Goal: Book appointment/travel/reservation

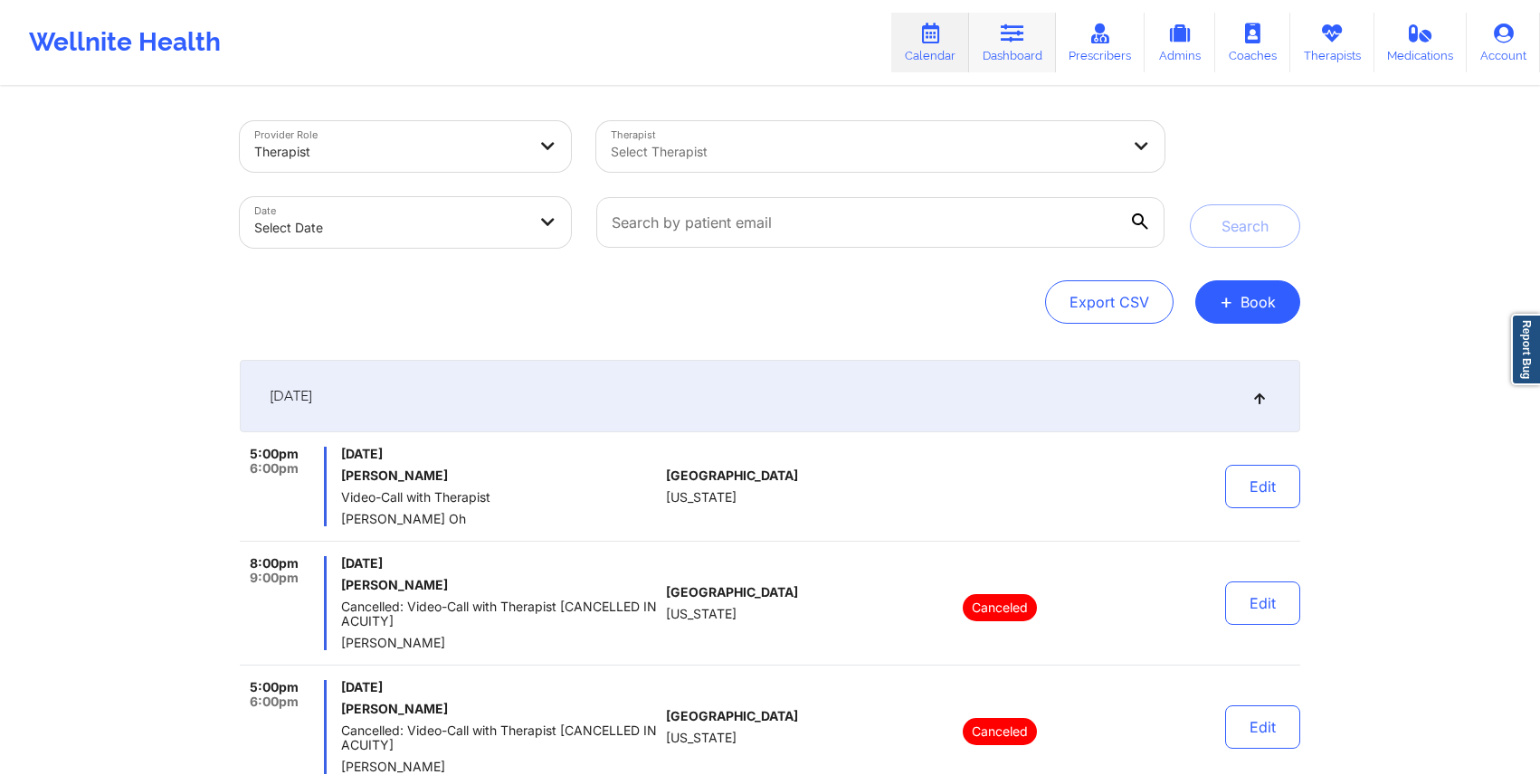
click at [988, 31] on link "Dashboard" at bounding box center [1013, 42] width 87 height 59
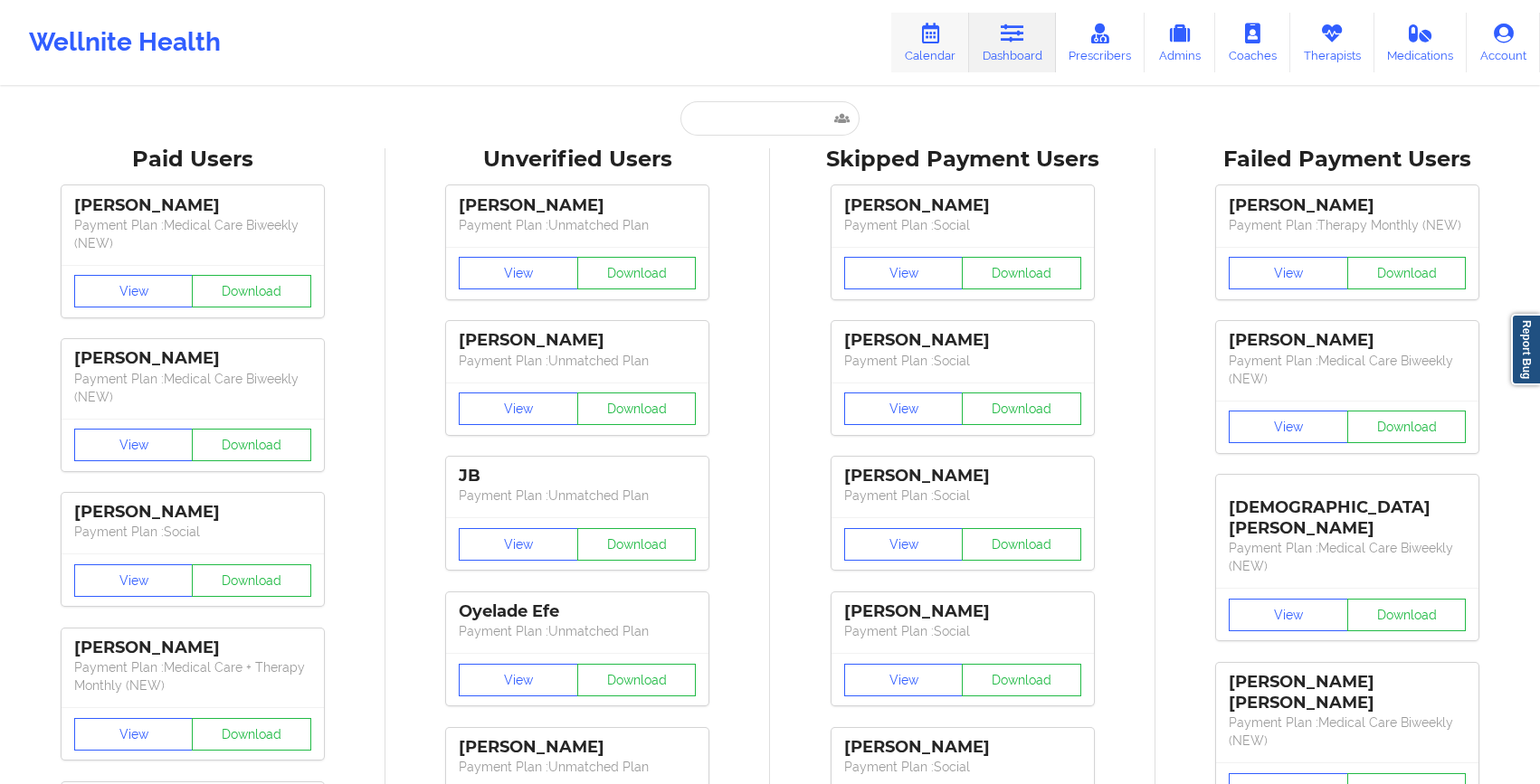
click at [942, 40] on icon at bounding box center [931, 34] width 24 height 20
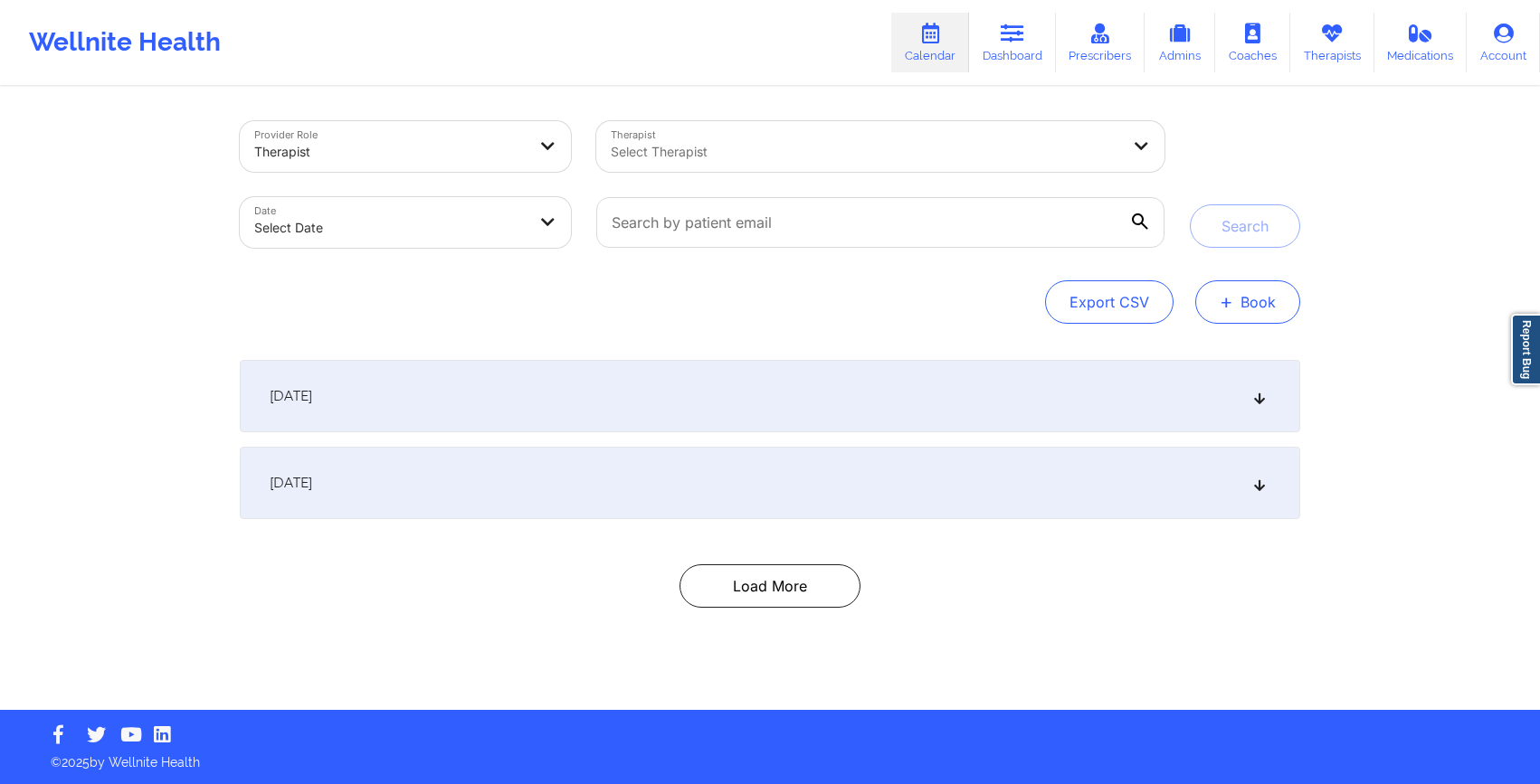
click at [1218, 294] on button "+ Book" at bounding box center [1248, 302] width 105 height 43
click at [1185, 354] on button "Therapy Session" at bounding box center [1218, 359] width 138 height 30
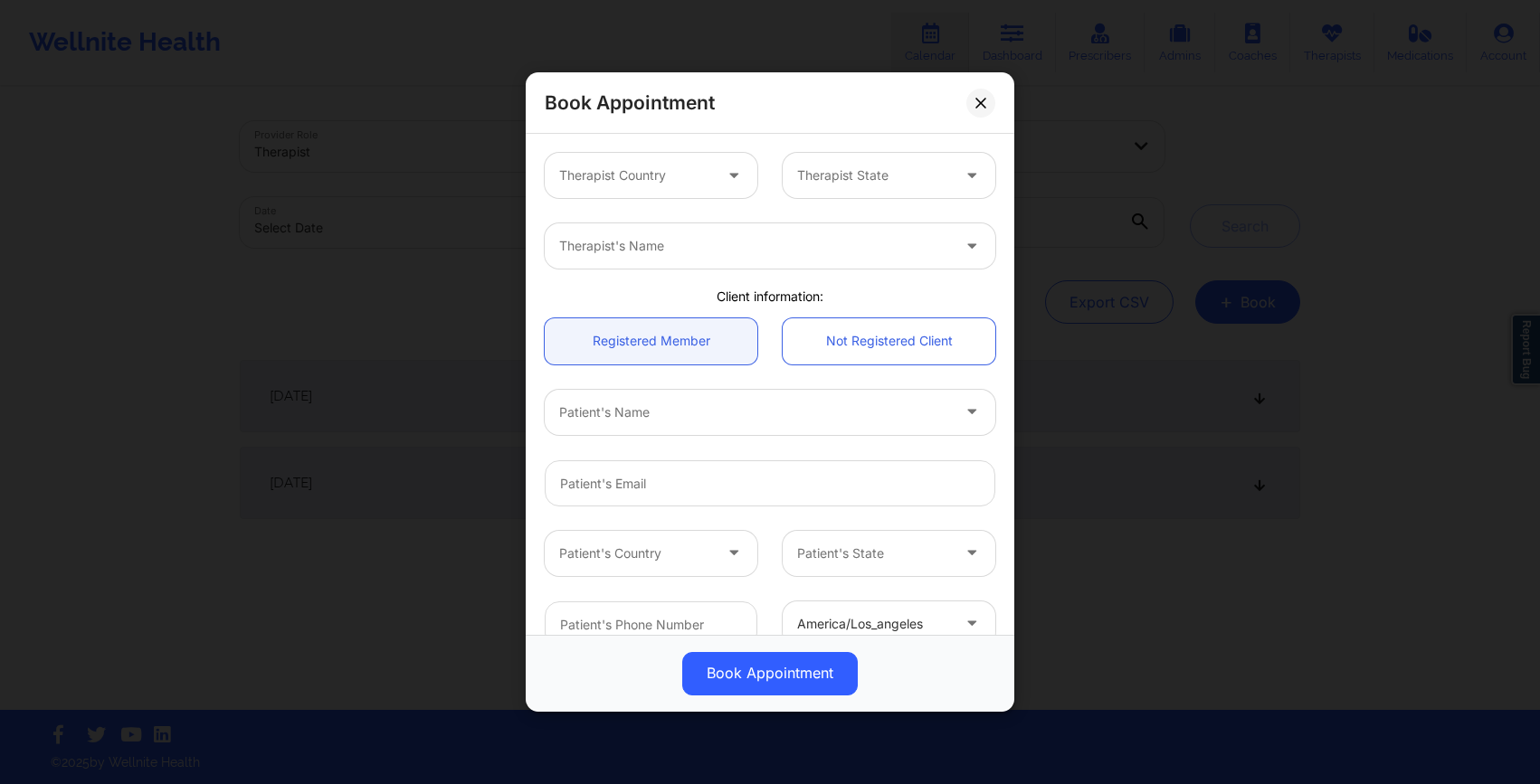
click at [603, 160] on div "Therapist Country" at bounding box center [629, 176] width 169 height 45
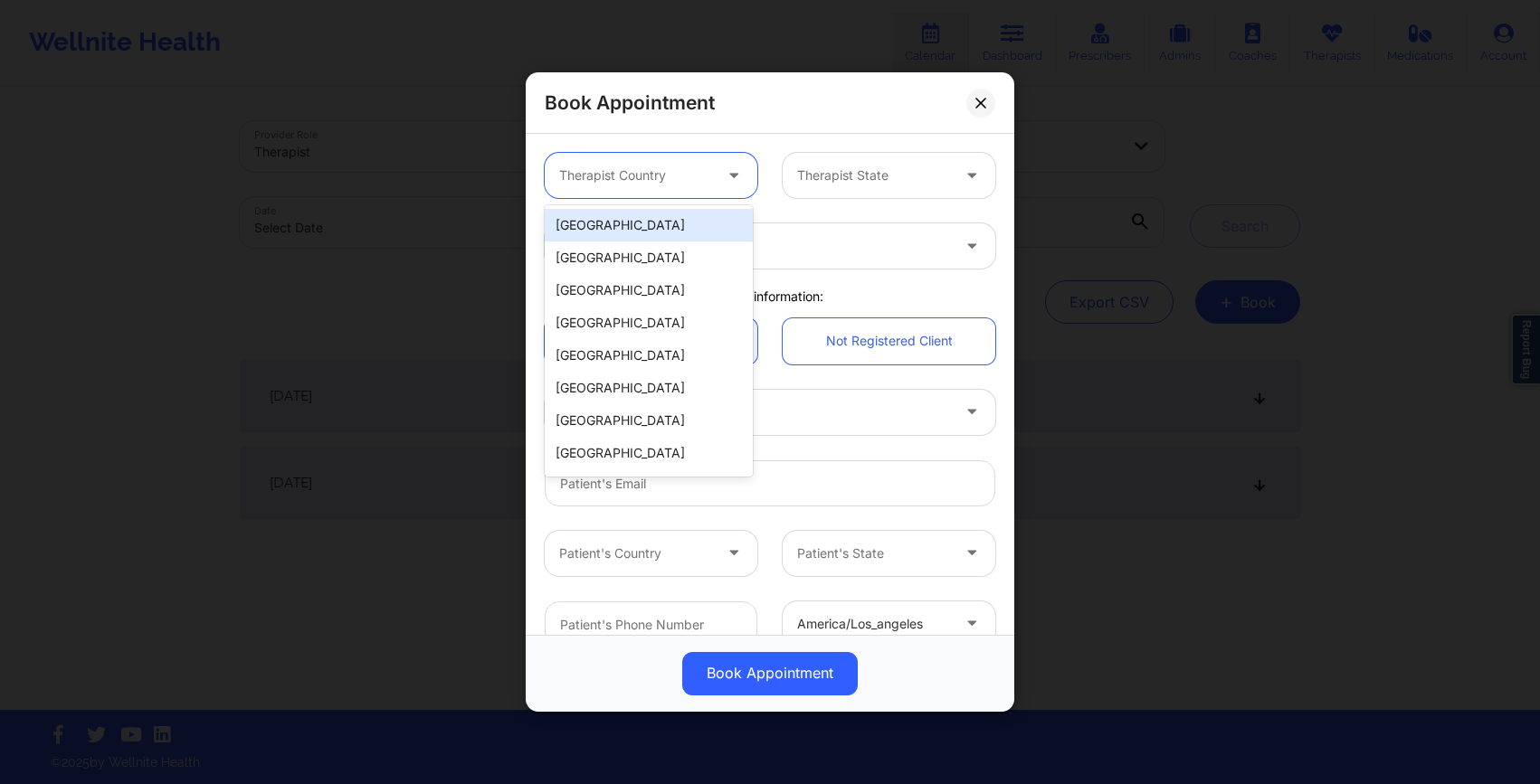
click at [608, 223] on div "[GEOGRAPHIC_DATA]" at bounding box center [649, 225] width 208 height 33
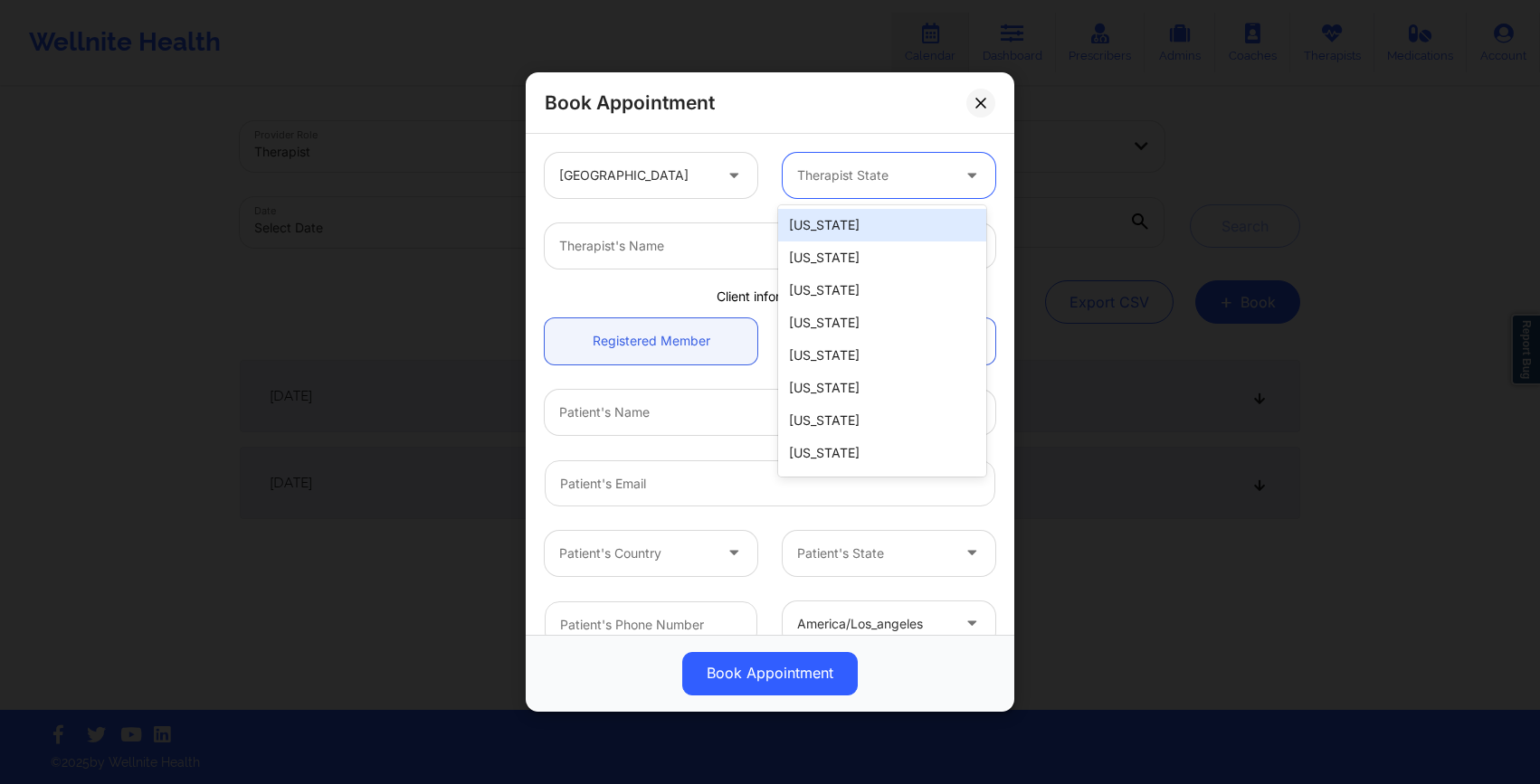
click at [872, 184] on div at bounding box center [873, 176] width 153 height 22
type input "flo"
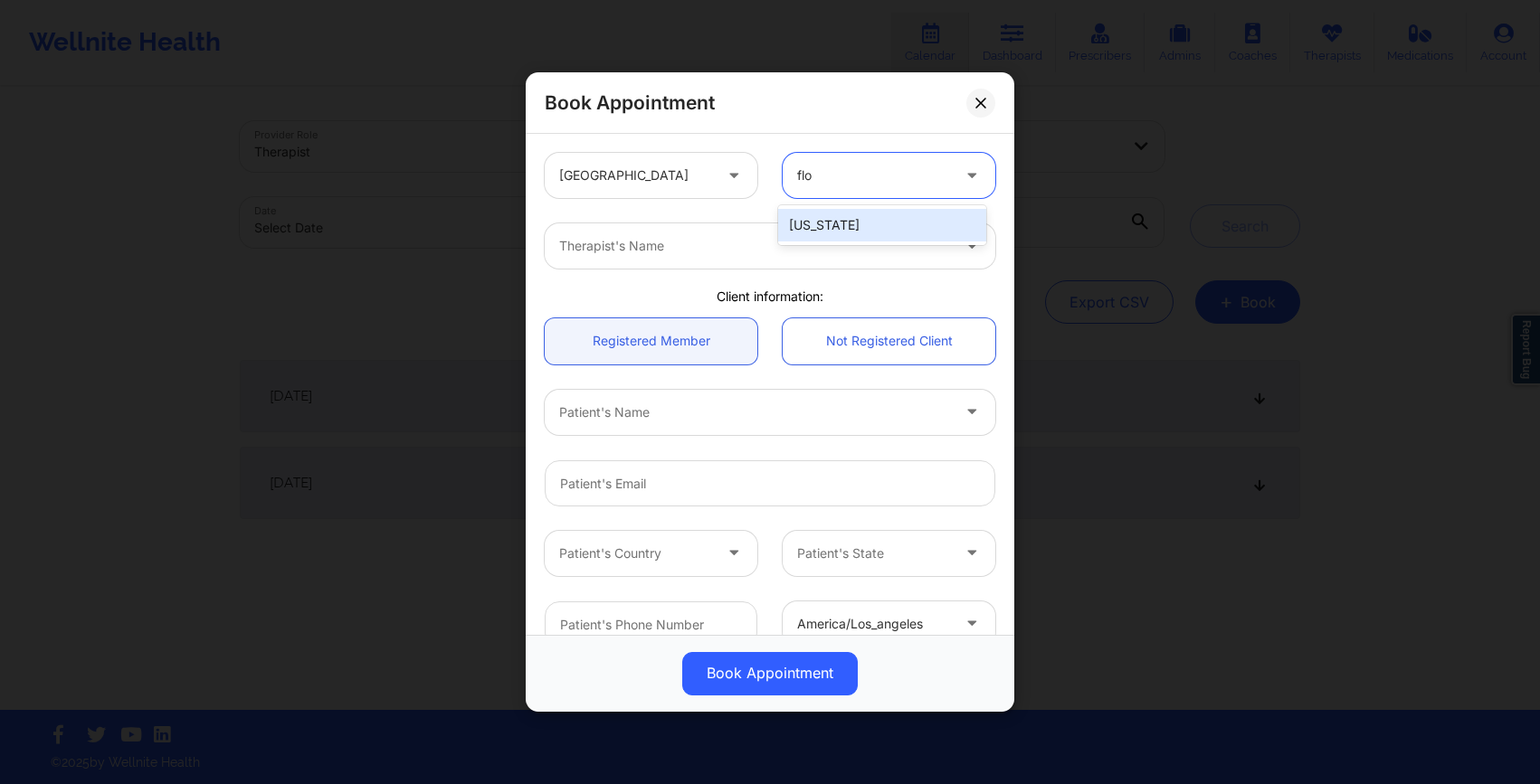
click at [805, 219] on div "[US_STATE]" at bounding box center [882, 225] width 208 height 33
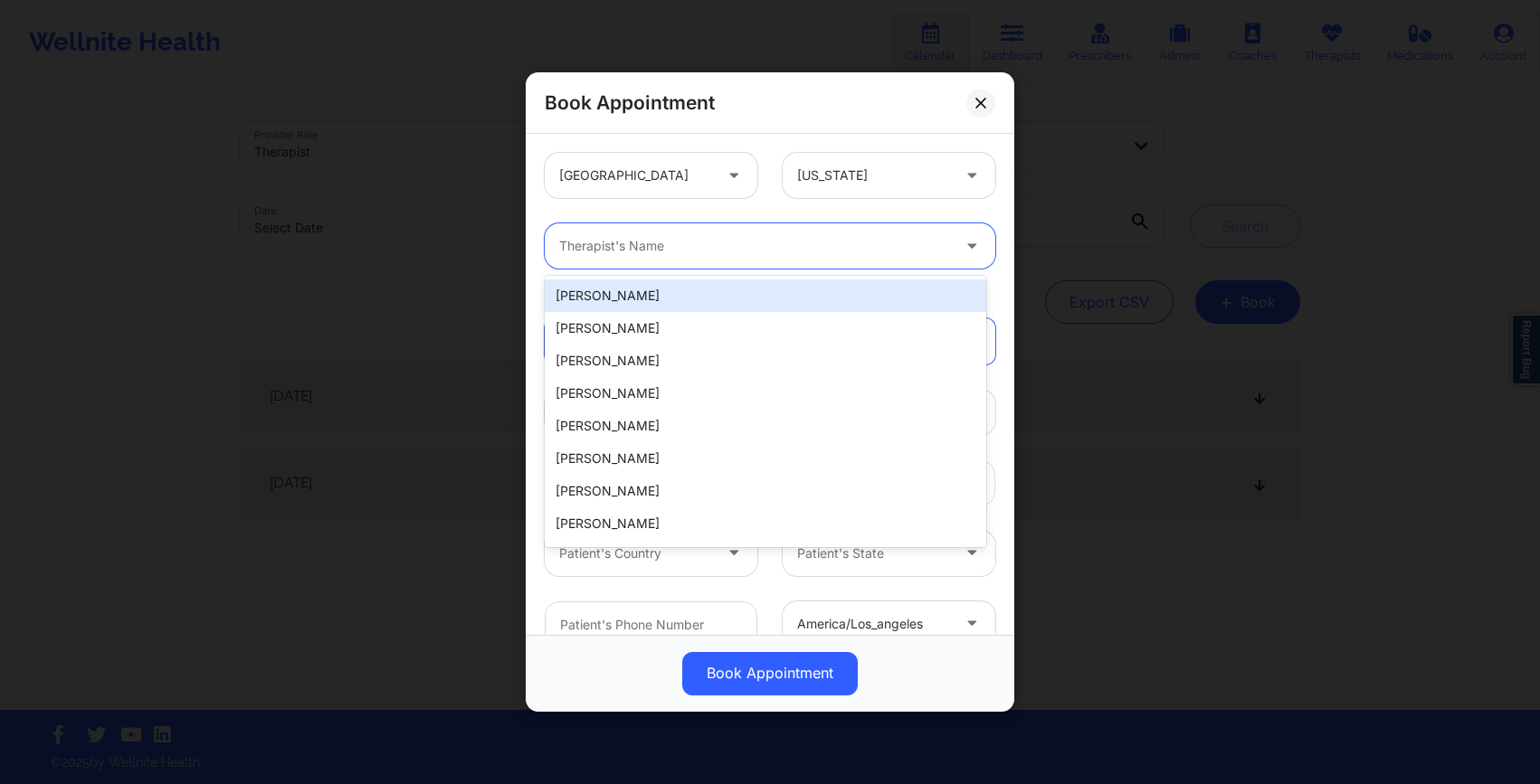
click at [782, 240] on div at bounding box center [755, 246] width 391 height 22
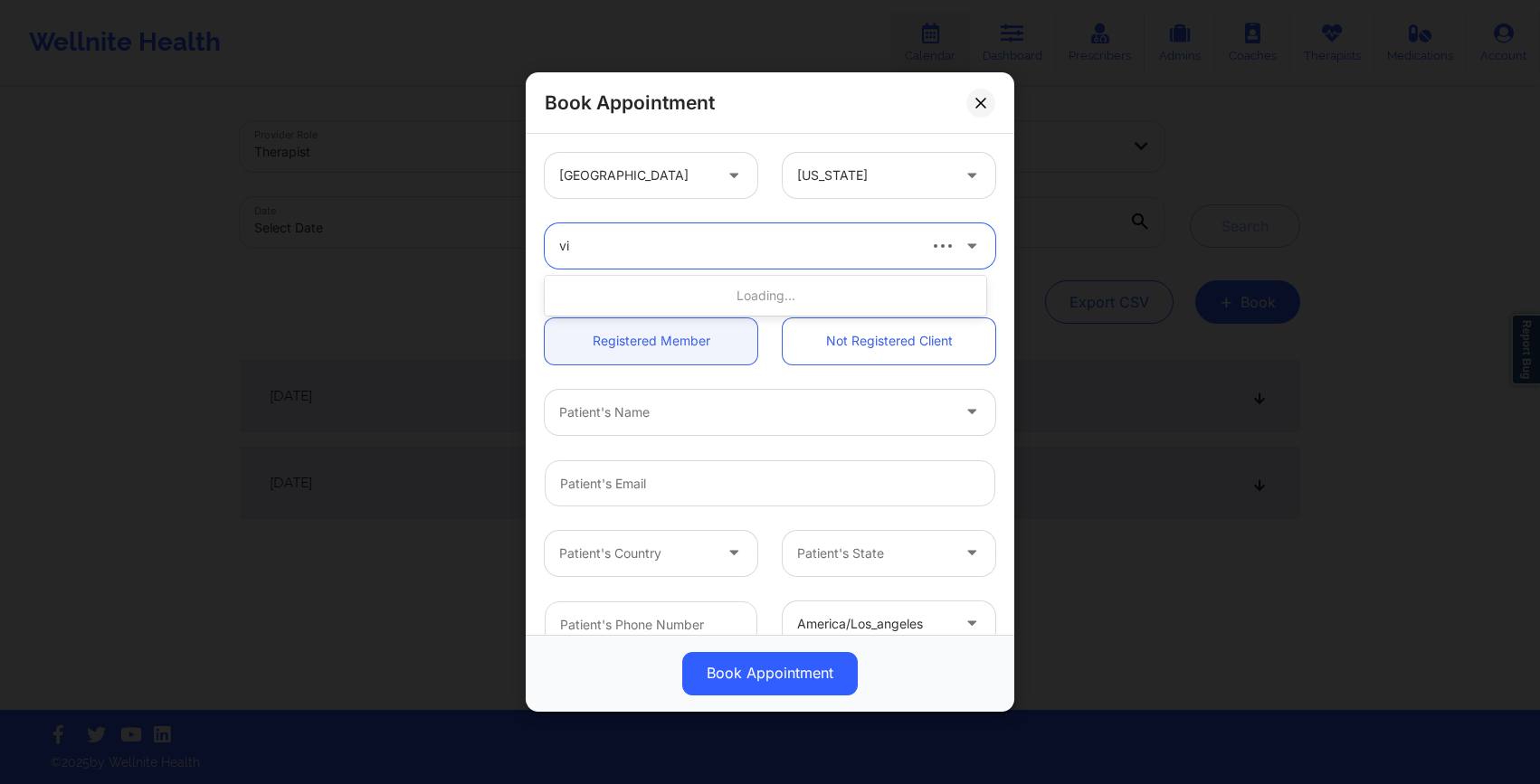
type input "vir"
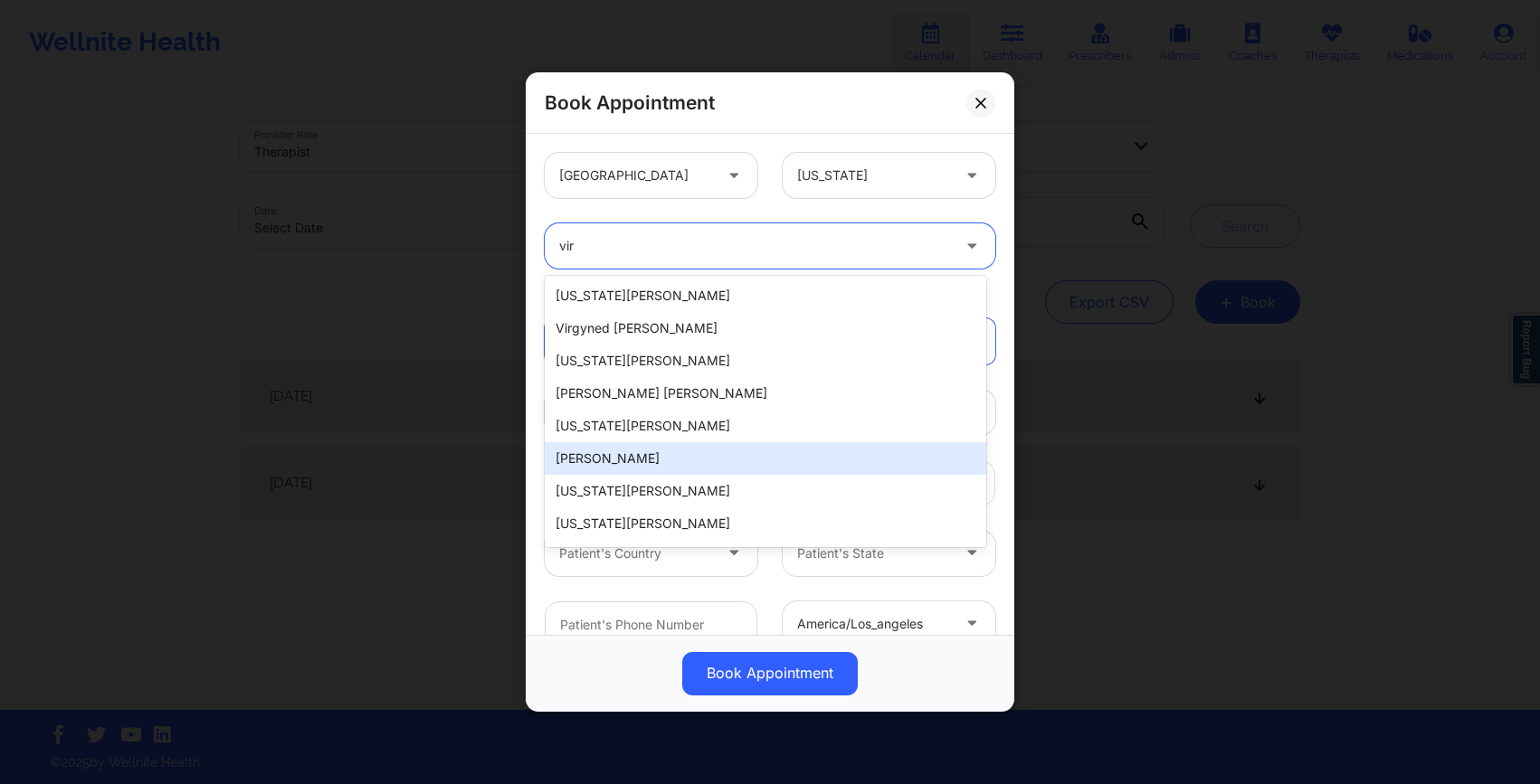
scroll to position [648, 0]
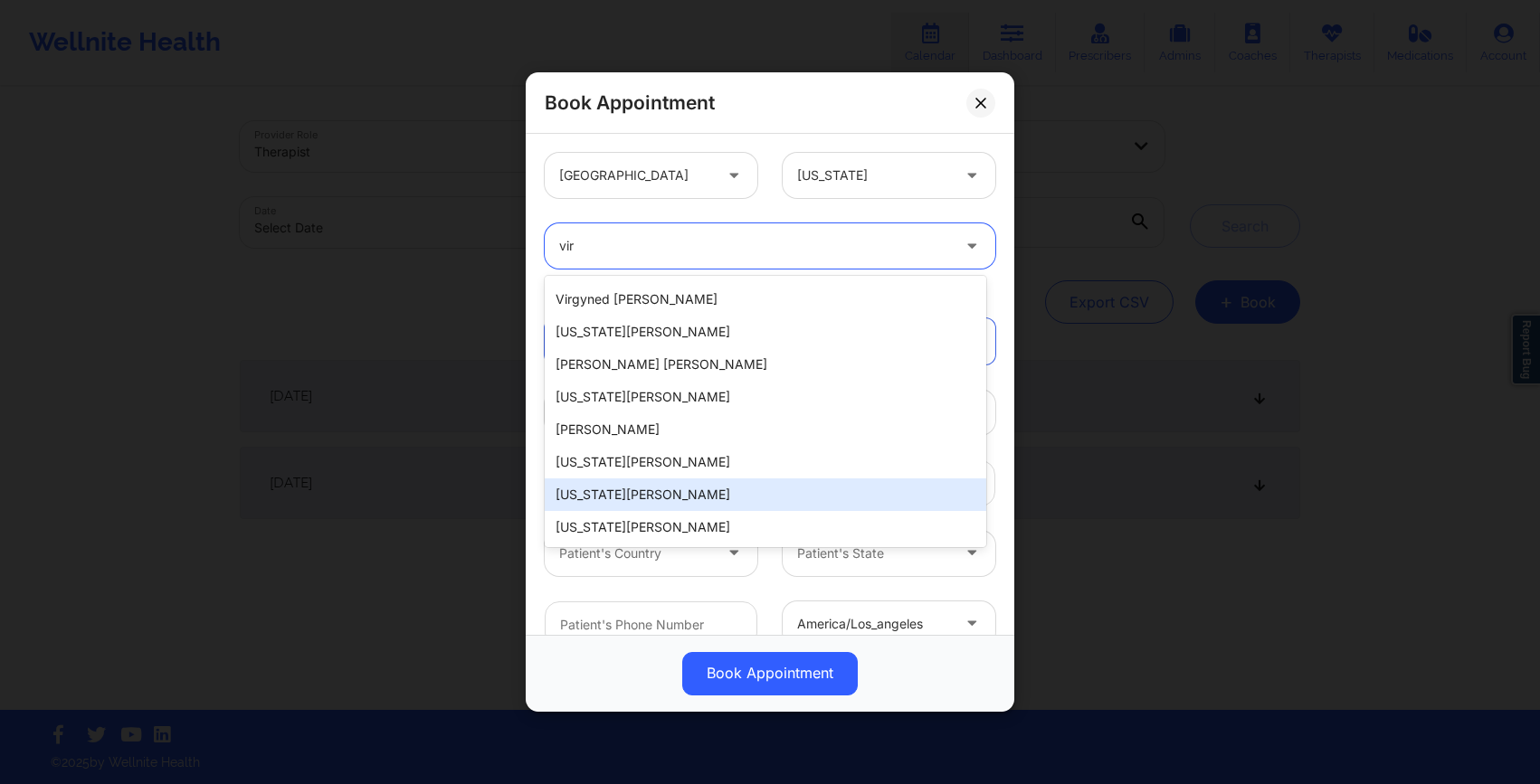
click at [692, 481] on div "[US_STATE][PERSON_NAME]" at bounding box center [766, 495] width 442 height 33
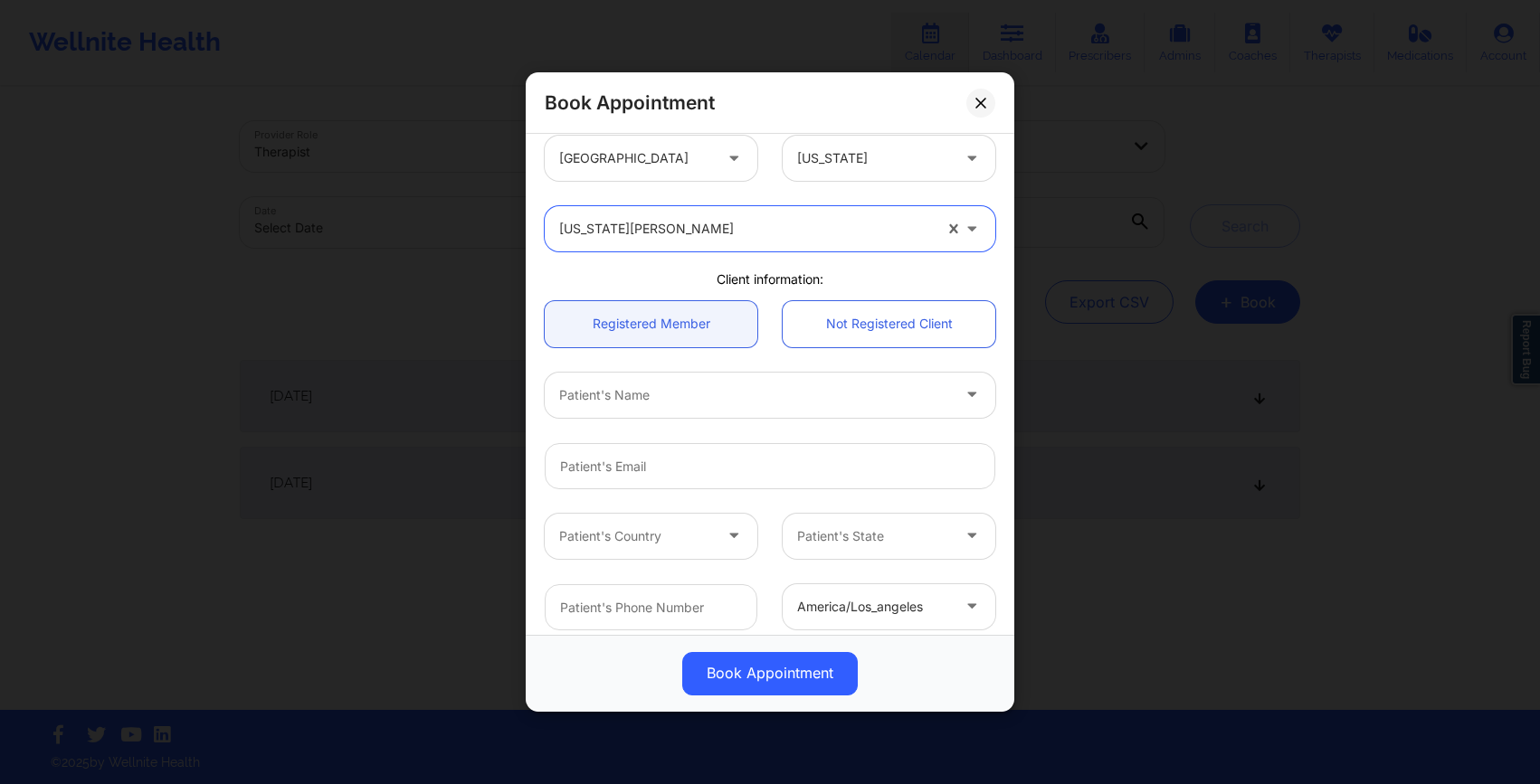
scroll to position [21, 0]
click at [843, 315] on link "Not Registered Client" at bounding box center [888, 320] width 212 height 46
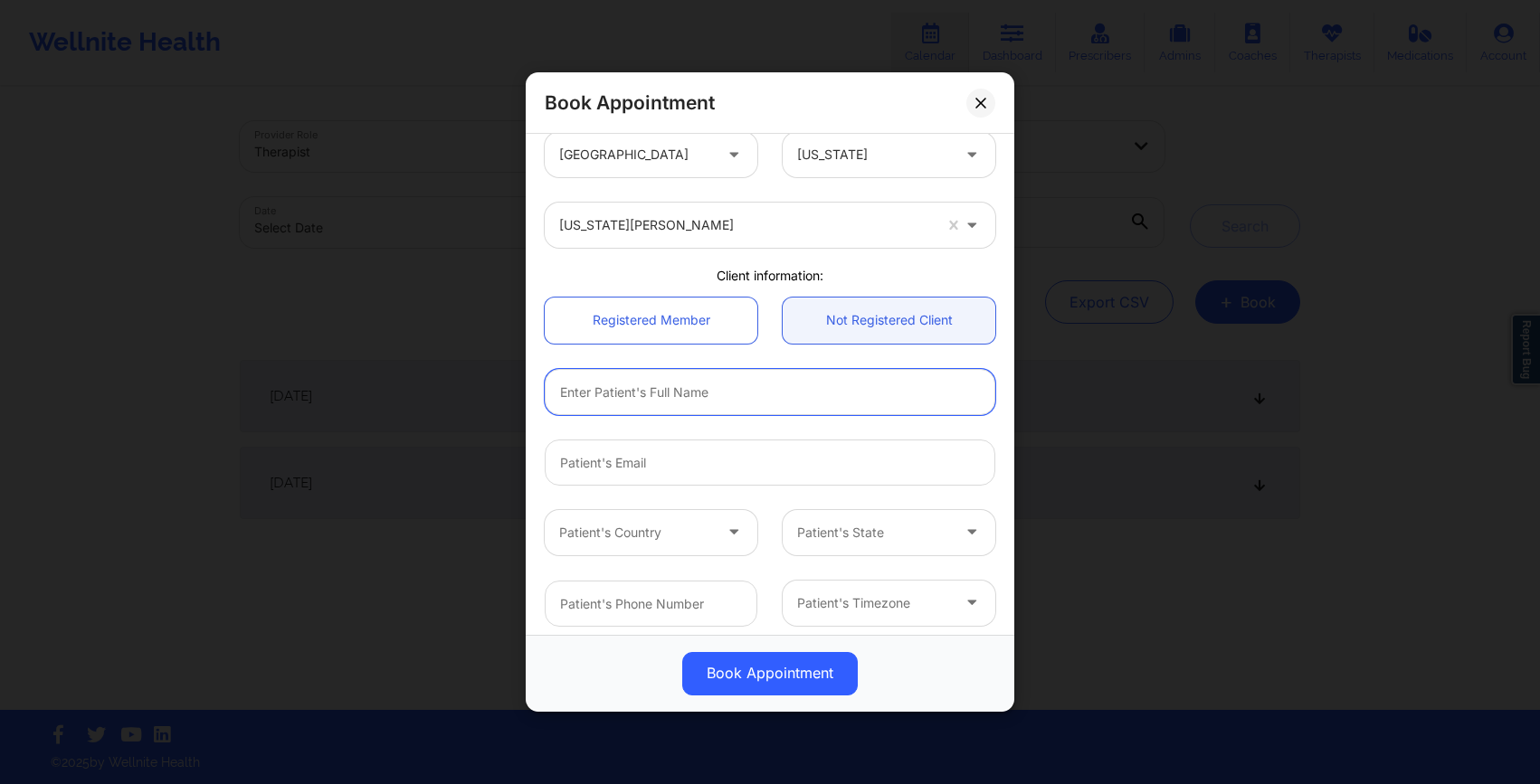
click at [745, 410] on input "text" at bounding box center [770, 392] width 450 height 46
click at [567, 477] on input "email" at bounding box center [770, 462] width 450 height 46
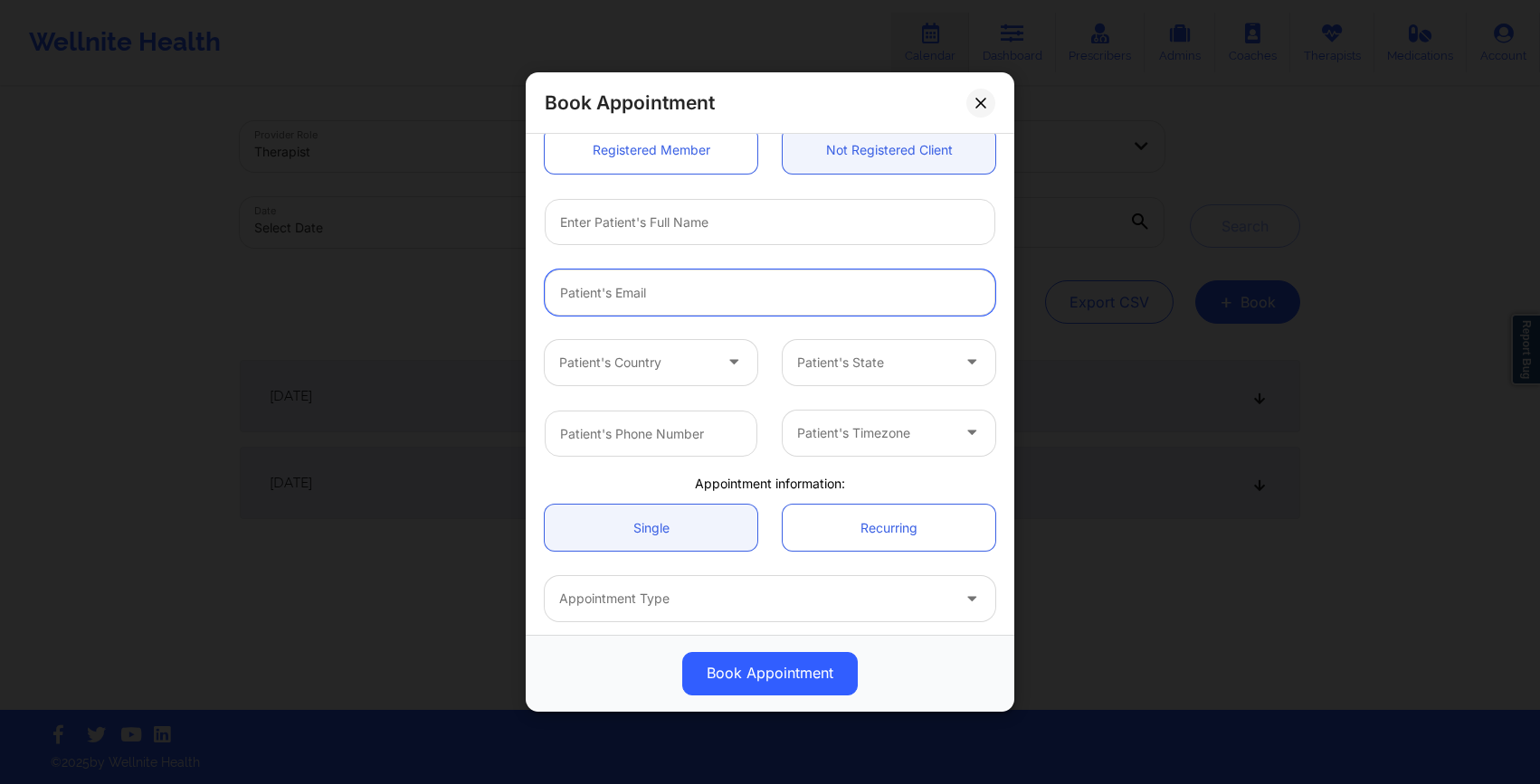
scroll to position [267, 0]
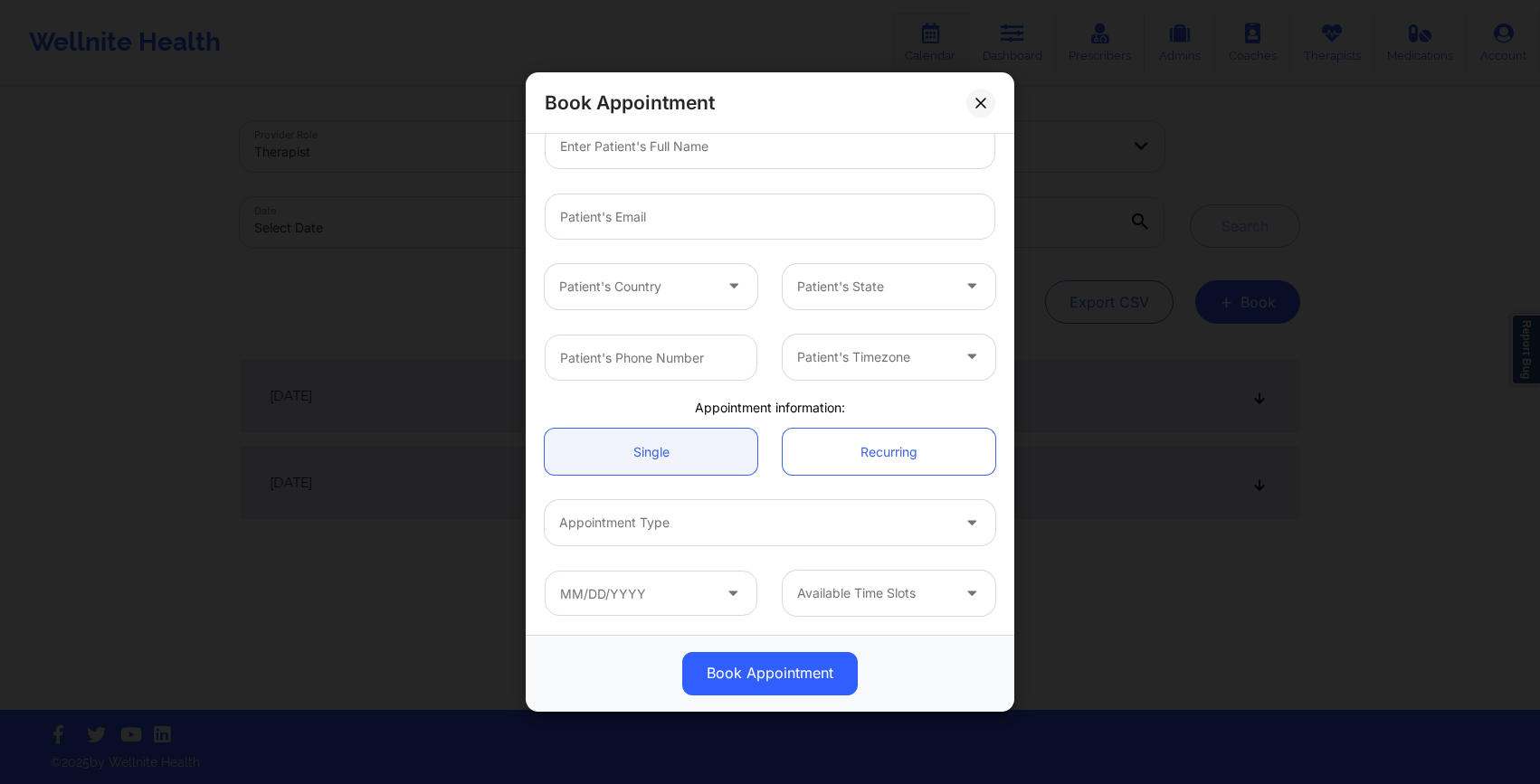
click at [598, 524] on div at bounding box center [755, 523] width 391 height 22
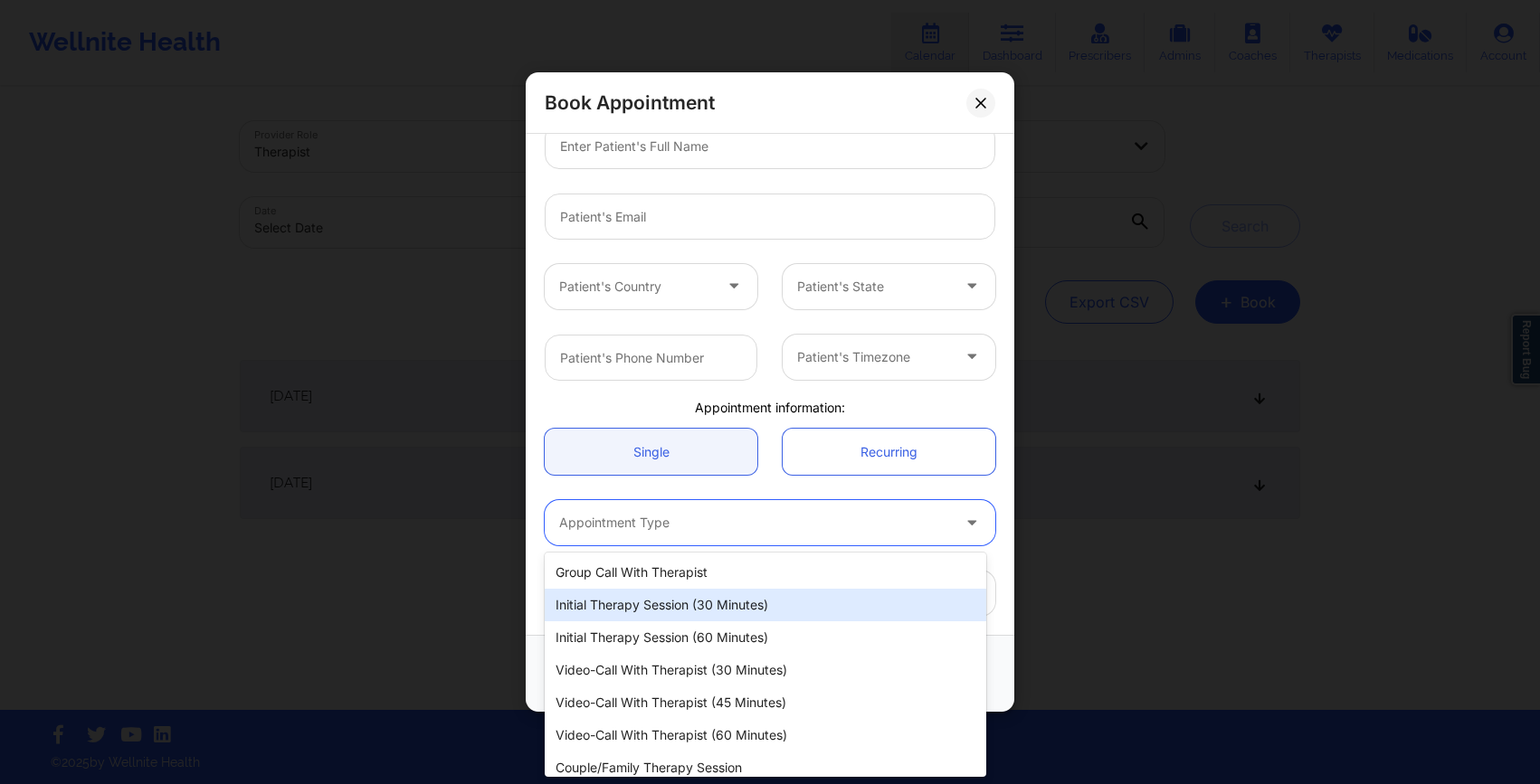
click at [629, 619] on div "Initial Therapy Session (30 minutes)" at bounding box center [766, 604] width 442 height 33
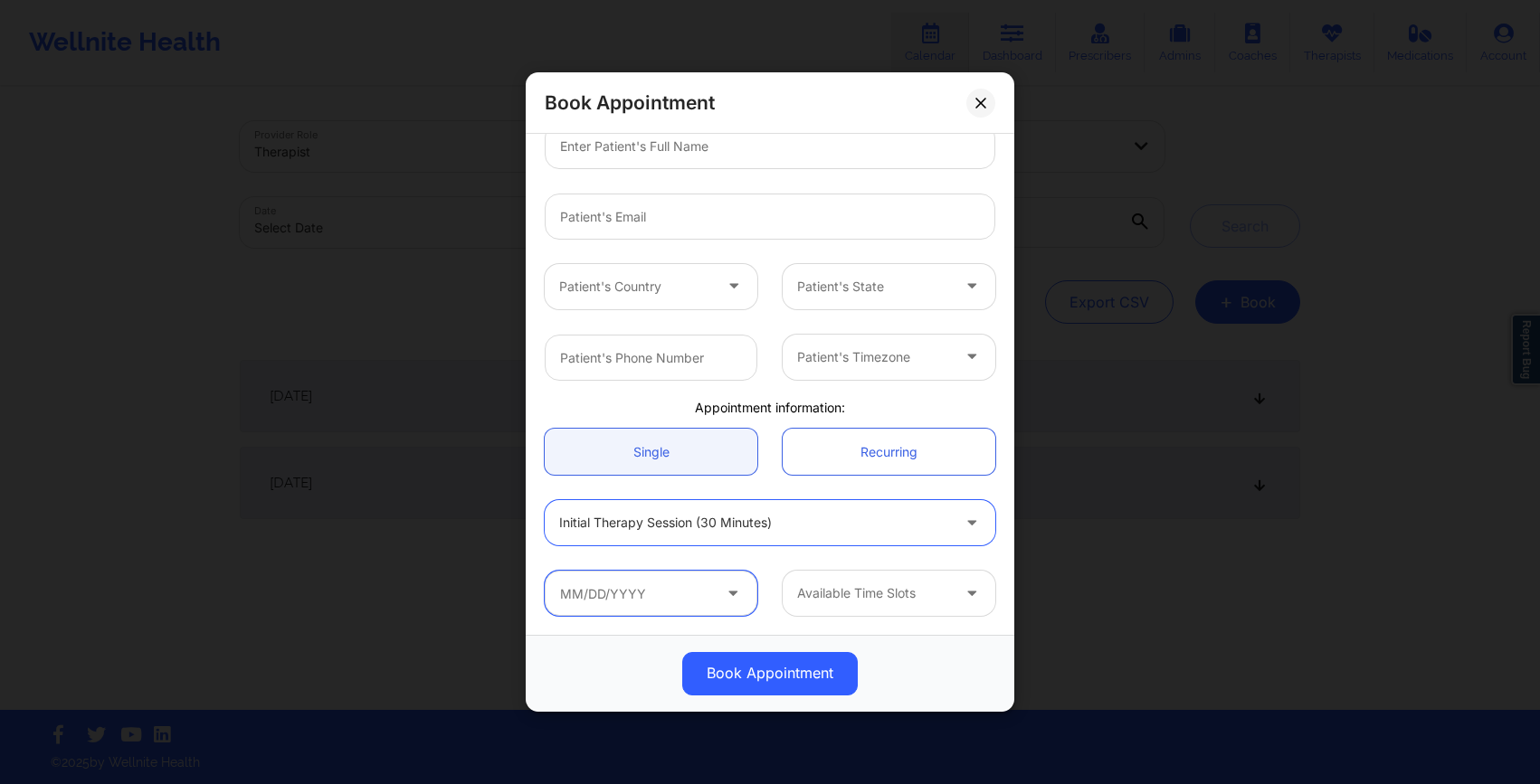
click at [649, 585] on input "text" at bounding box center [651, 593] width 212 height 45
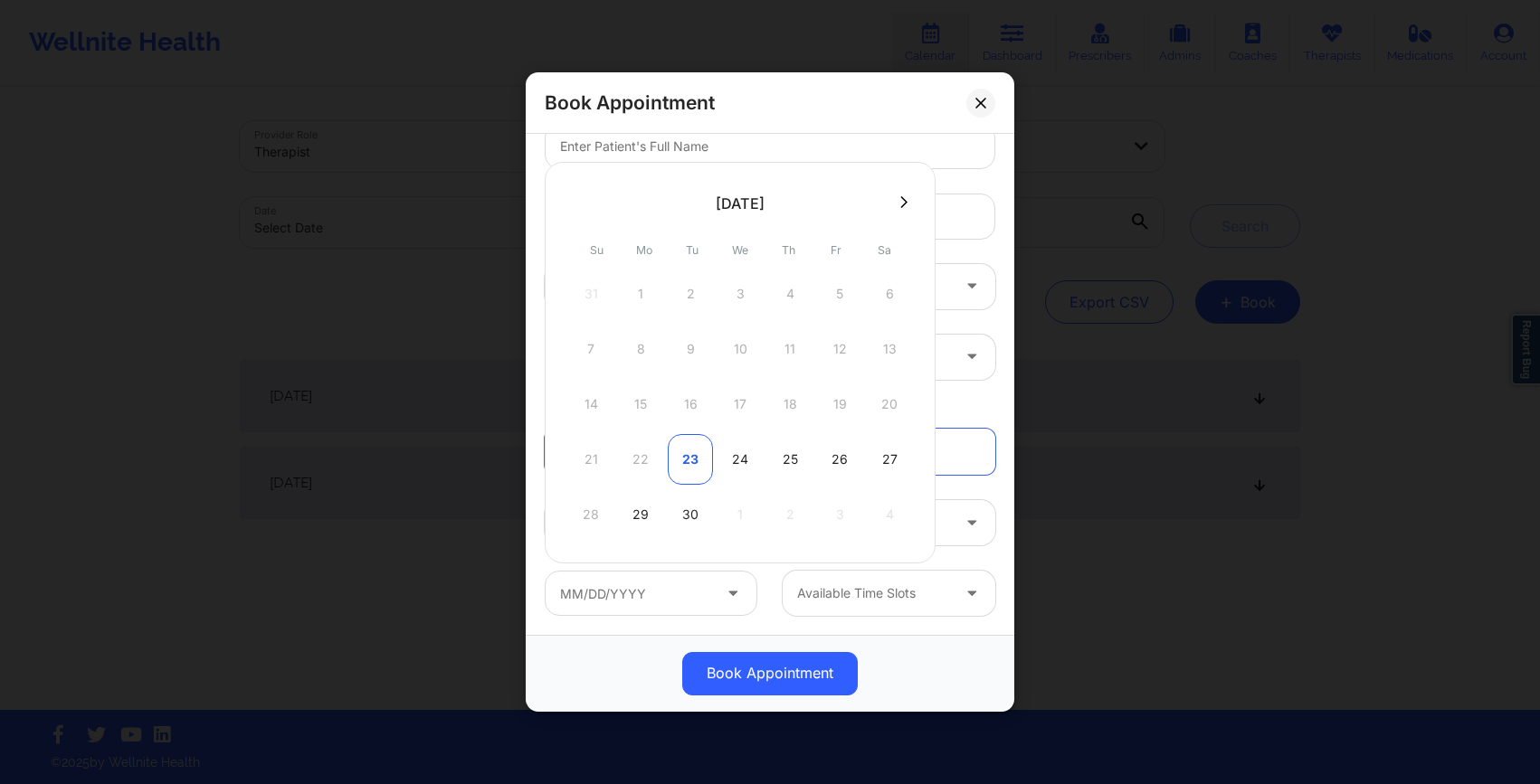
click at [685, 468] on div "23" at bounding box center [690, 459] width 45 height 50
type input "09/23/2025"
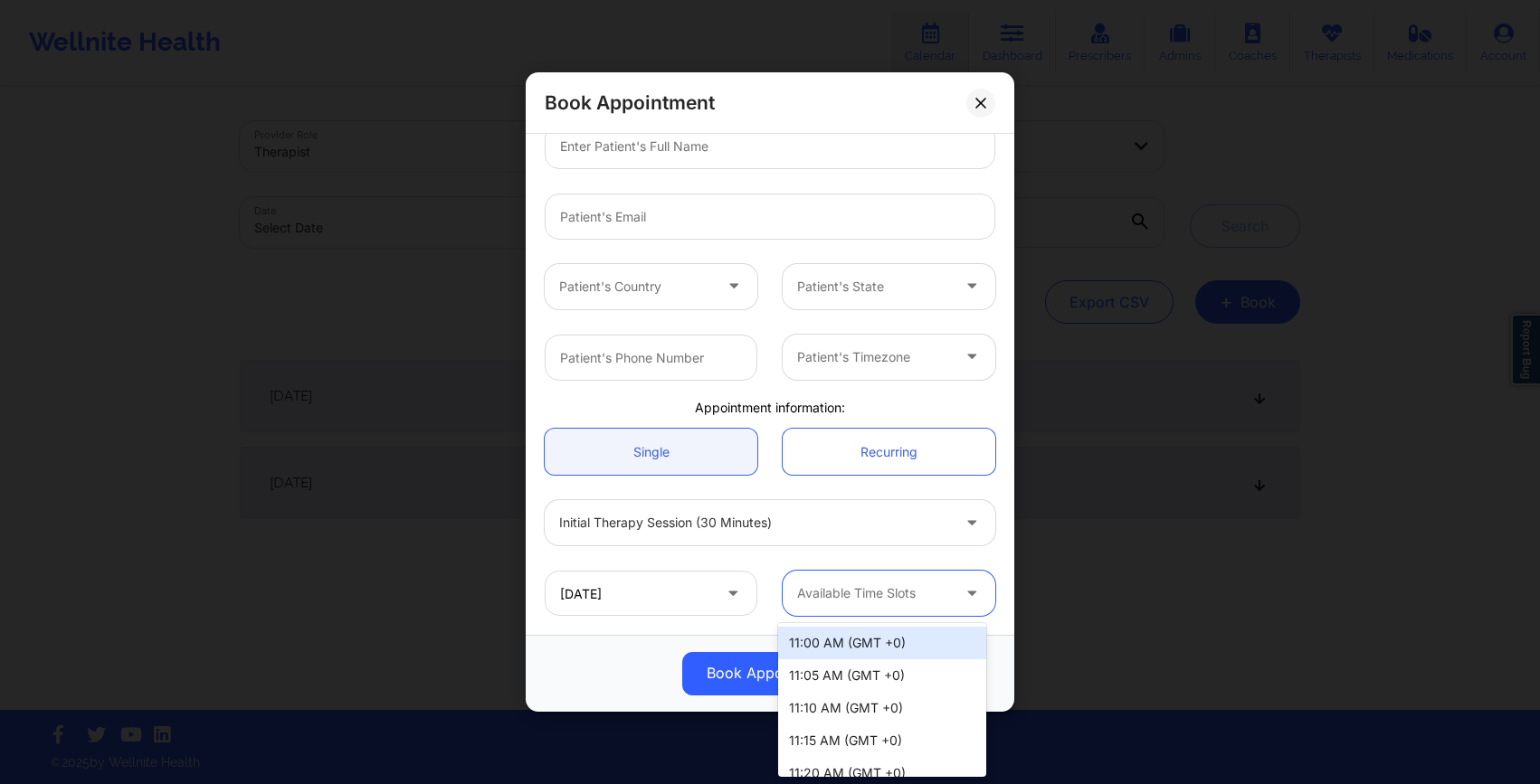
click at [859, 596] on div at bounding box center [873, 594] width 153 height 22
click at [832, 555] on div "Initial Therapy Session (30 minutes)" at bounding box center [770, 522] width 476 height 70
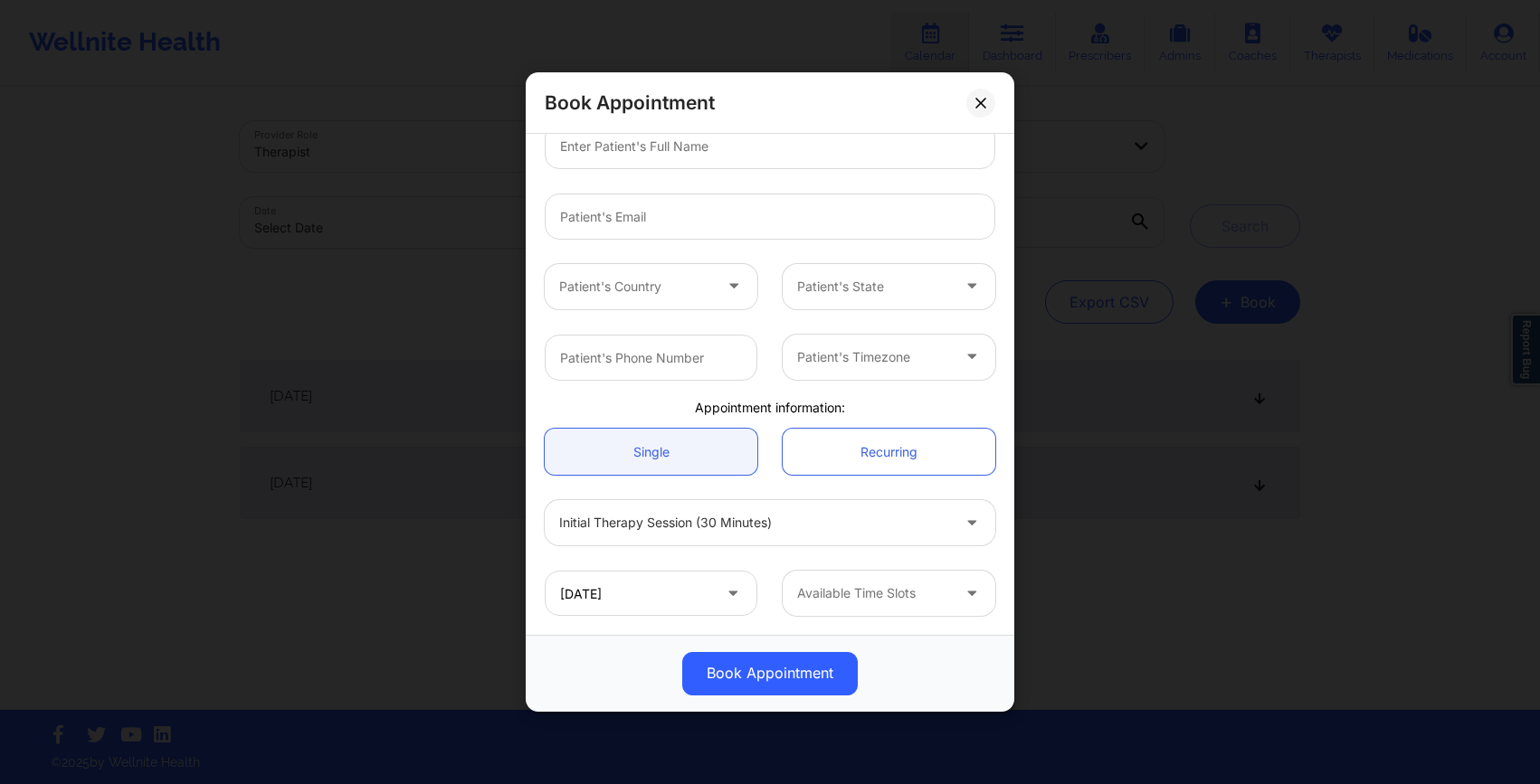
click at [803, 358] on div at bounding box center [873, 357] width 153 height 22
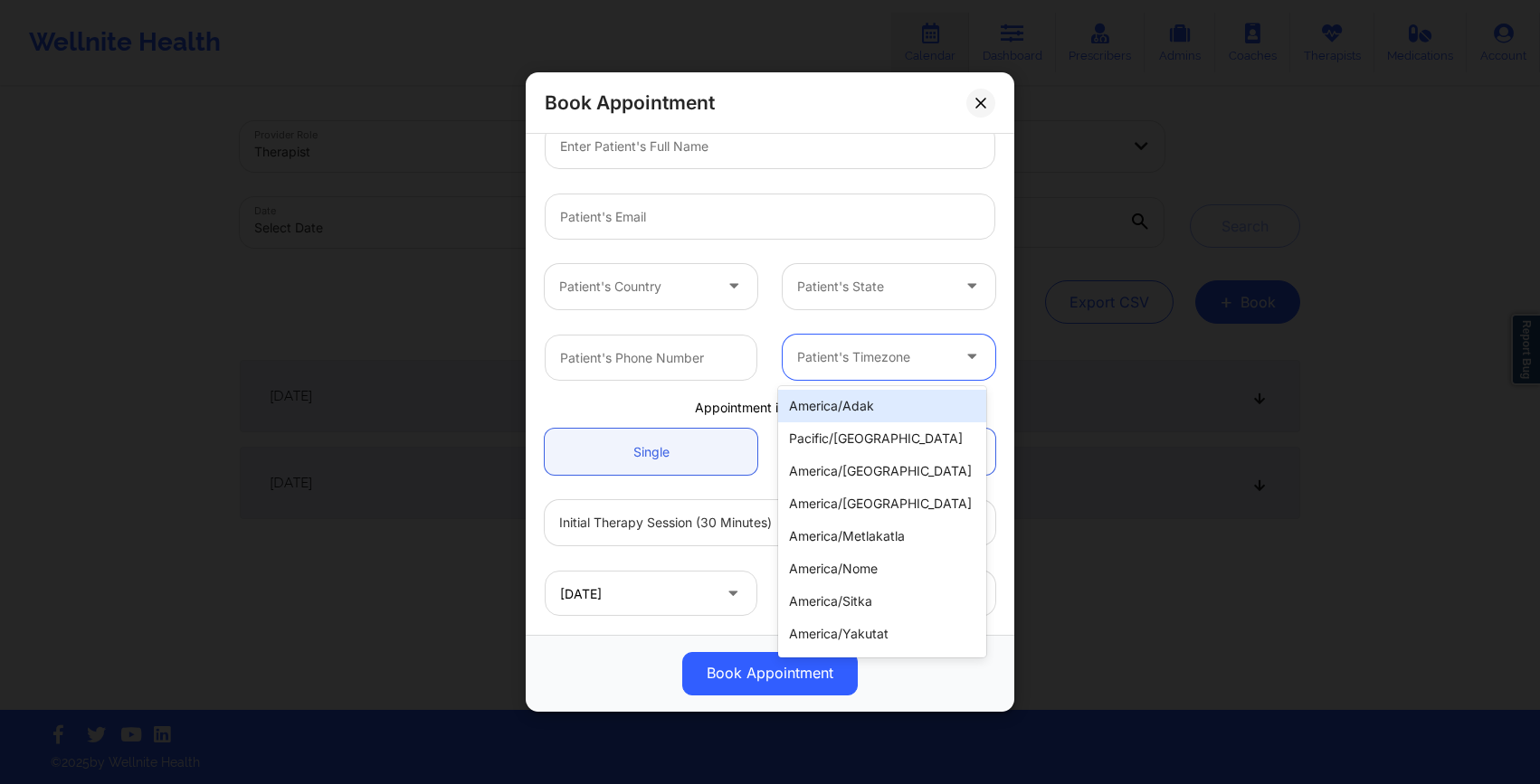
click at [801, 289] on div at bounding box center [873, 286] width 153 height 22
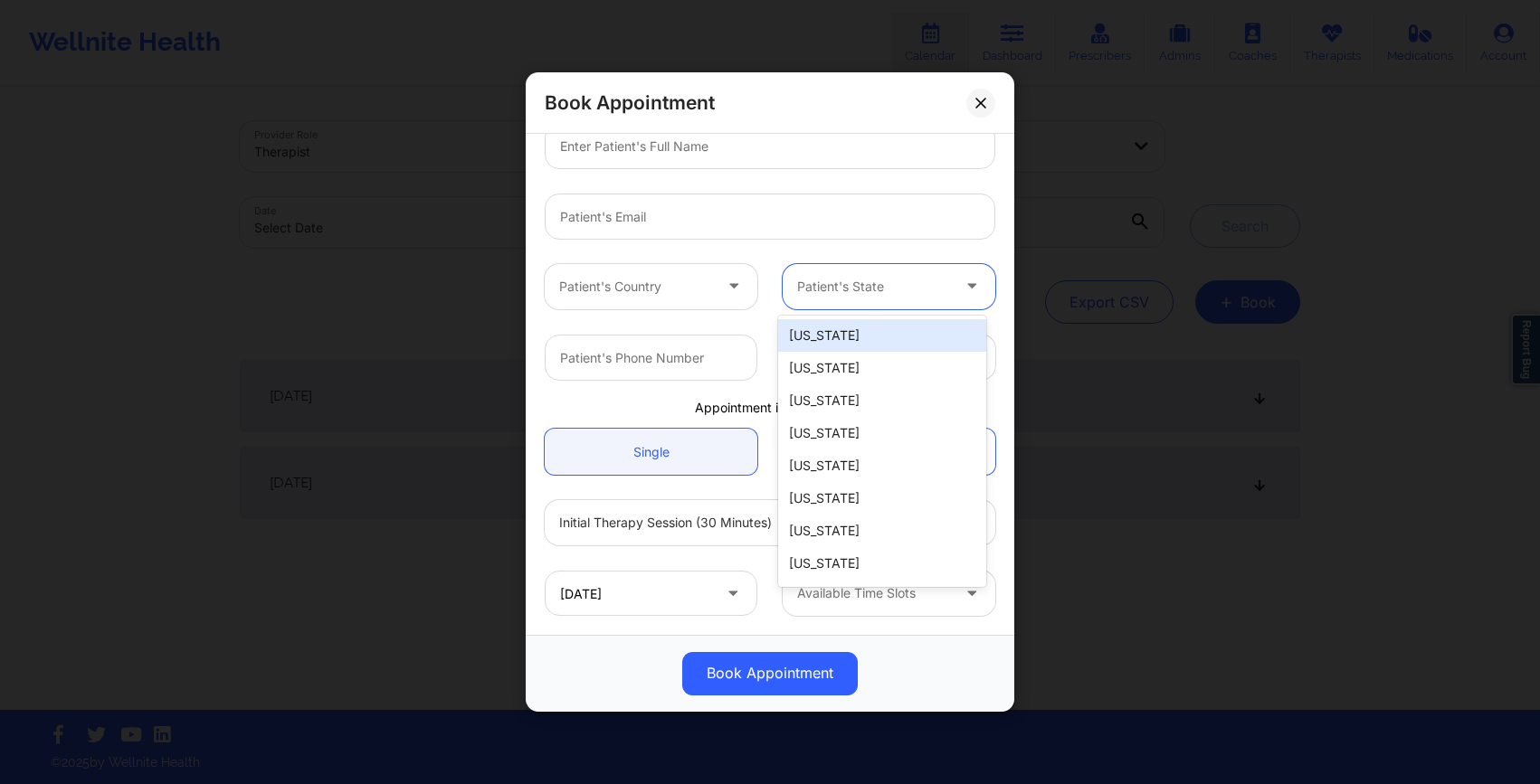
click at [717, 279] on div at bounding box center [736, 287] width 43 height 45
click at [831, 283] on div at bounding box center [873, 286] width 153 height 22
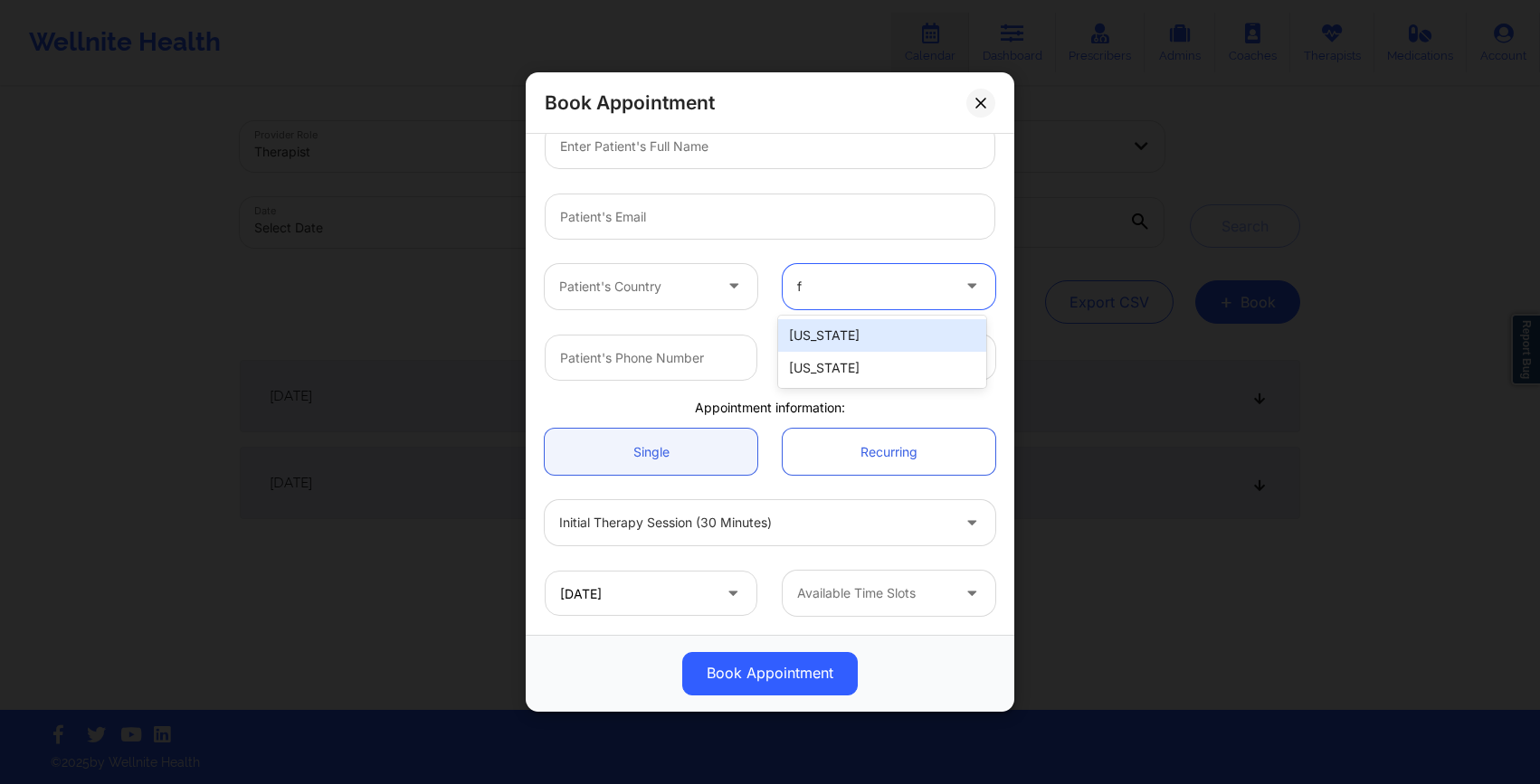
type input "fl"
click at [818, 340] on div "[US_STATE]" at bounding box center [882, 335] width 208 height 33
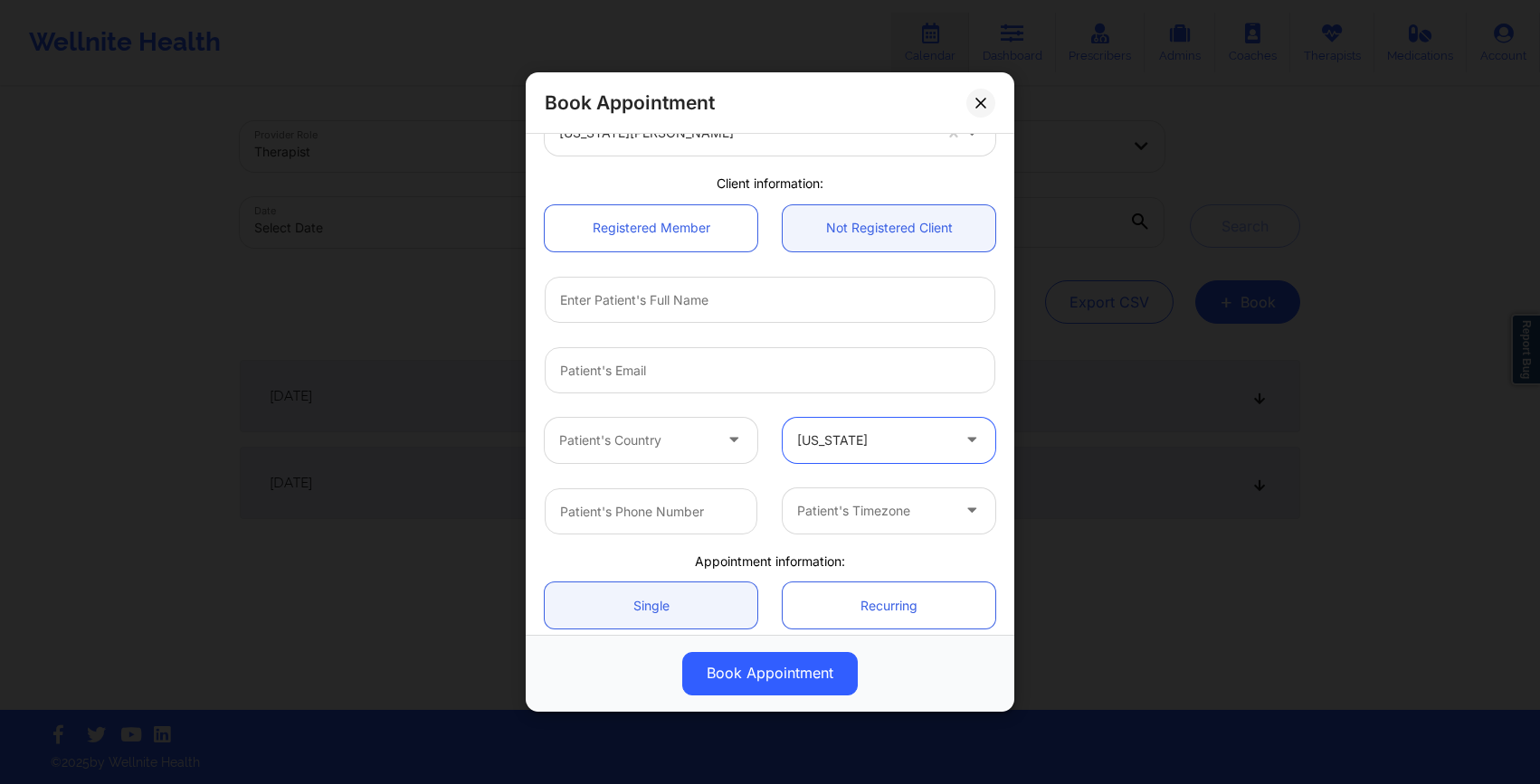
scroll to position [114, 0]
click at [768, 306] on input "text" at bounding box center [770, 299] width 450 height 46
type input "Elisa Swan"
click at [587, 369] on input "email" at bounding box center [770, 370] width 450 height 46
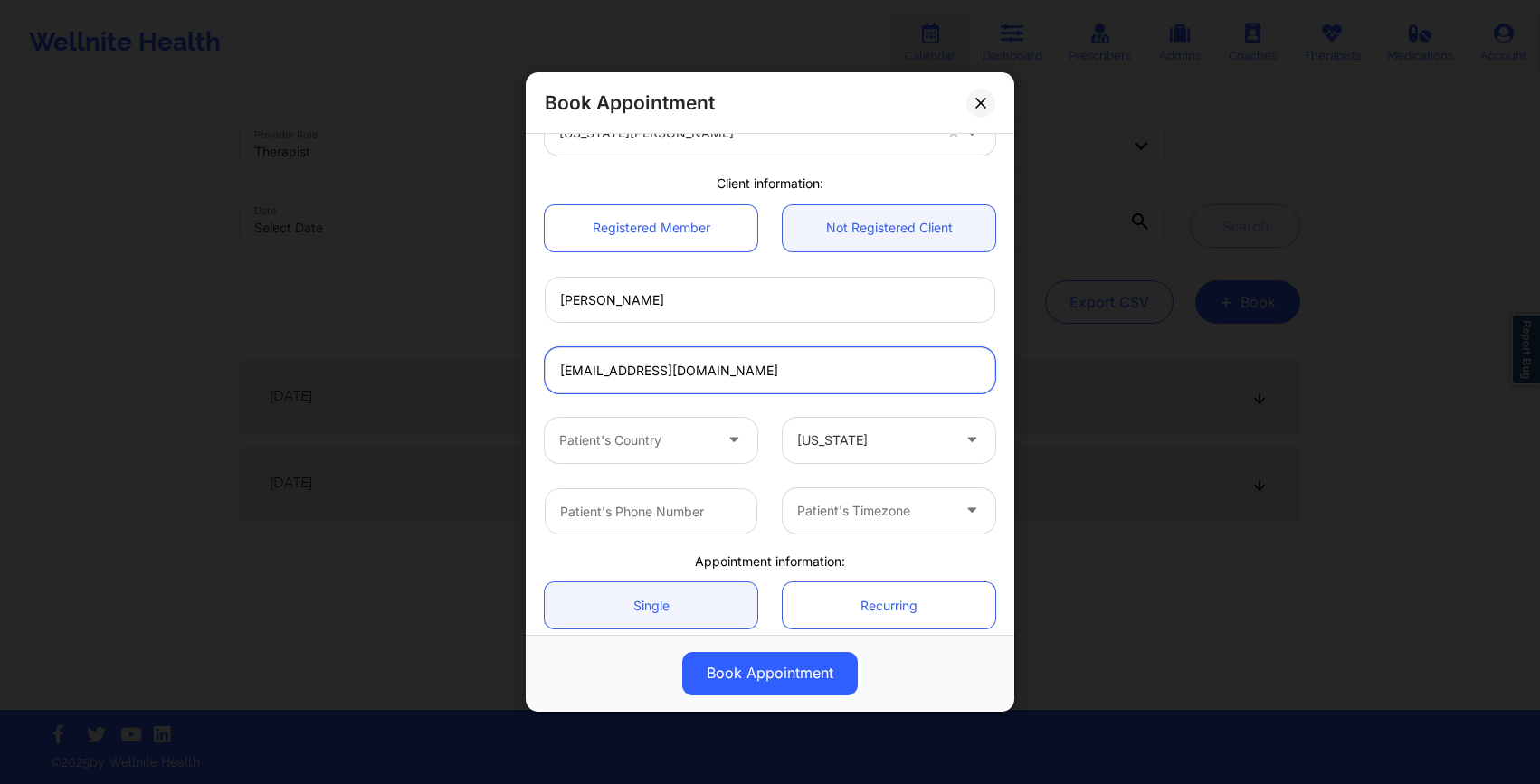
type input "elisa00000000000@wellnite.com"
click at [616, 400] on div "elisa00000000000@wellnite.com" at bounding box center [770, 369] width 476 height 70
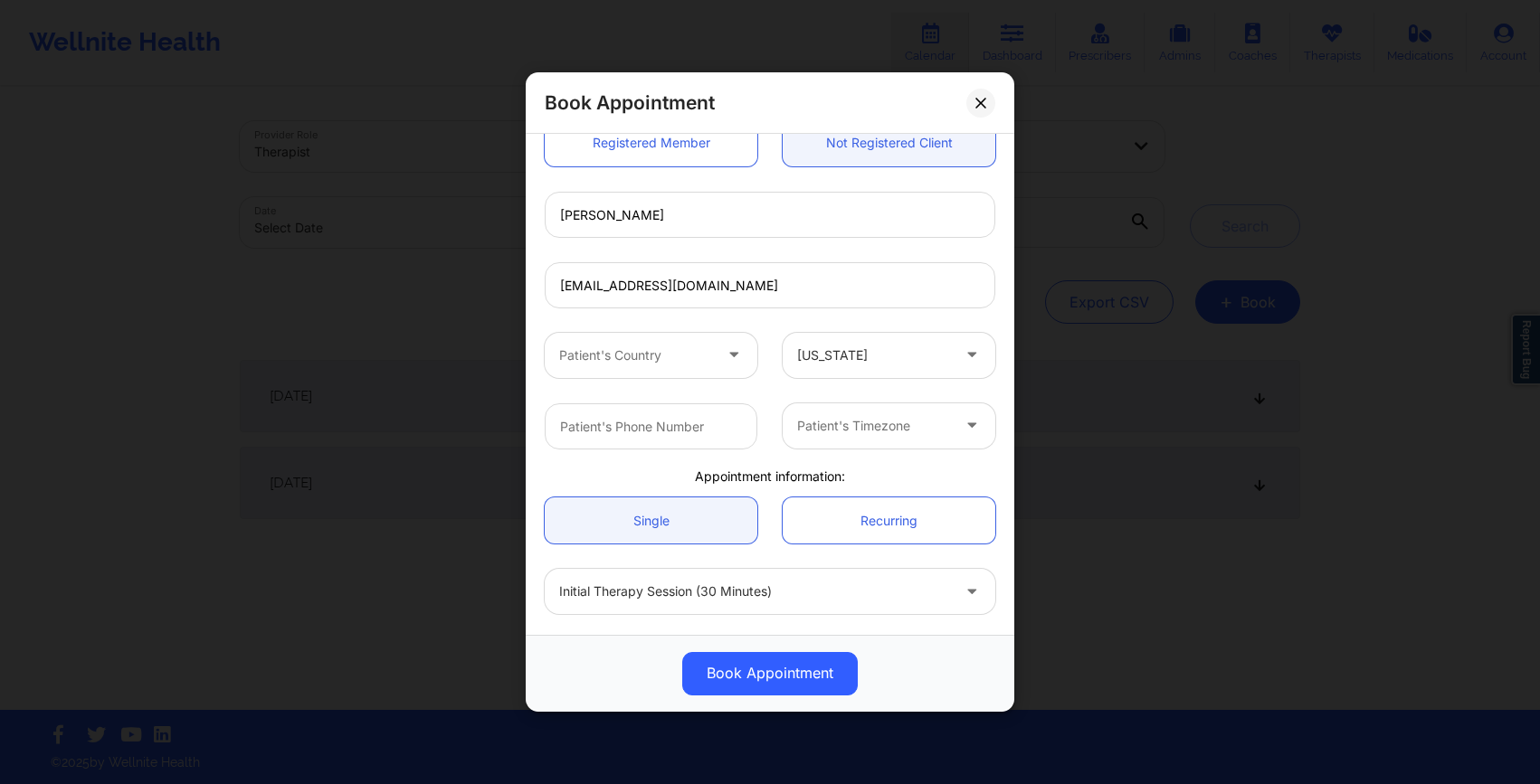
scroll to position [196, 0]
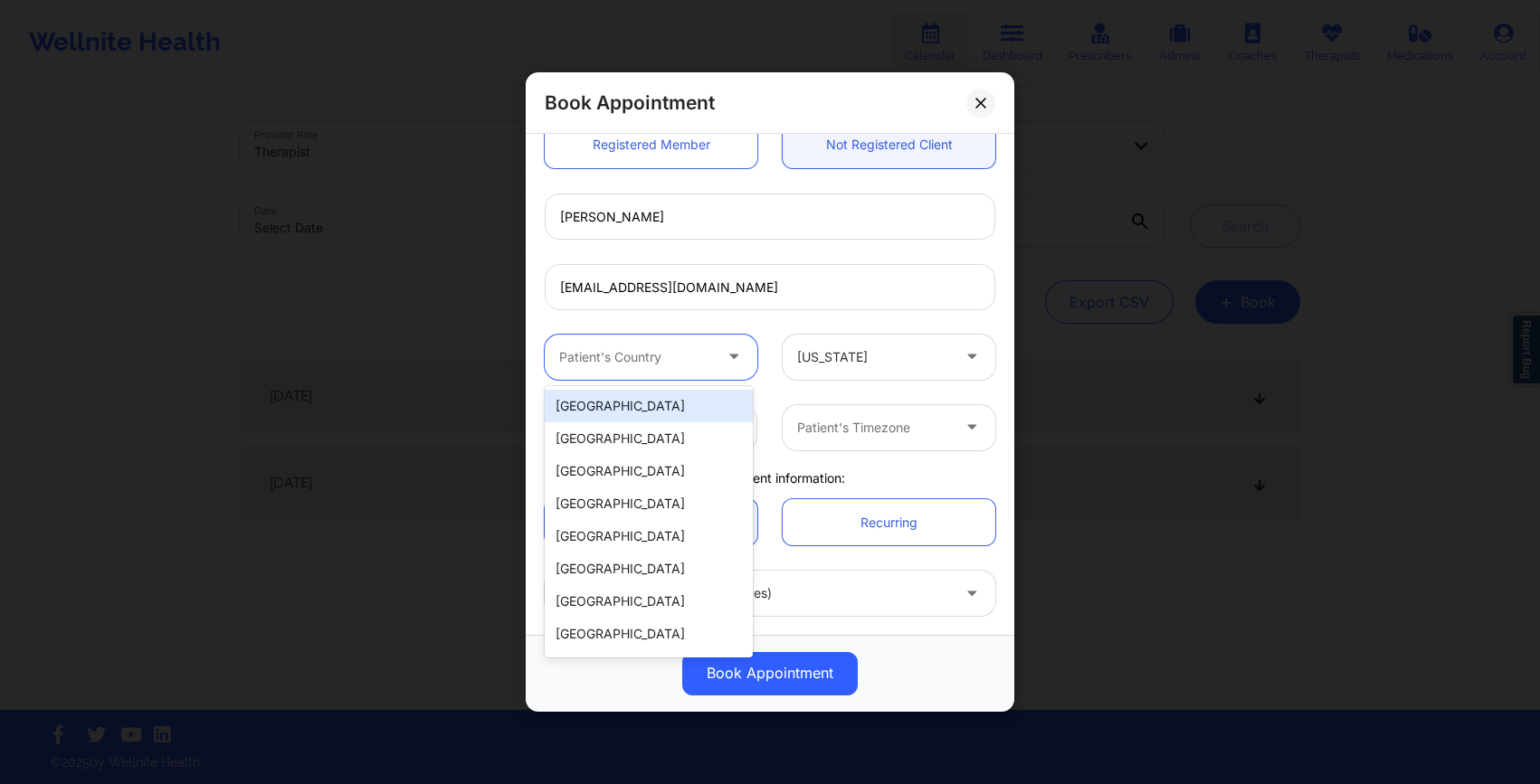
click at [674, 376] on div "Patient's Country" at bounding box center [629, 357] width 169 height 45
click at [656, 401] on div "[GEOGRAPHIC_DATA]" at bounding box center [649, 406] width 208 height 33
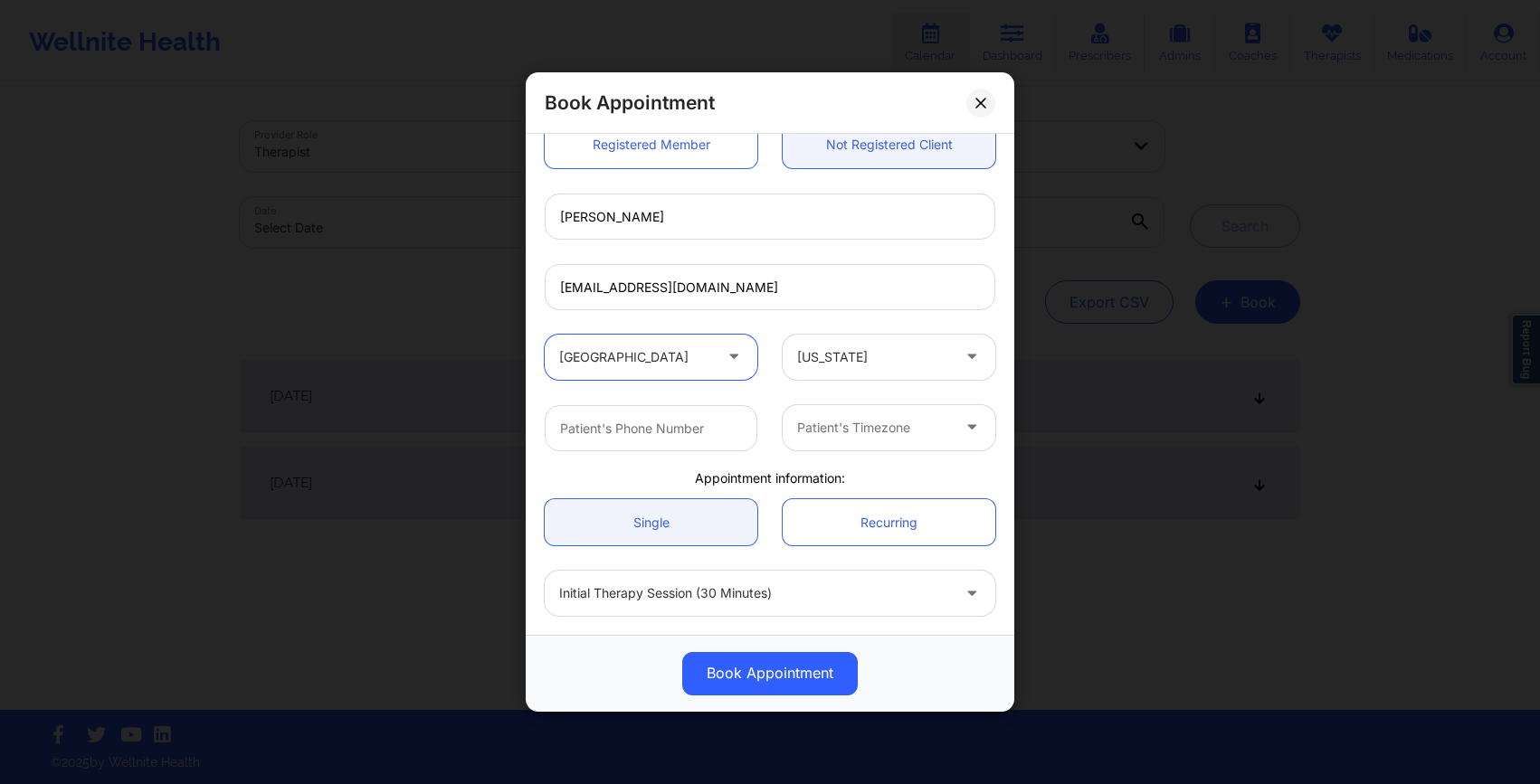
scroll to position [267, 0]
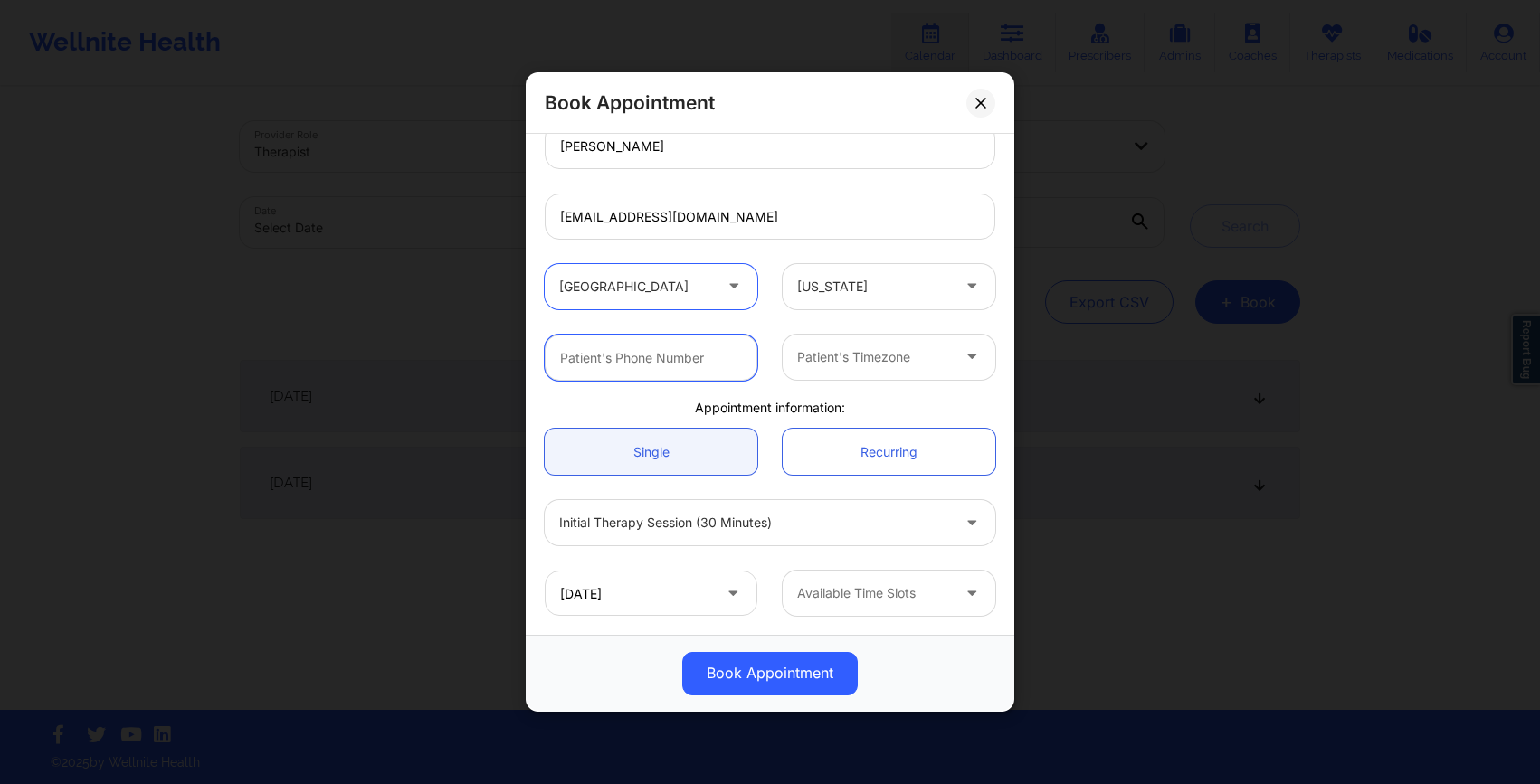
click at [654, 365] on input "text" at bounding box center [651, 357] width 212 height 46
type input "4045194336"
type input "[GEOGRAPHIC_DATA]"
type input "CO"
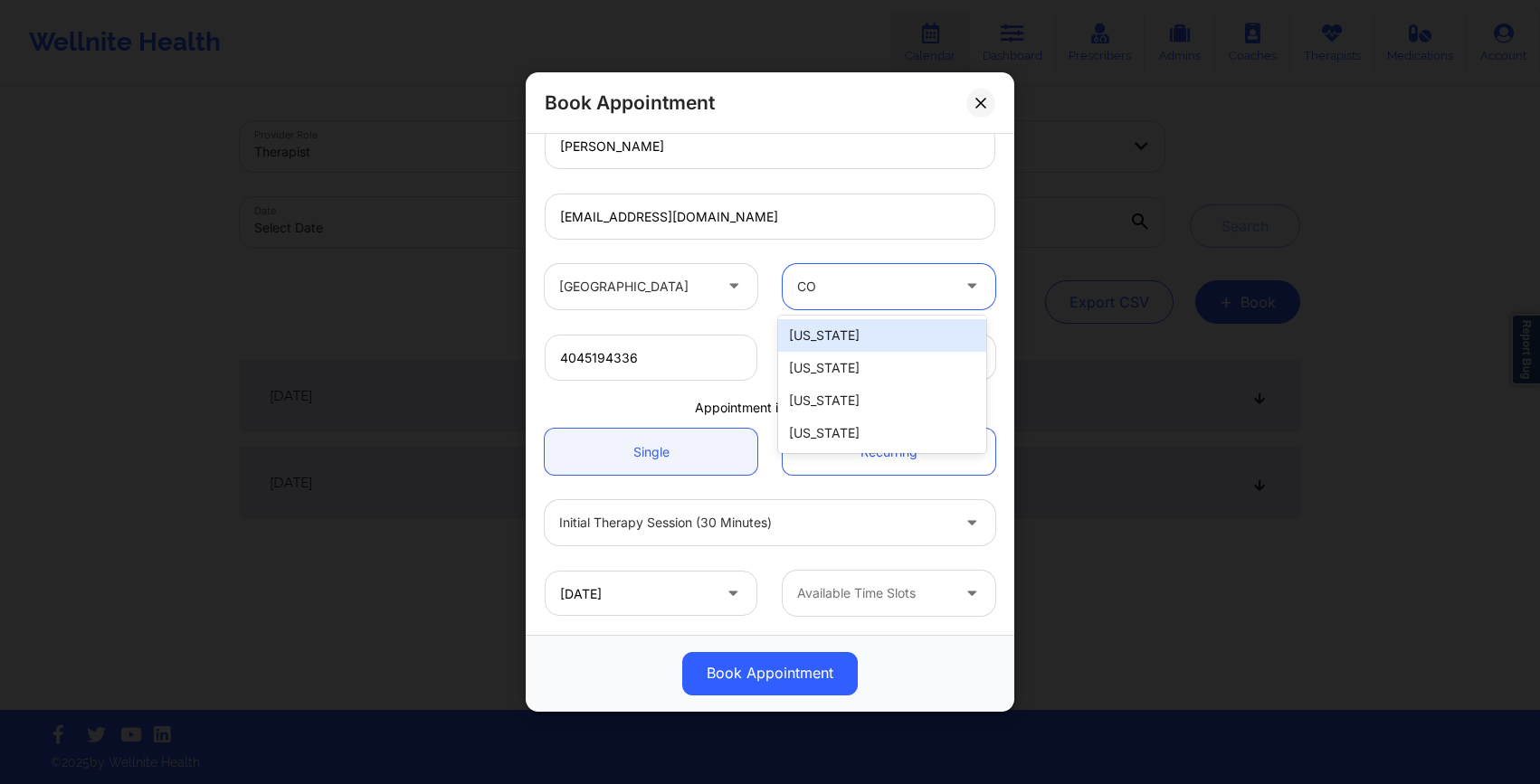
type input "[GEOGRAPHIC_DATA]"
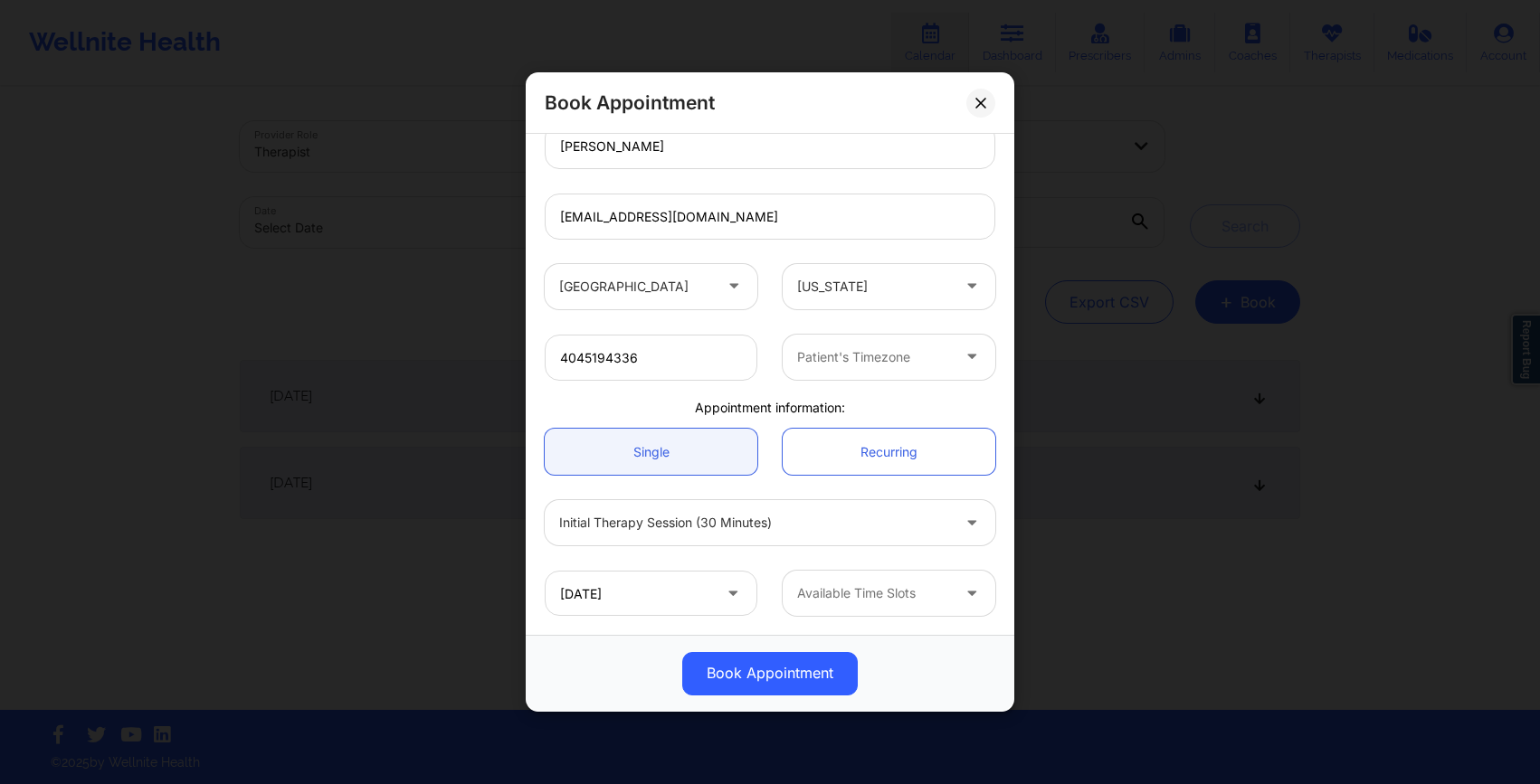
click at [777, 307] on div "[US_STATE]" at bounding box center [889, 287] width 238 height 45
click at [834, 360] on div at bounding box center [873, 357] width 153 height 22
click at [774, 318] on div "United States Florida" at bounding box center [770, 286] width 476 height 70
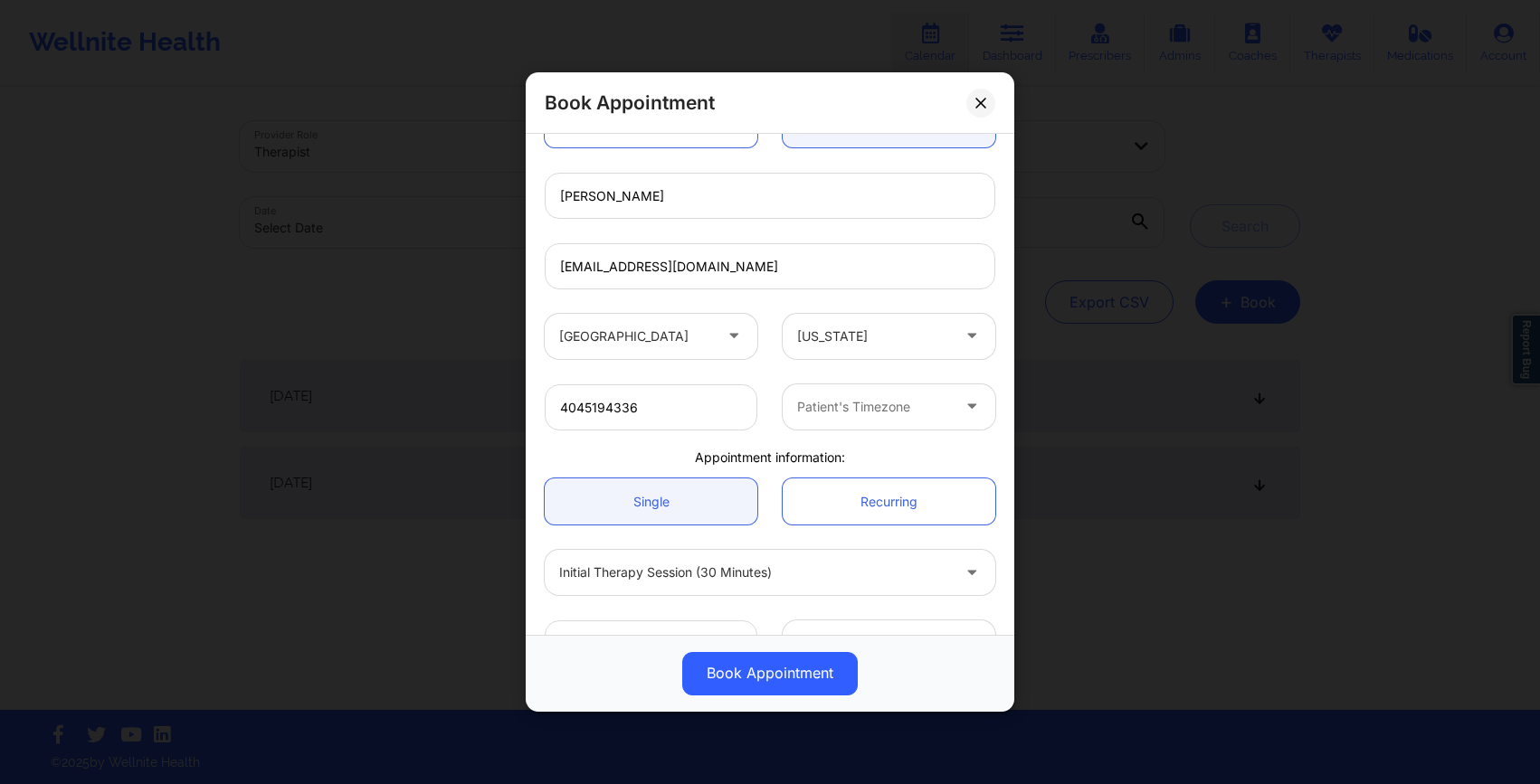
scroll to position [224, 0]
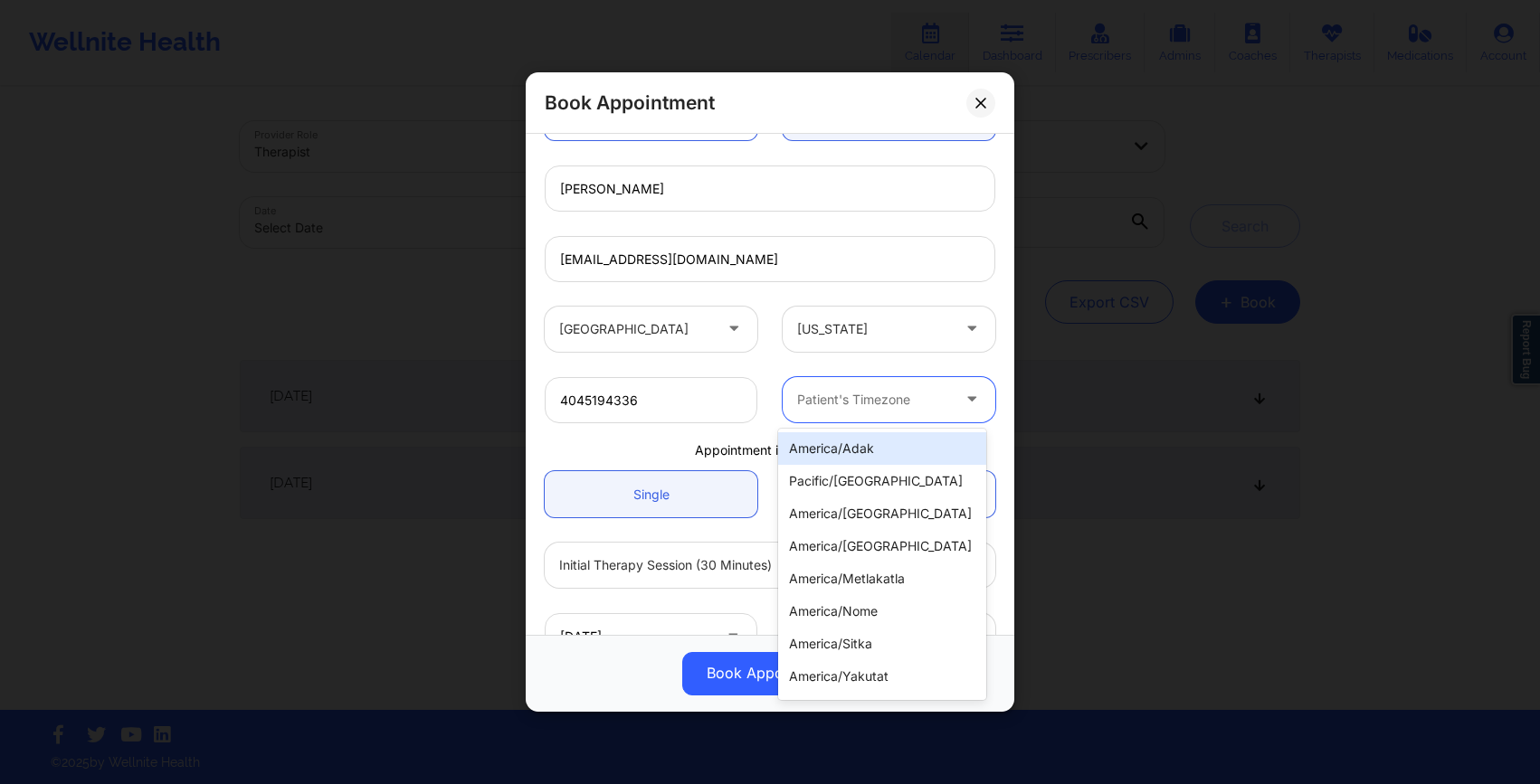
click at [818, 391] on div at bounding box center [873, 400] width 153 height 22
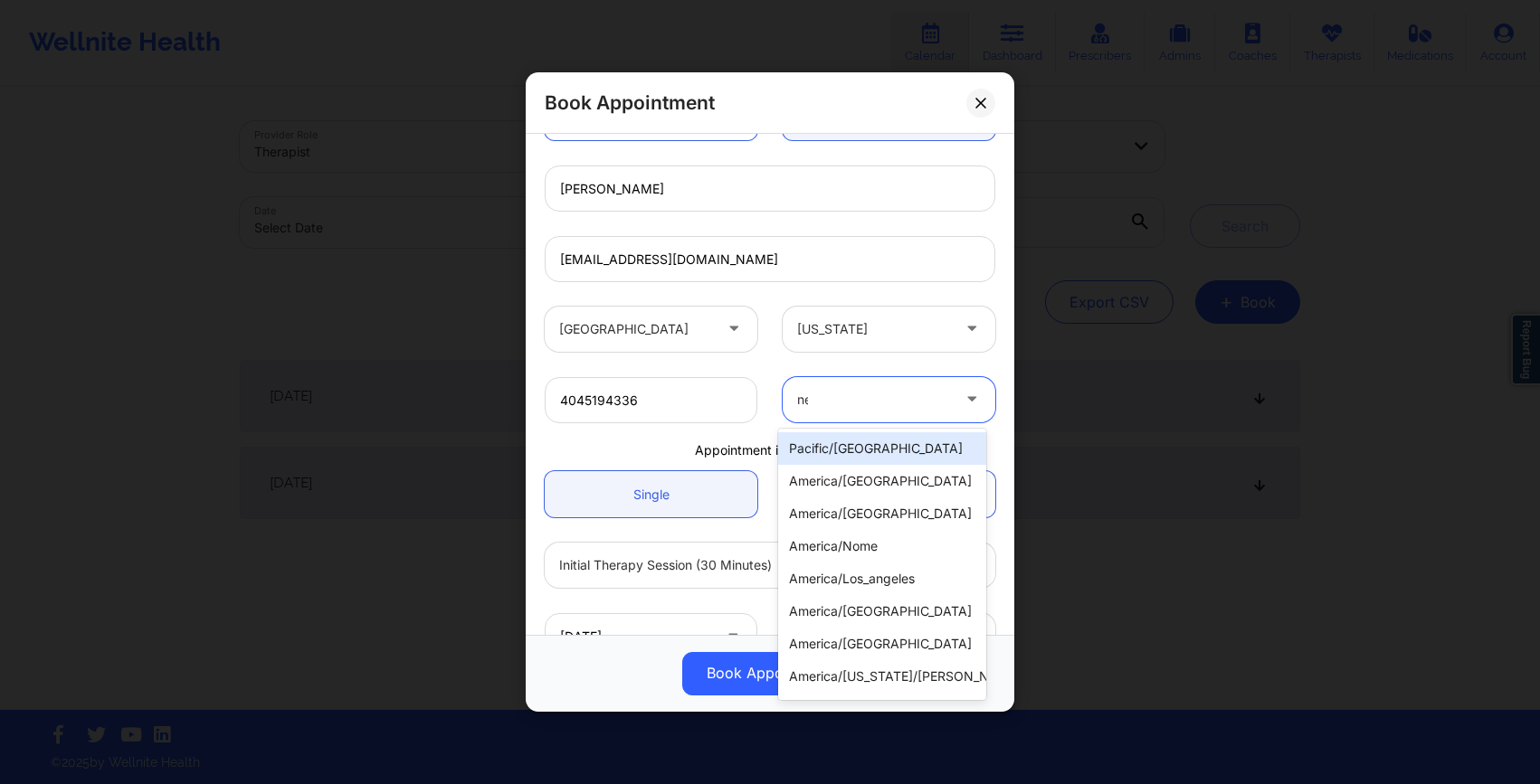
type input "new"
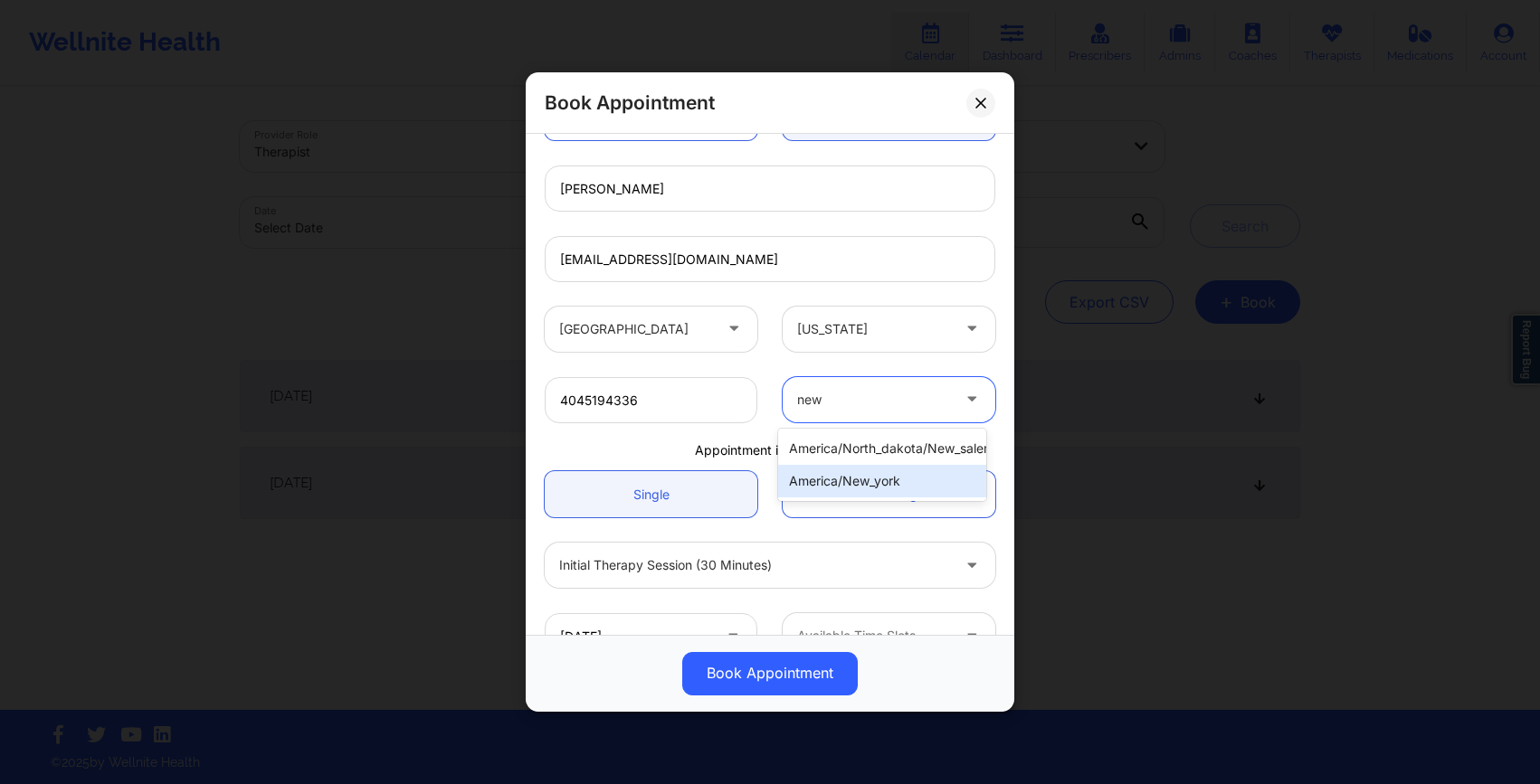
click at [838, 482] on div "america/new_york" at bounding box center [882, 481] width 208 height 33
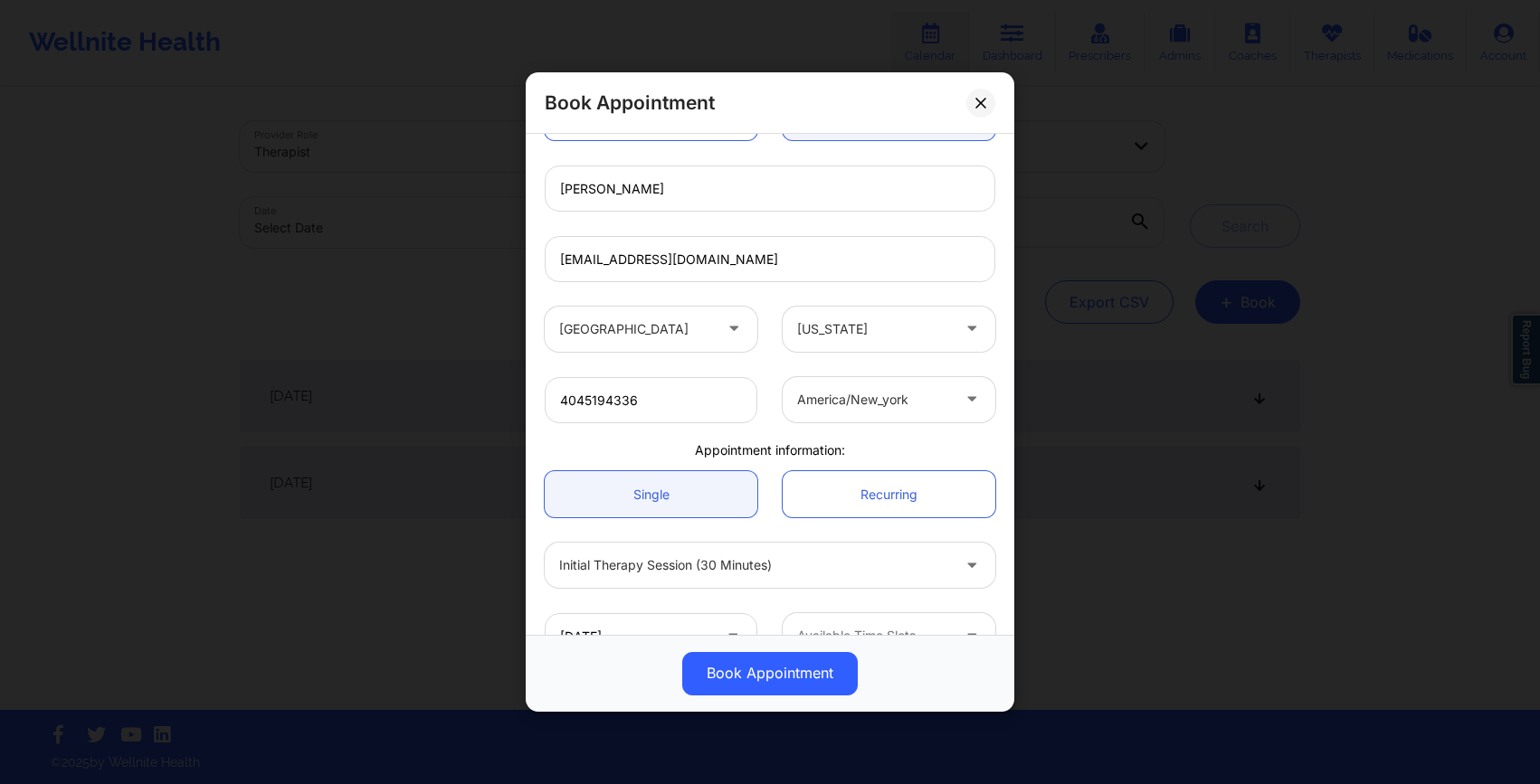
click at [787, 431] on div "4045194336 america/new_york" at bounding box center [770, 399] width 476 height 70
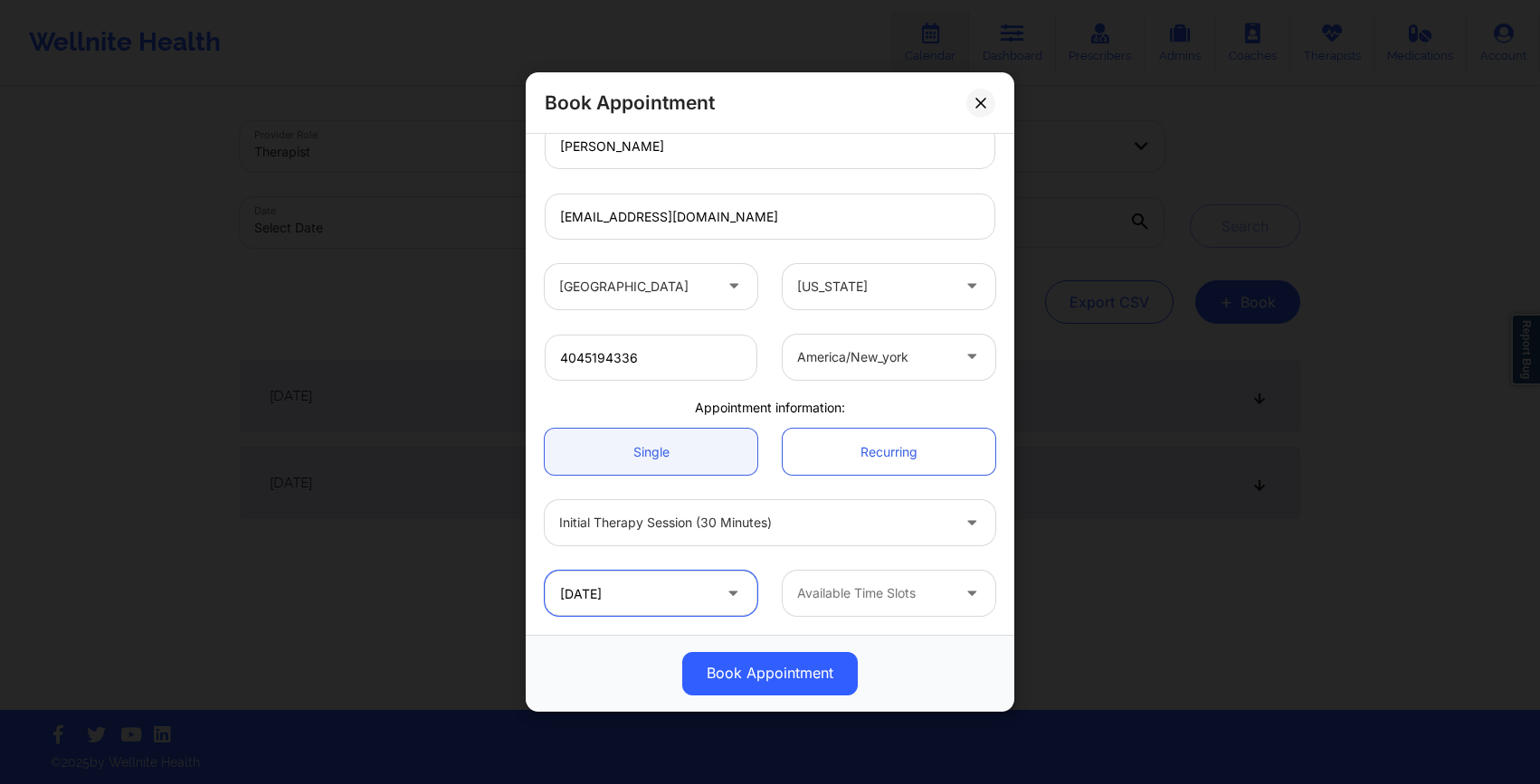
click at [650, 591] on input "09/23/2025" at bounding box center [651, 593] width 212 height 45
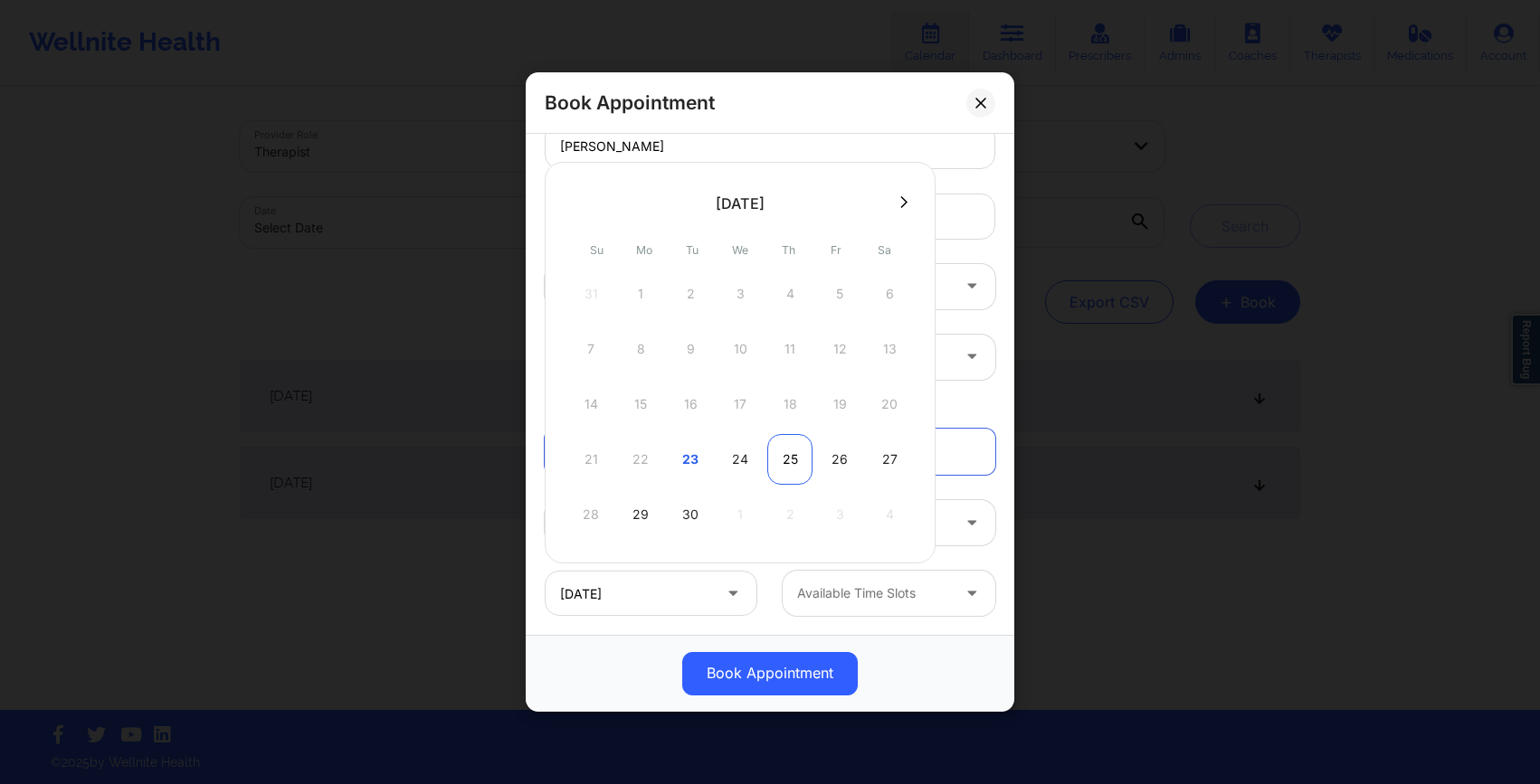
click at [785, 473] on div "25" at bounding box center [790, 459] width 45 height 50
type input "09/25/2025"
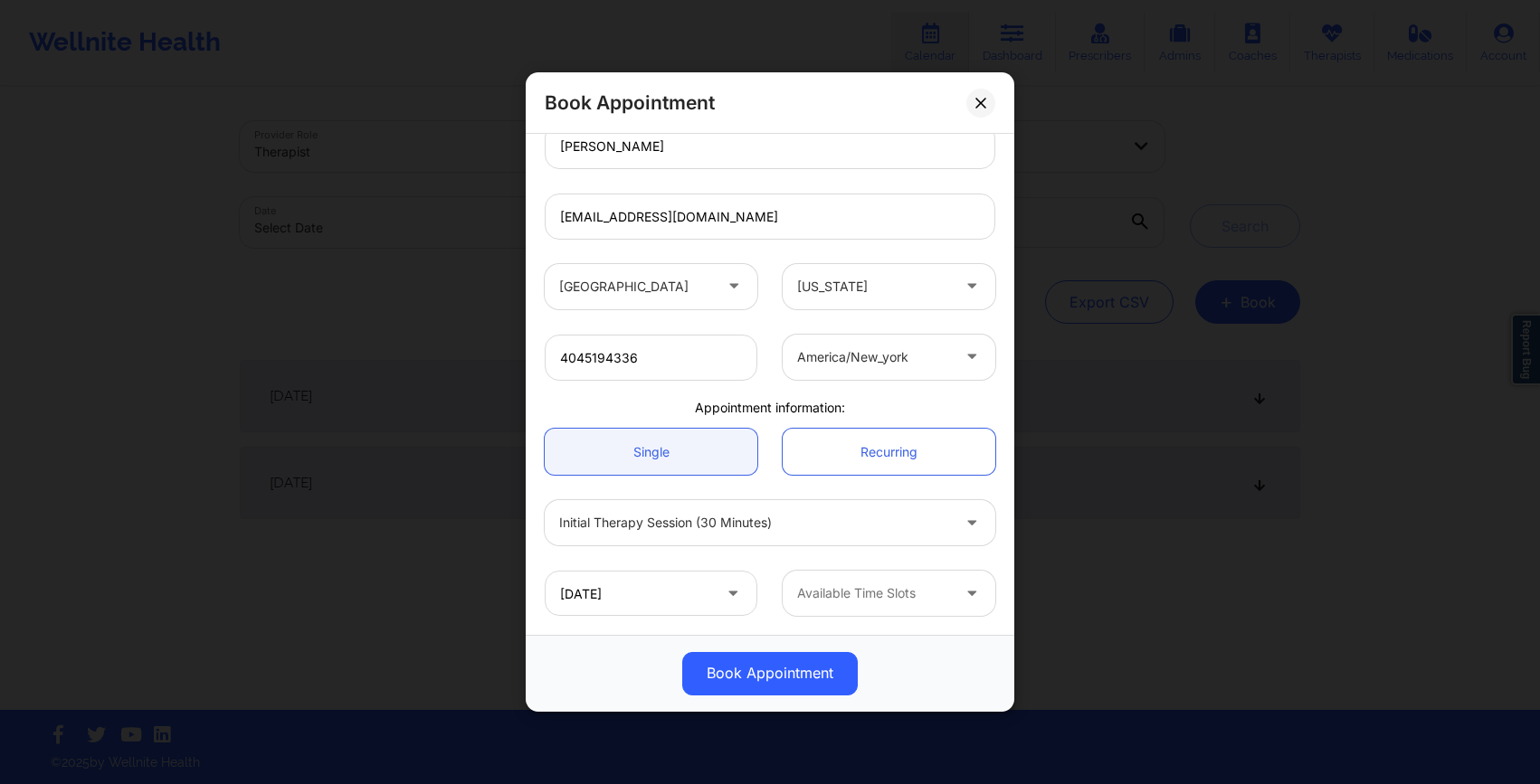
click at [761, 556] on div "Initial Therapy Session (30 minutes)" at bounding box center [770, 522] width 476 height 70
click at [811, 588] on div at bounding box center [873, 594] width 153 height 22
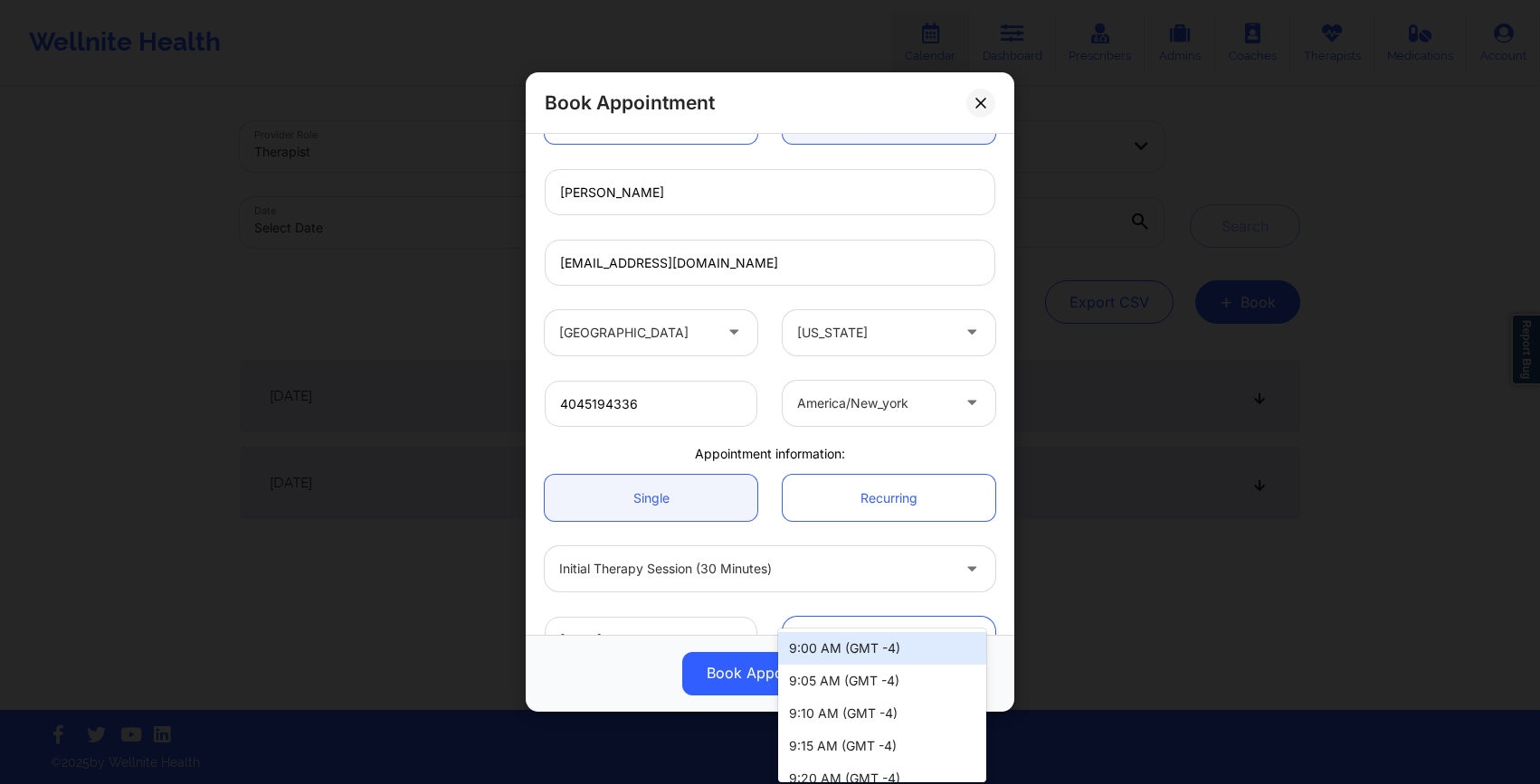
scroll to position [217, 0]
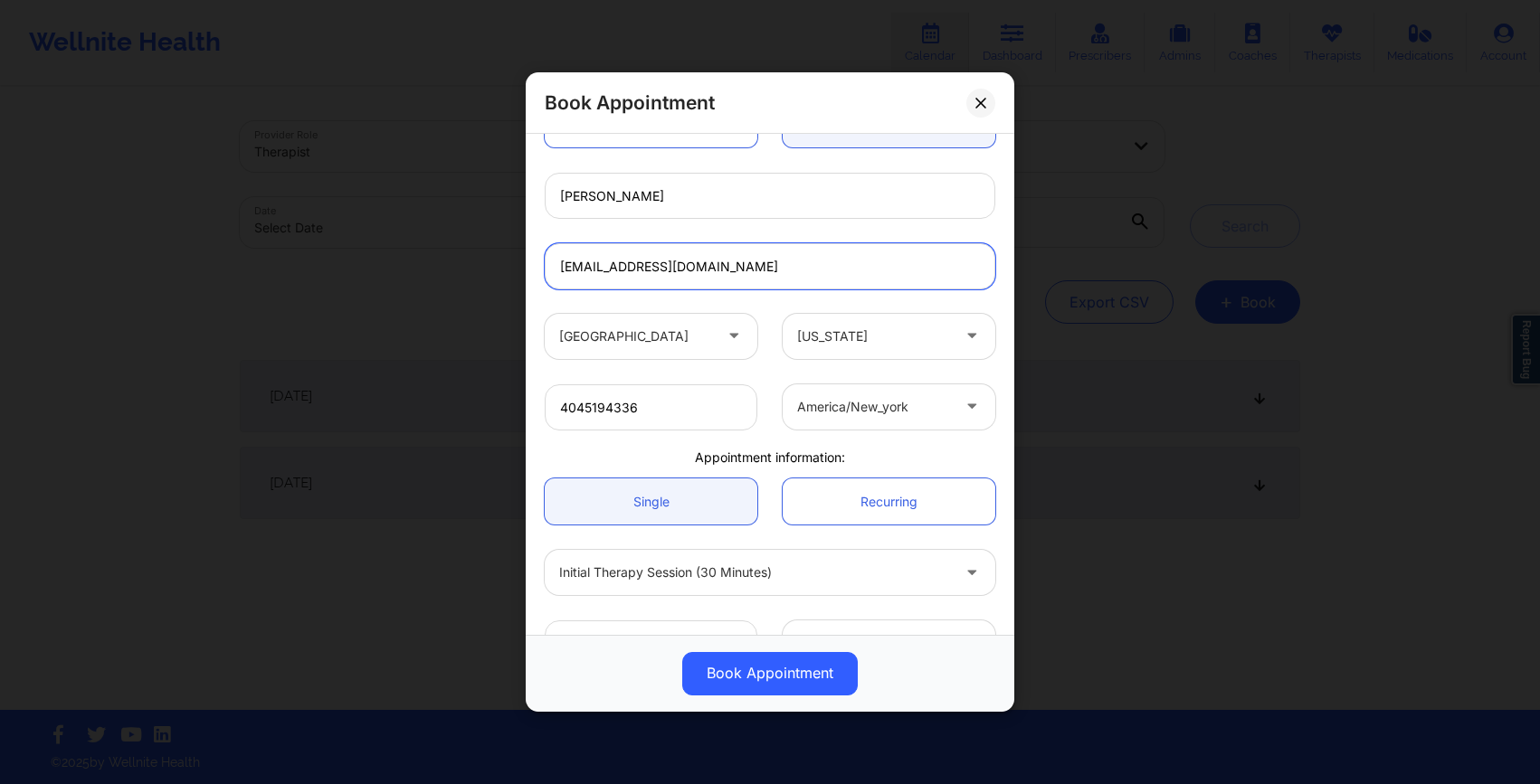
click at [678, 265] on input "elisa00000000000@wellnite.com" at bounding box center [770, 266] width 450 height 46
click at [743, 304] on div "United States Florida" at bounding box center [770, 336] width 476 height 70
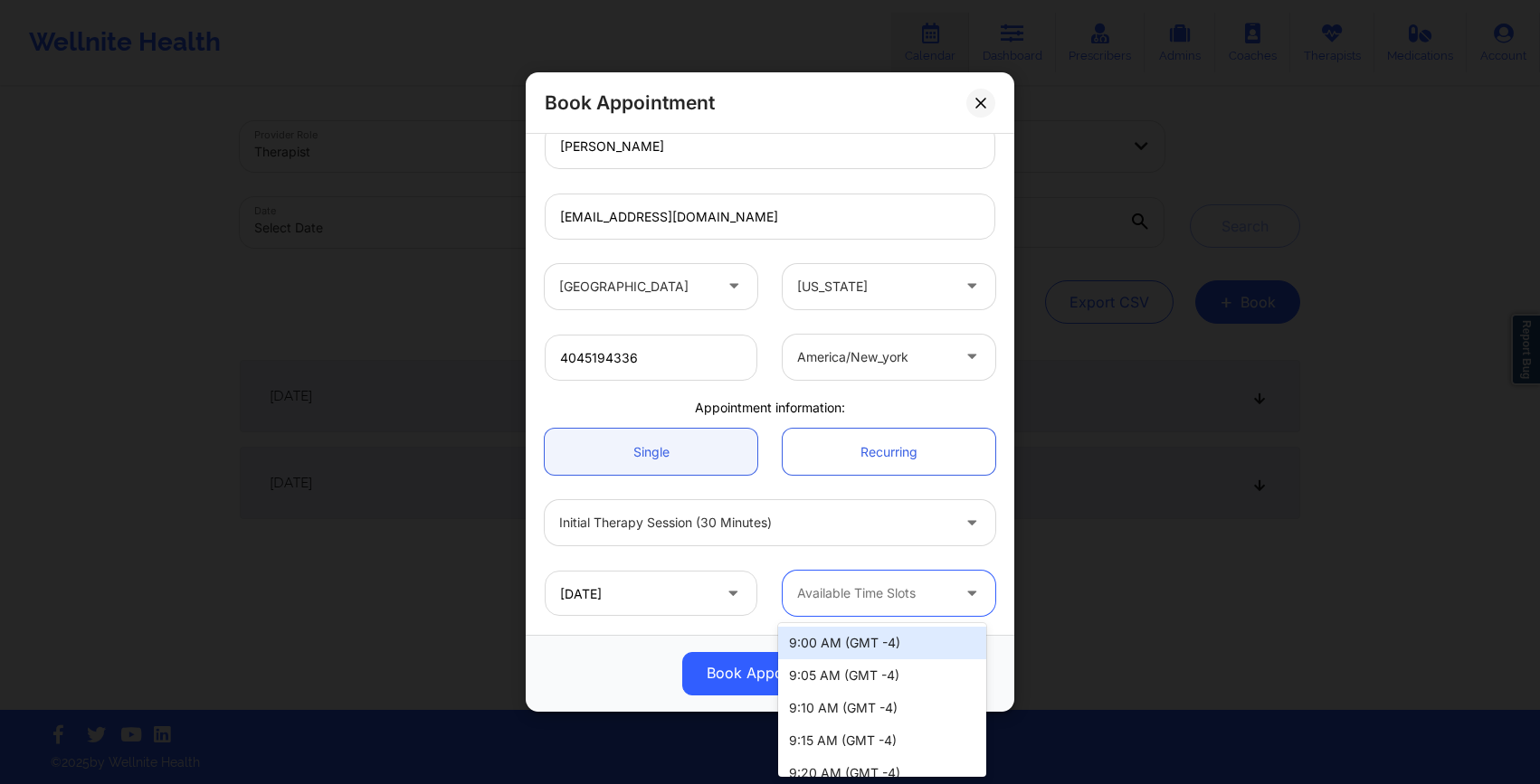
click at [836, 581] on div "Available Time Slots" at bounding box center [866, 593] width 169 height 45
drag, startPoint x: 856, startPoint y: 649, endPoint x: 900, endPoint y: 643, distance: 44.4
click at [900, 643] on div "9:00 AM (GMT -4)" at bounding box center [882, 643] width 208 height 33
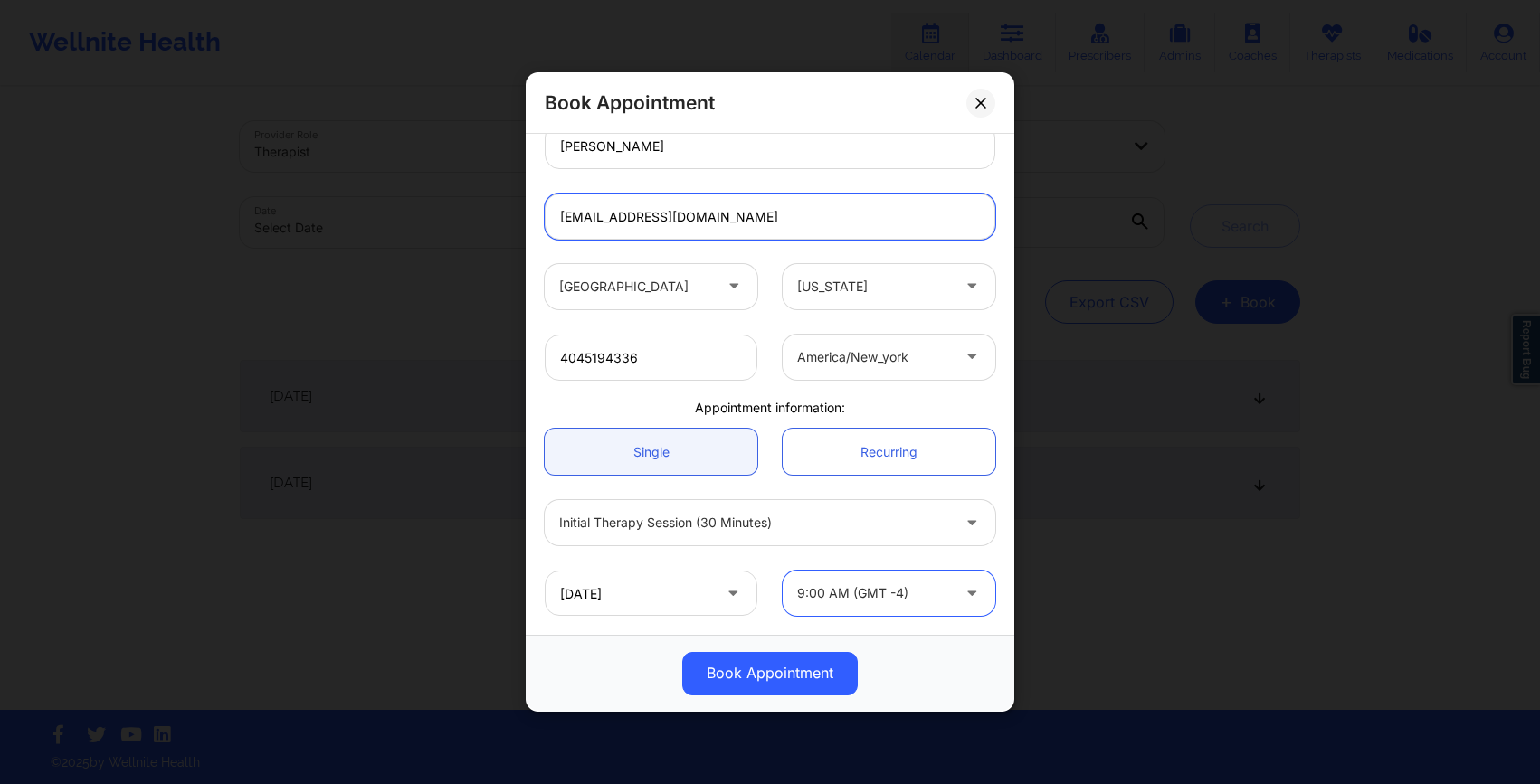
click at [704, 213] on input "elisa00000000000@wellnite.com" at bounding box center [770, 216] width 450 height 46
click at [759, 672] on button "Book Appointment" at bounding box center [770, 674] width 176 height 43
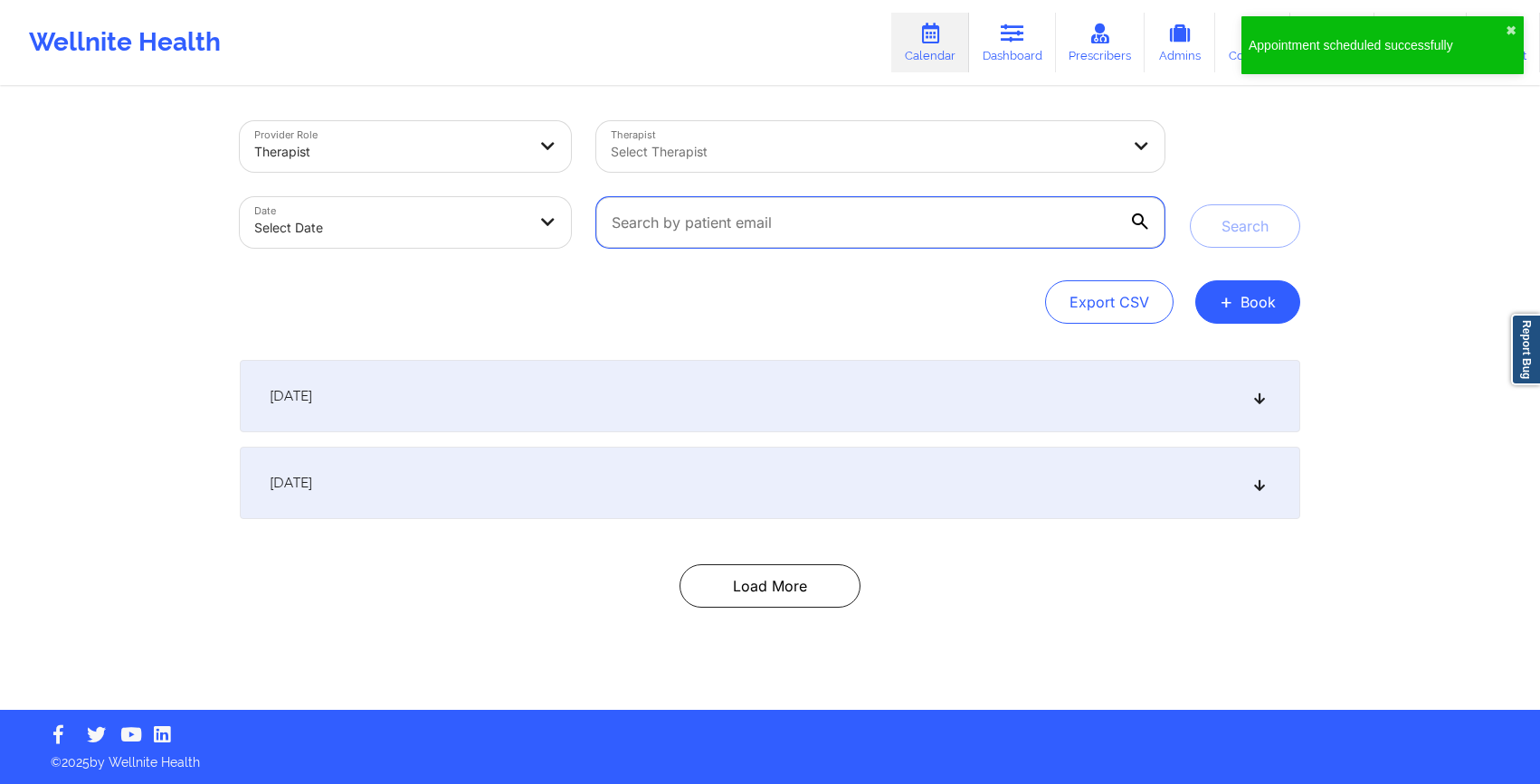
click at [750, 218] on input "text" at bounding box center [880, 222] width 568 height 50
paste input "elisa00000000000@wellnite.com"
type input "elisa00000000000@wellnite.com"
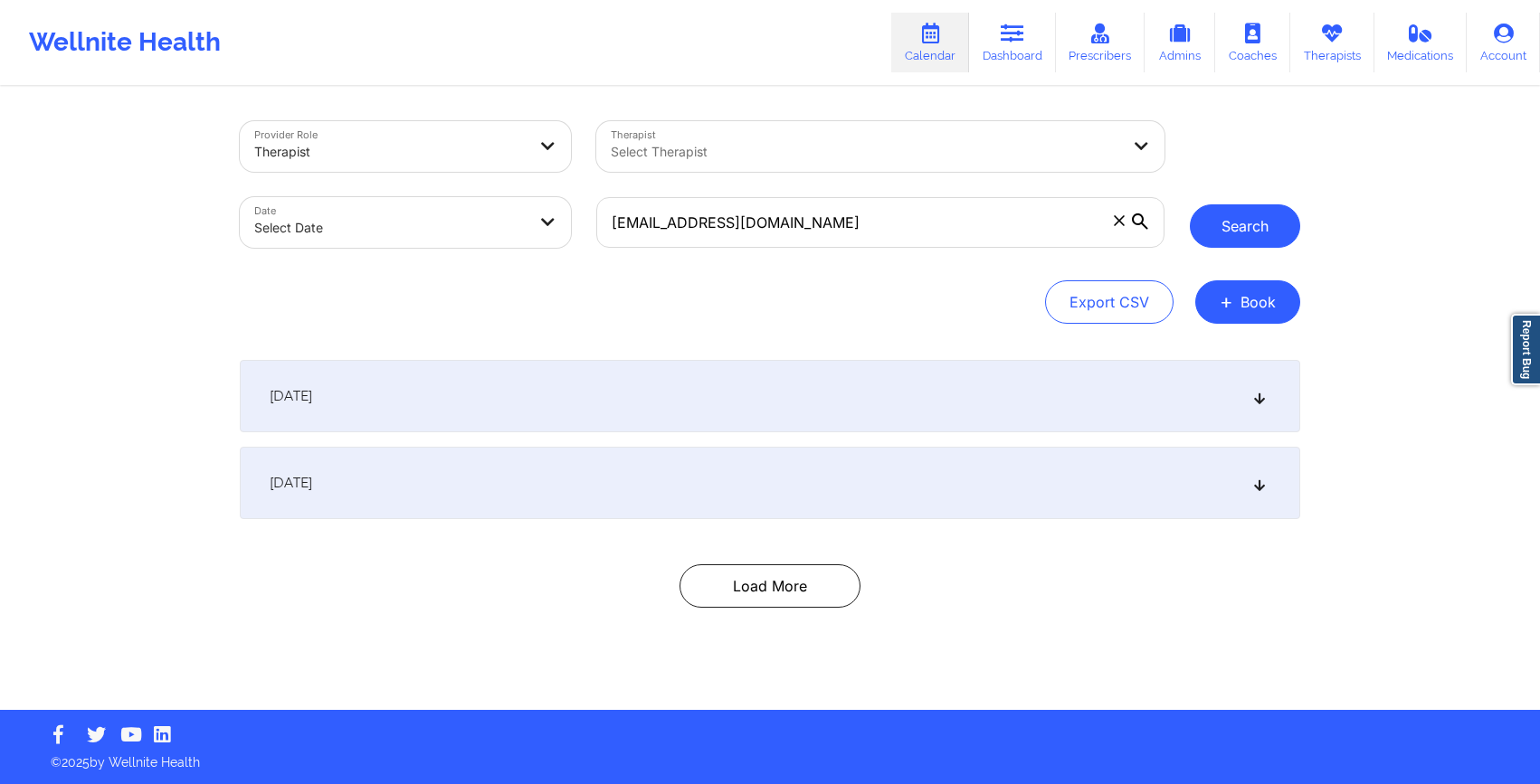
click at [1269, 222] on button "Search" at bounding box center [1246, 226] width 111 height 43
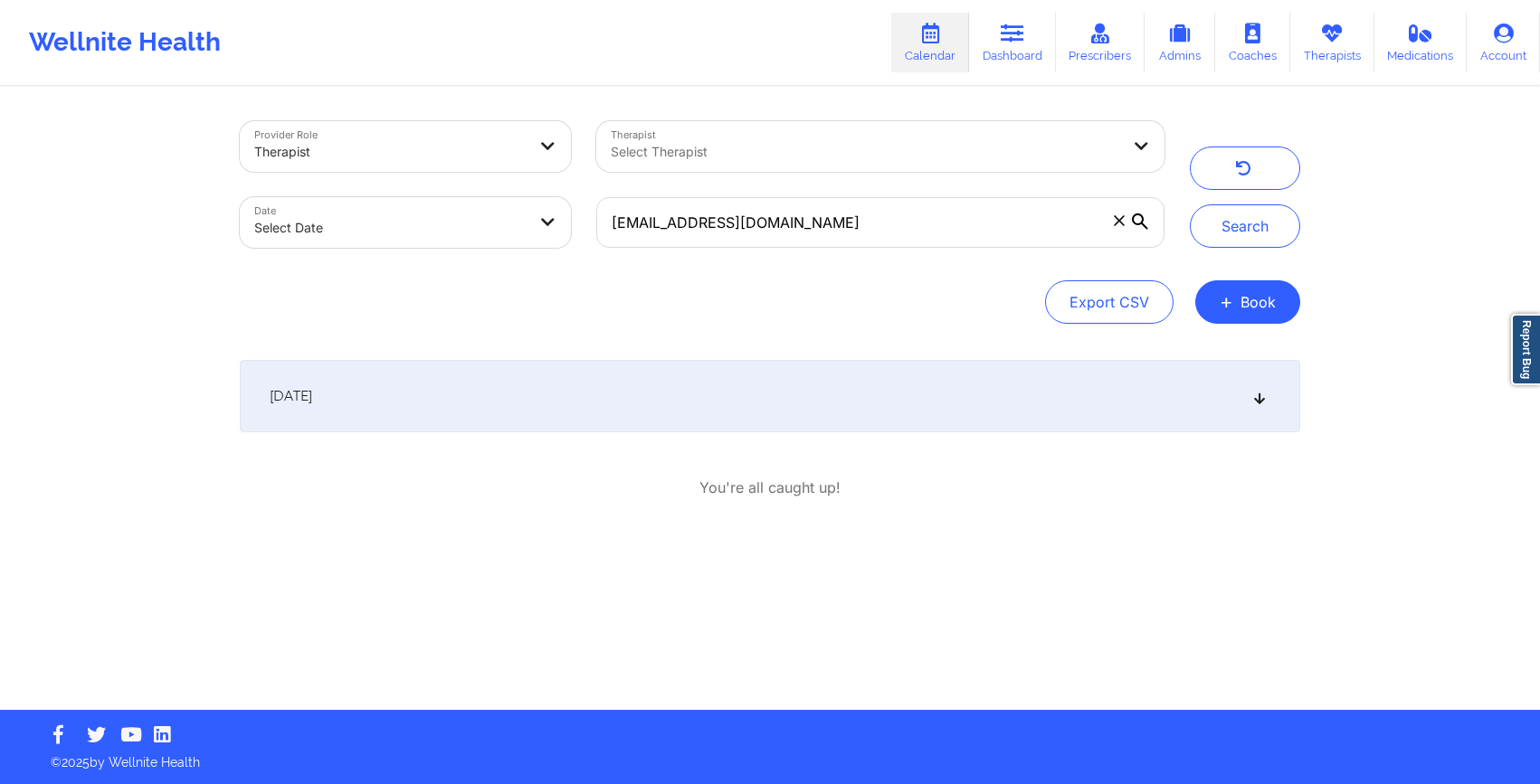
click at [1256, 398] on icon at bounding box center [1260, 396] width 16 height 13
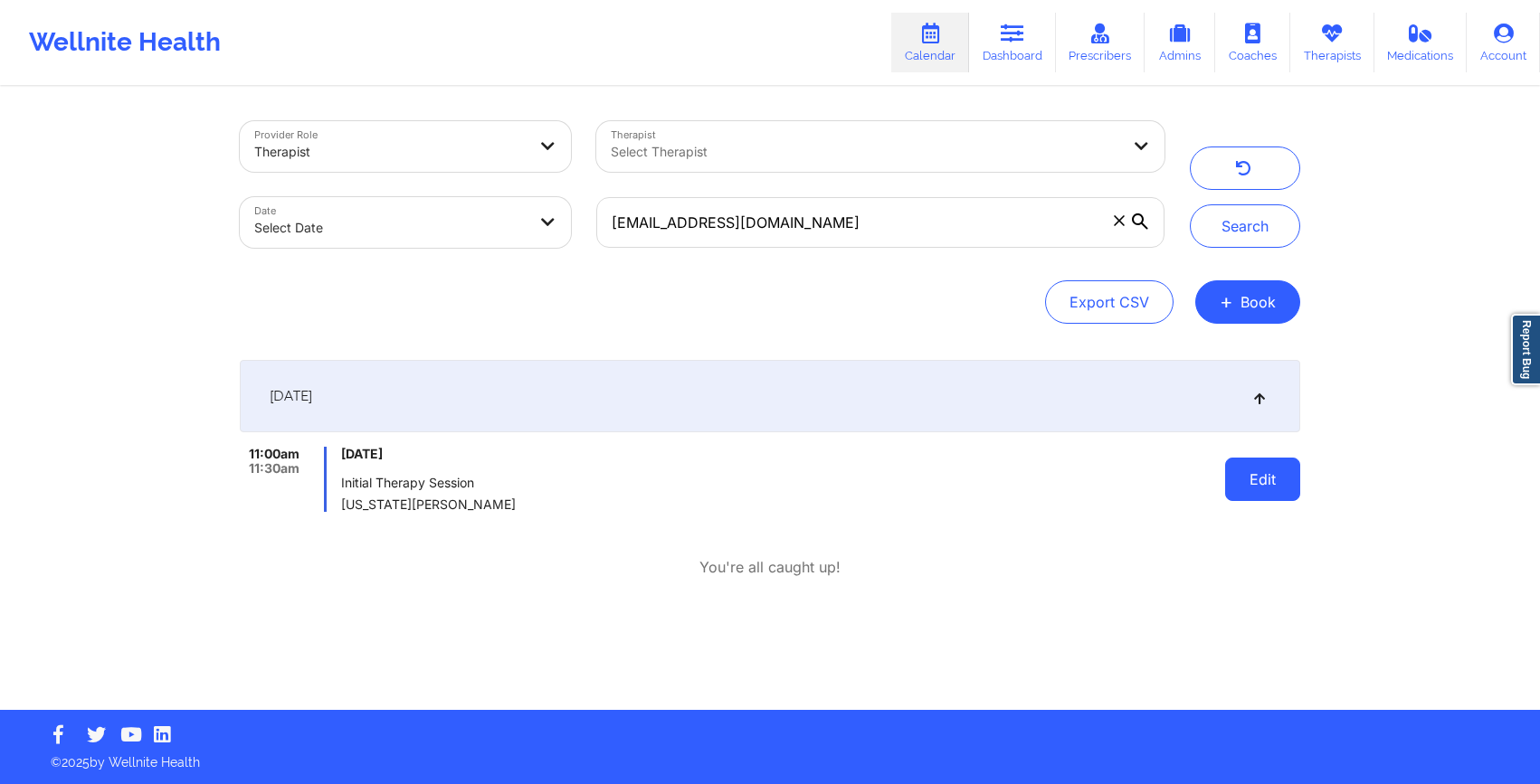
click at [1248, 485] on button "Edit" at bounding box center [1262, 480] width 75 height 43
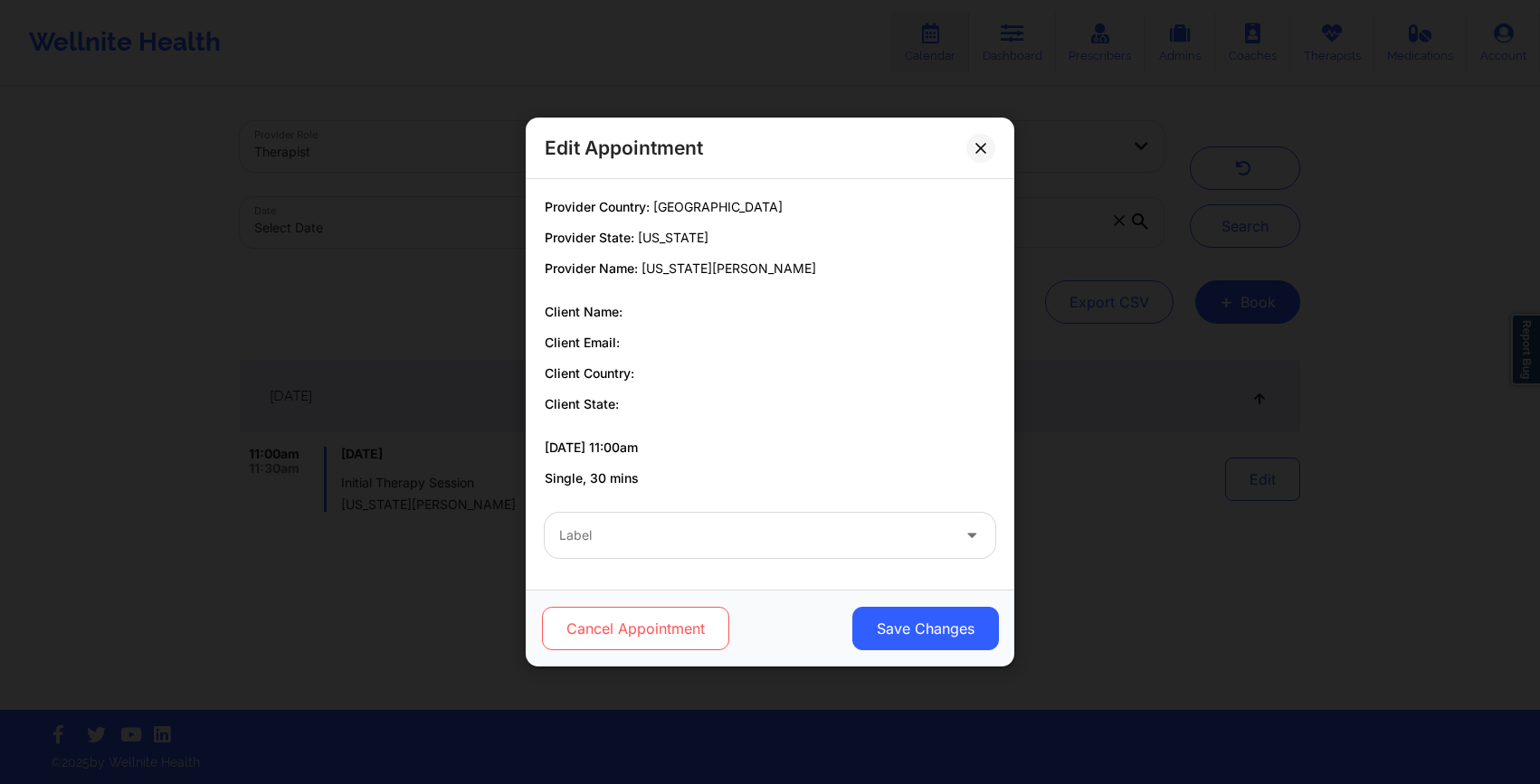
click at [639, 636] on button "Cancel Appointment" at bounding box center [636, 629] width 188 height 43
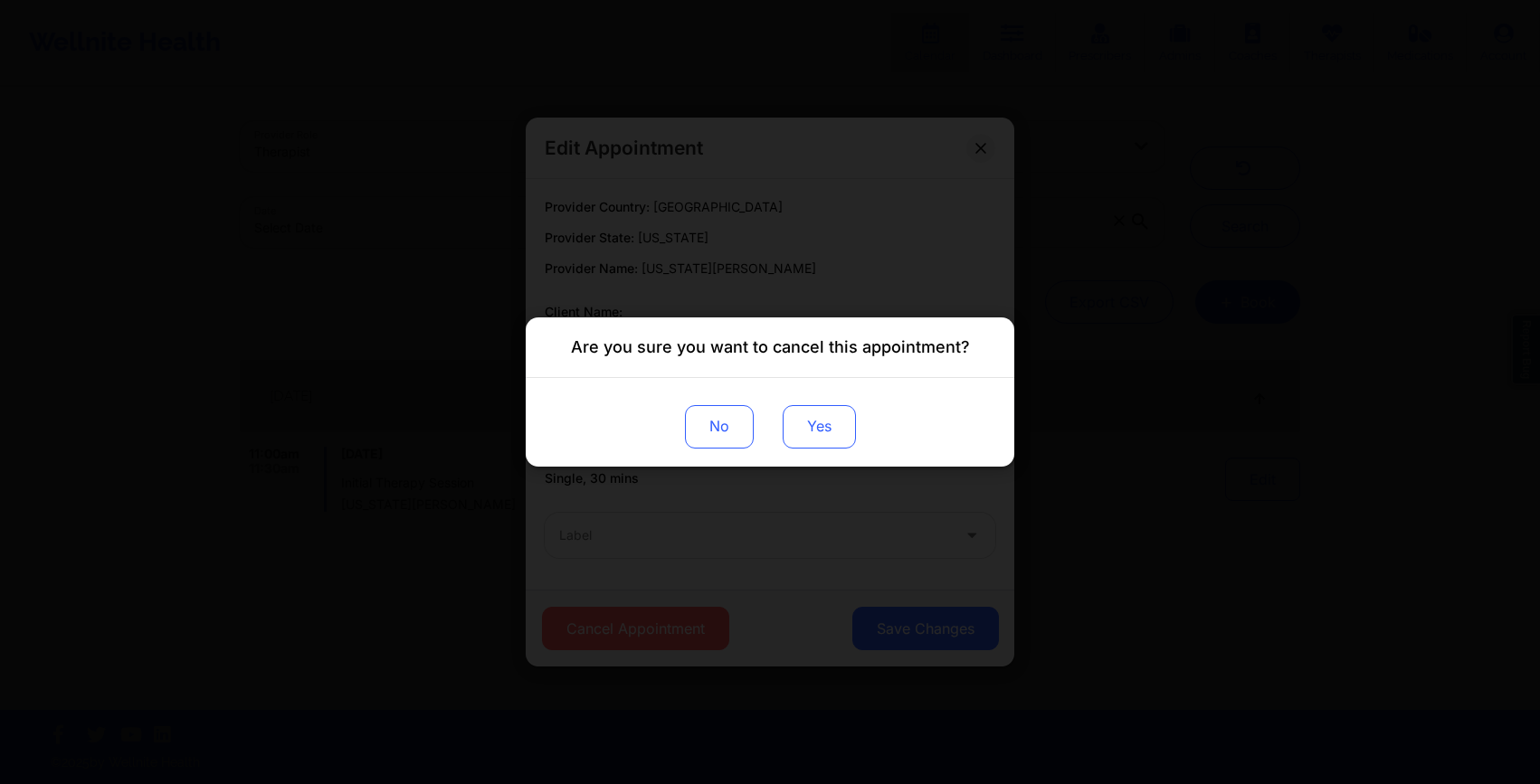
click at [814, 431] on button "Yes" at bounding box center [819, 427] width 73 height 43
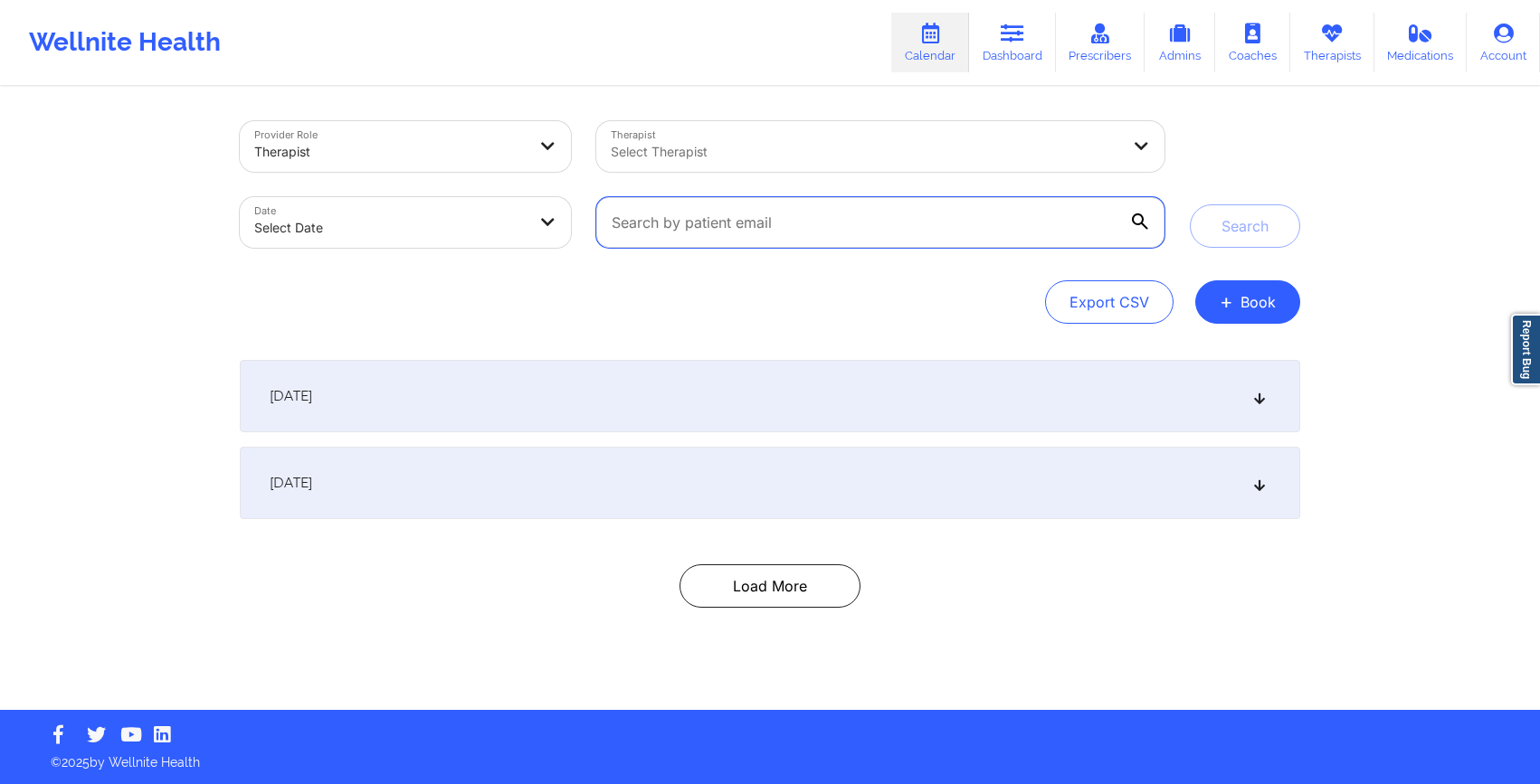
click at [777, 226] on input "text" at bounding box center [880, 222] width 568 height 50
paste input "elisa00000000000@wellnite.com"
type input "elisa00000000000@wellnite.com"
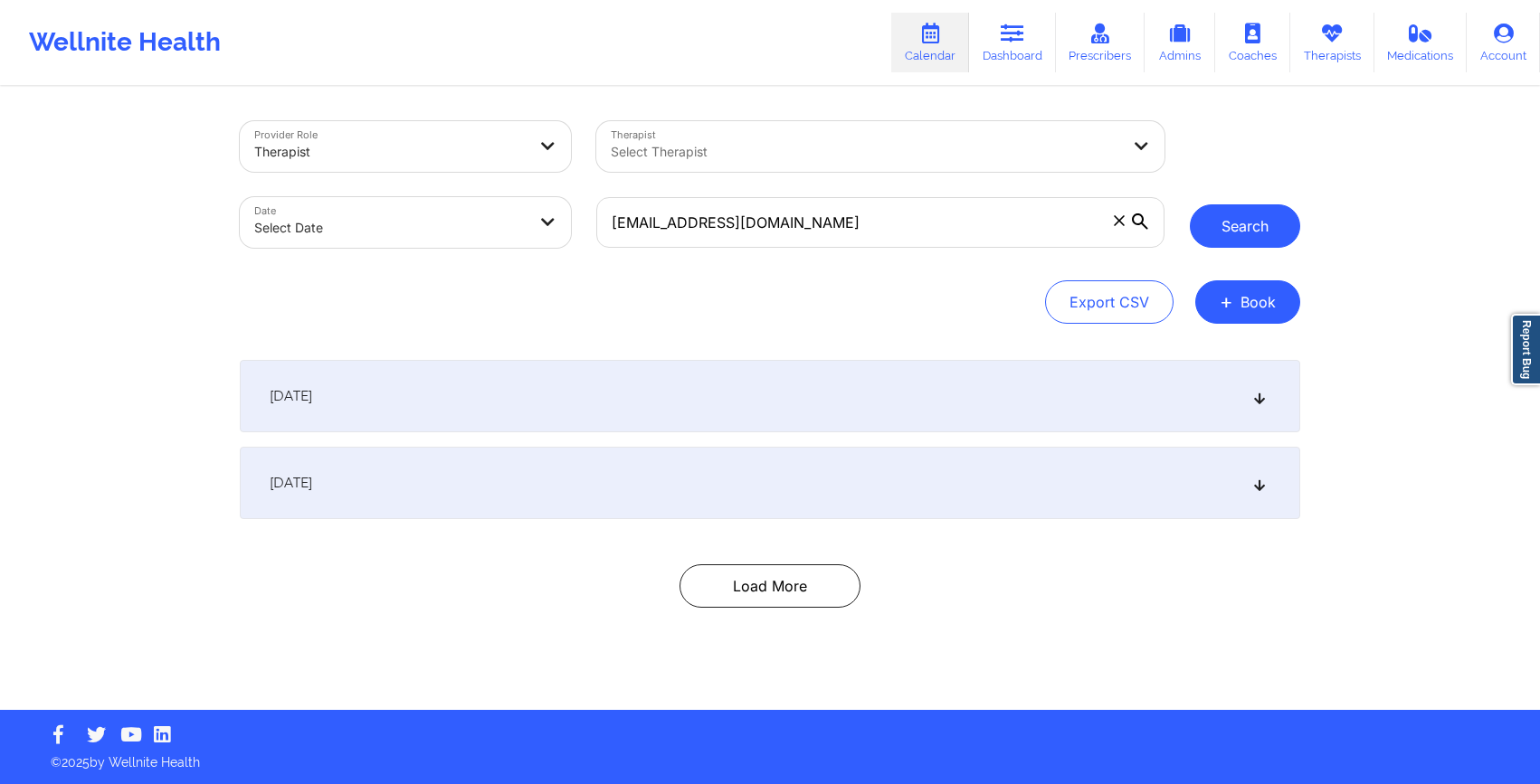
click at [1220, 224] on button "Search" at bounding box center [1246, 226] width 111 height 43
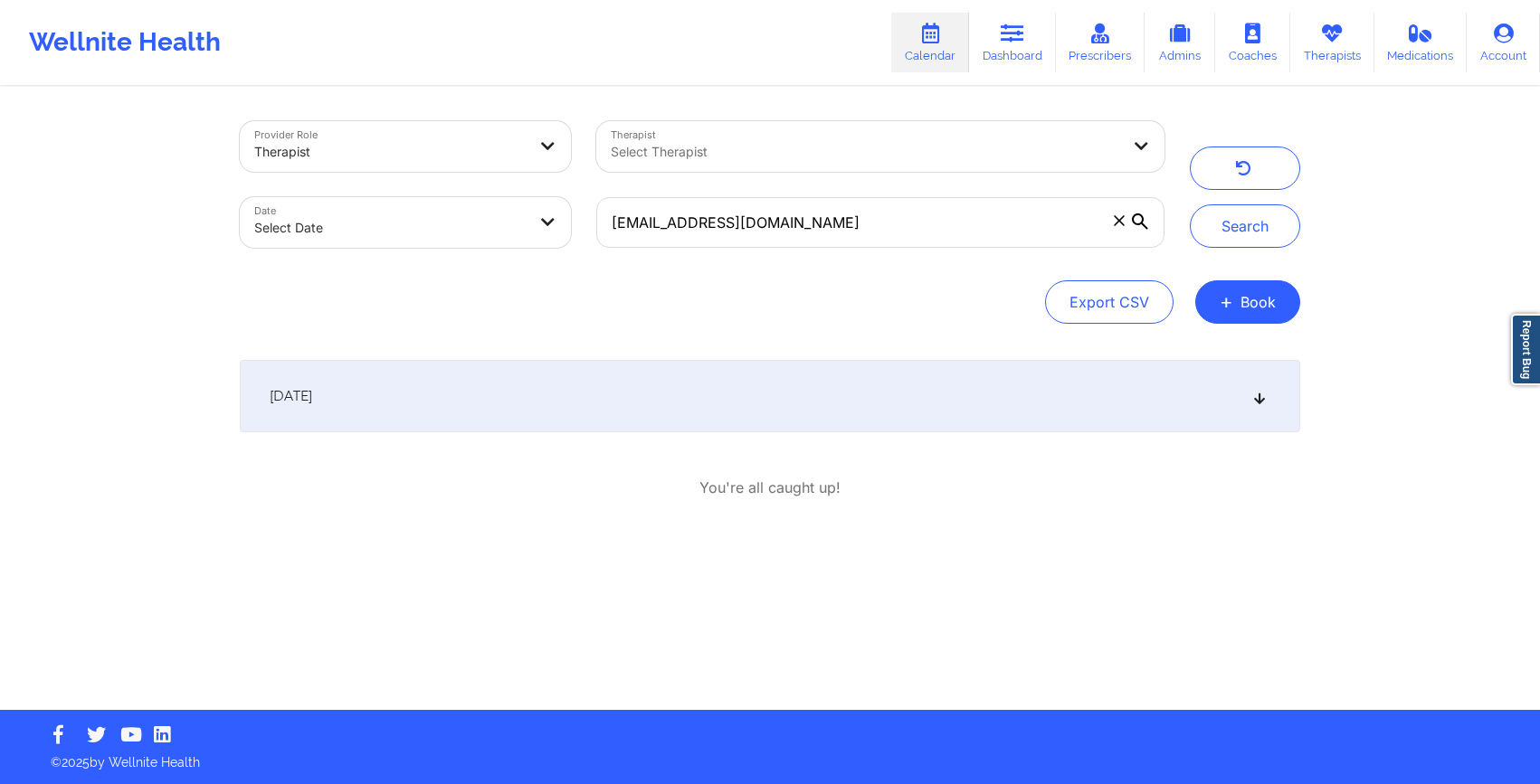
click at [1253, 395] on icon at bounding box center [1260, 396] width 16 height 13
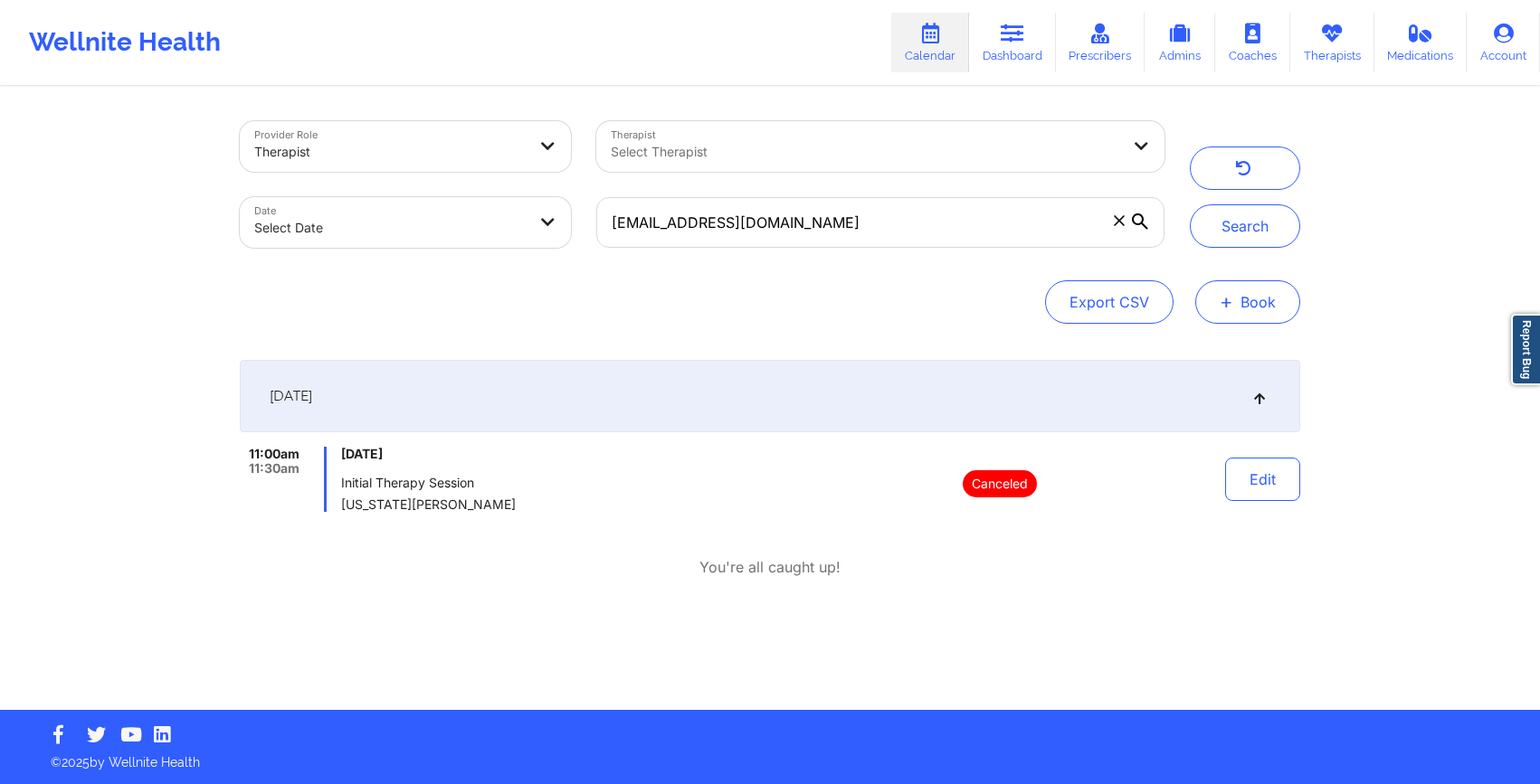
click at [1272, 296] on button "+ Book" at bounding box center [1248, 302] width 105 height 43
click at [1197, 359] on button "Therapy Session" at bounding box center [1218, 359] width 138 height 30
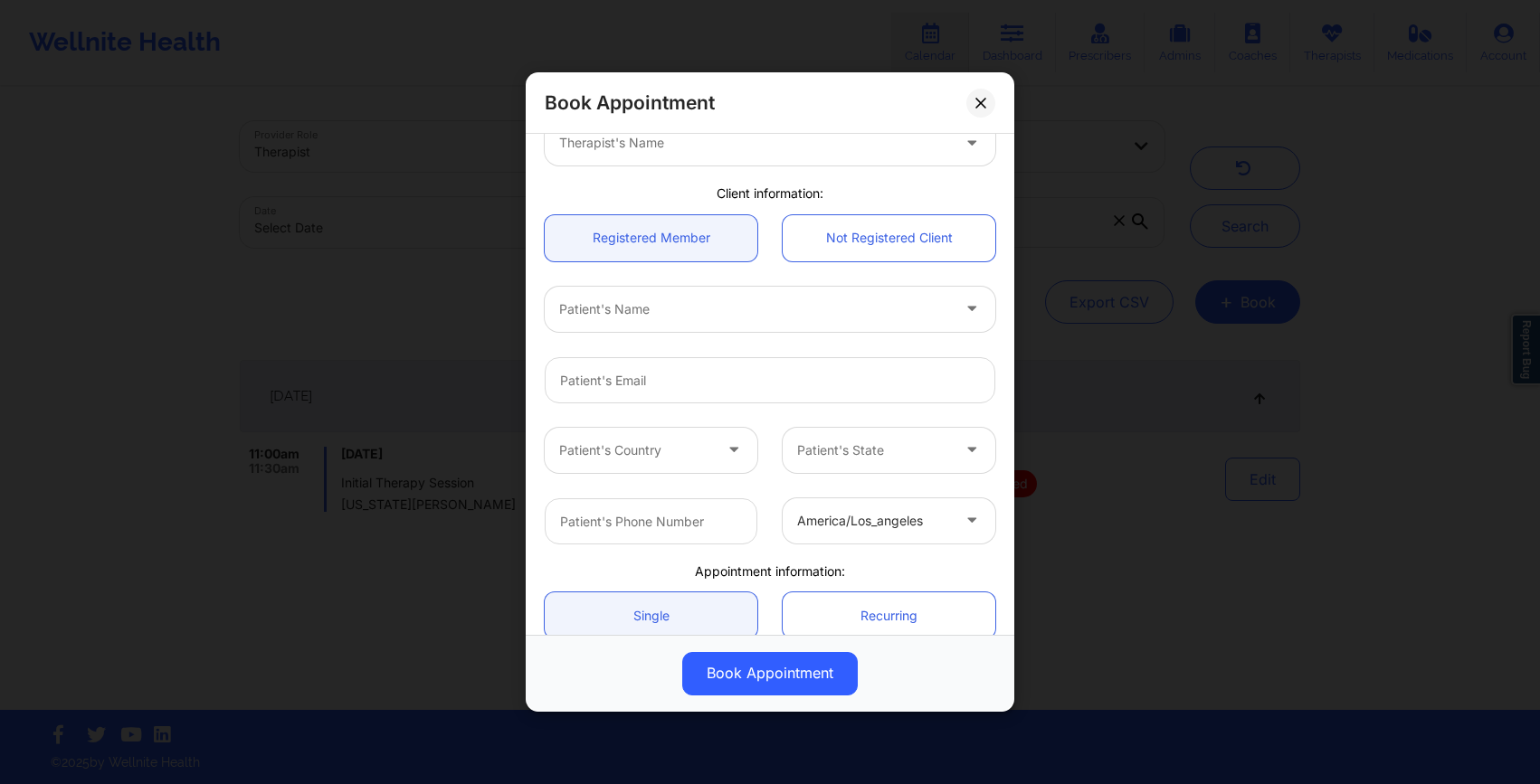
scroll to position [284, 0]
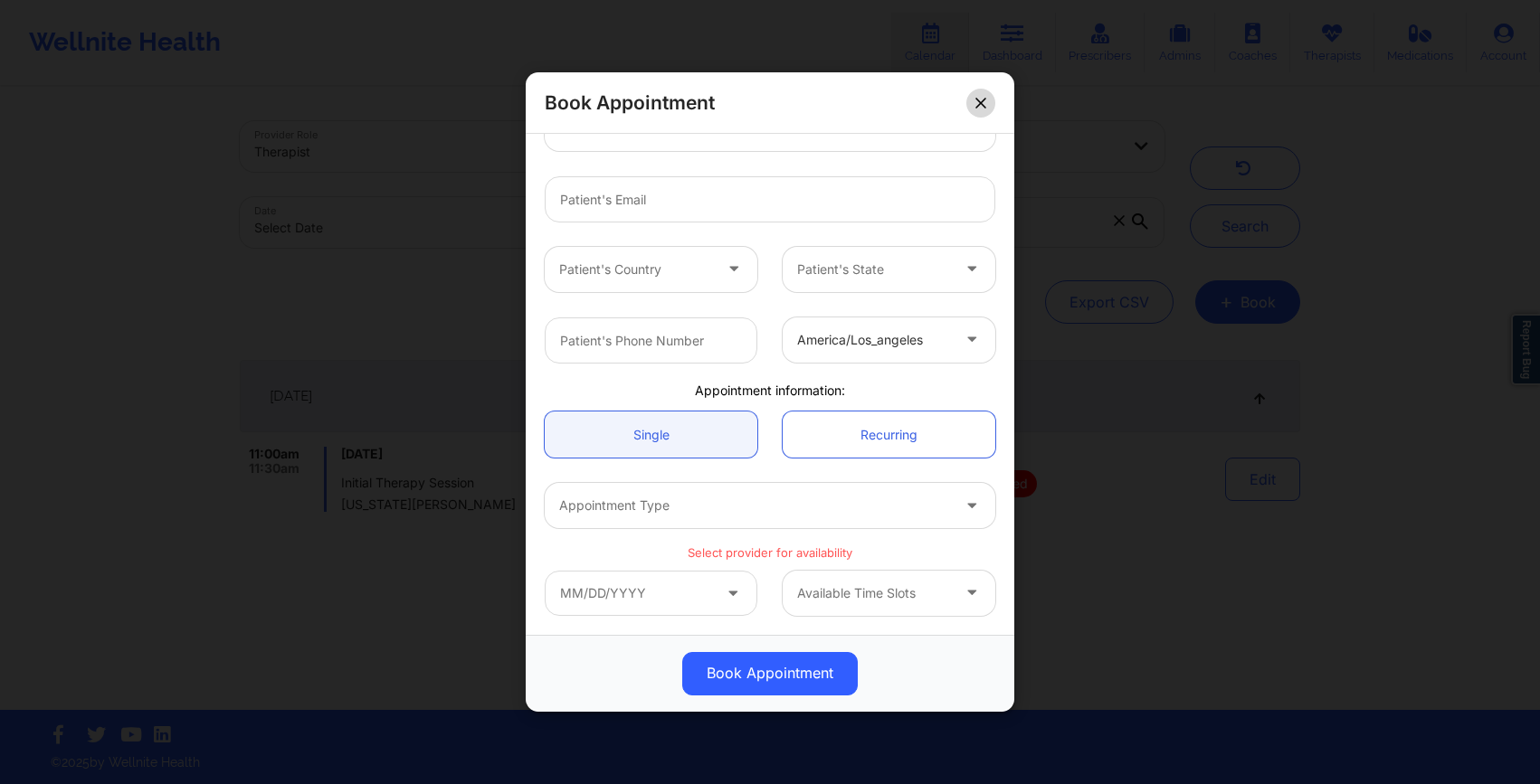
click at [979, 100] on icon at bounding box center [981, 103] width 11 height 11
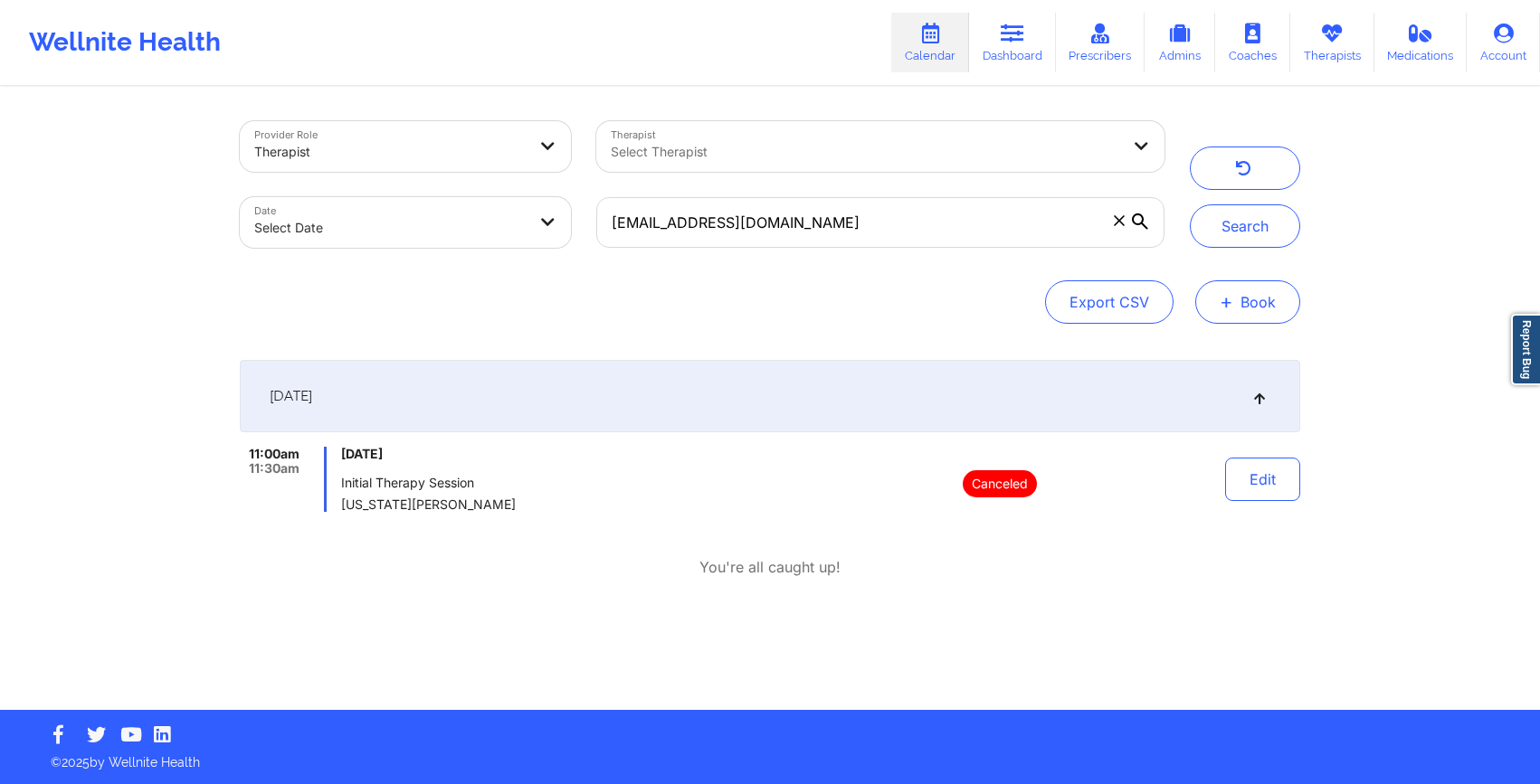
click at [1231, 297] on span "+" at bounding box center [1227, 301] width 14 height 10
click at [1202, 354] on button "Therapy Session" at bounding box center [1218, 359] width 138 height 30
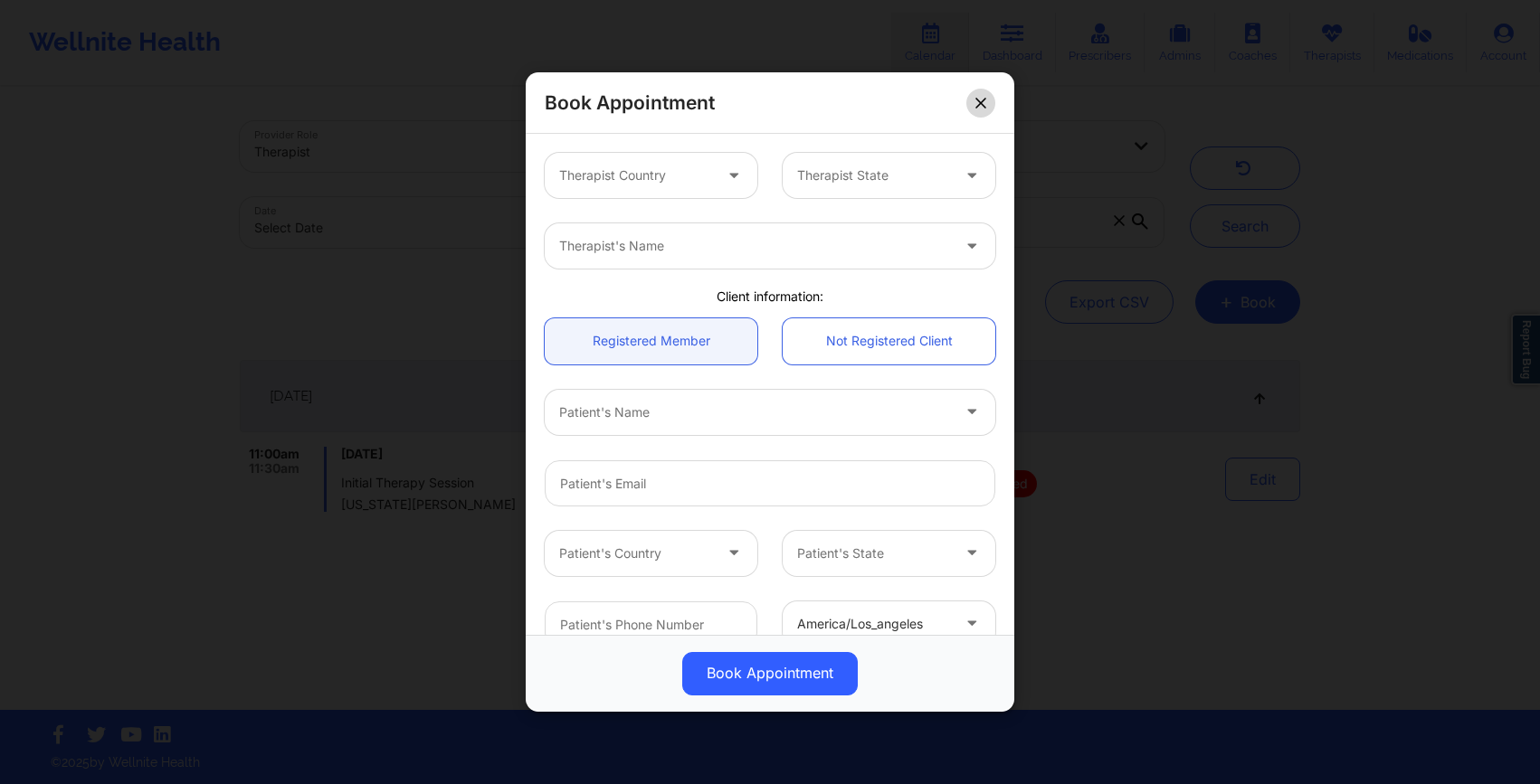
click at [986, 104] on icon at bounding box center [981, 103] width 11 height 11
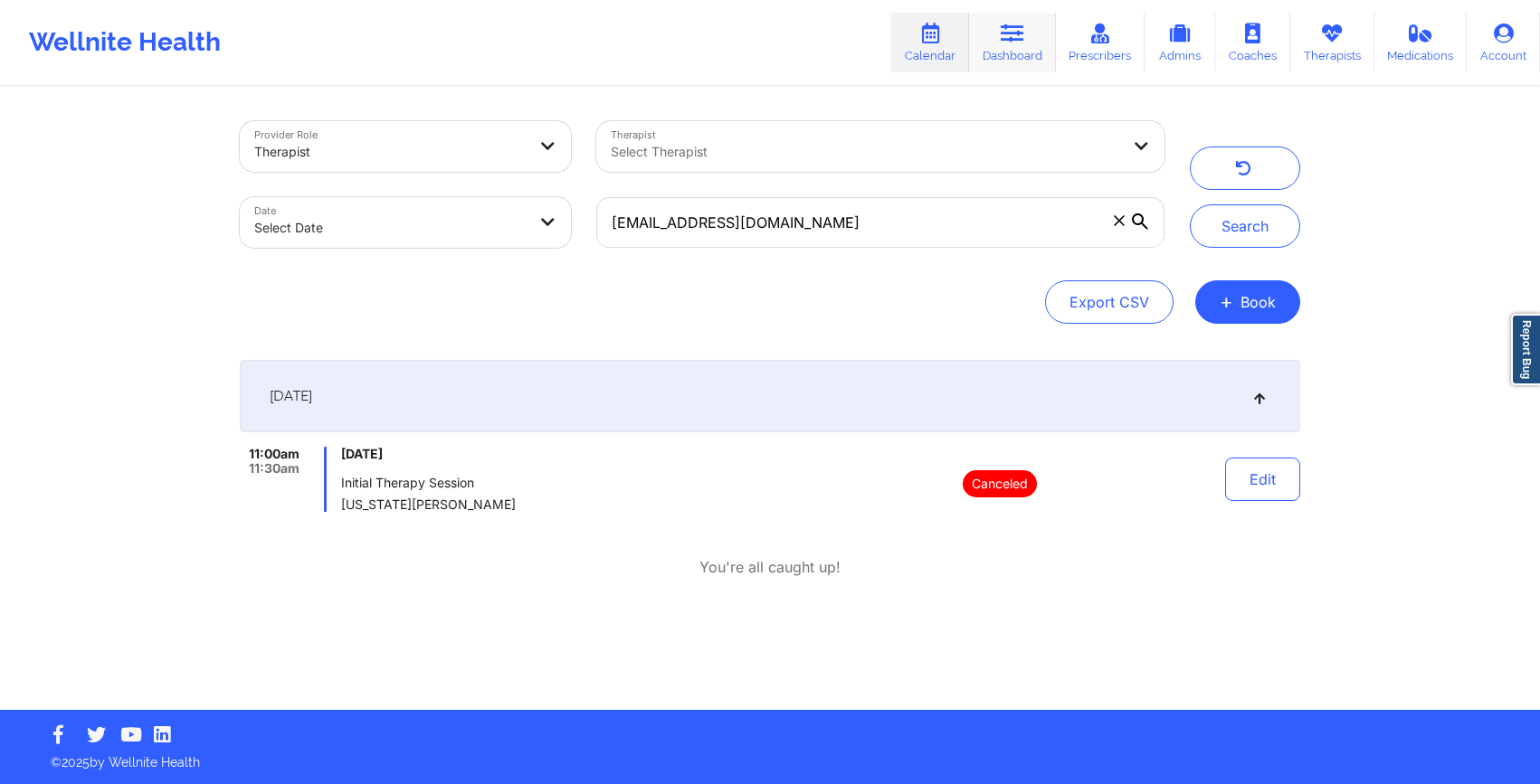
click at [1010, 49] on link "Dashboard" at bounding box center [1013, 42] width 87 height 59
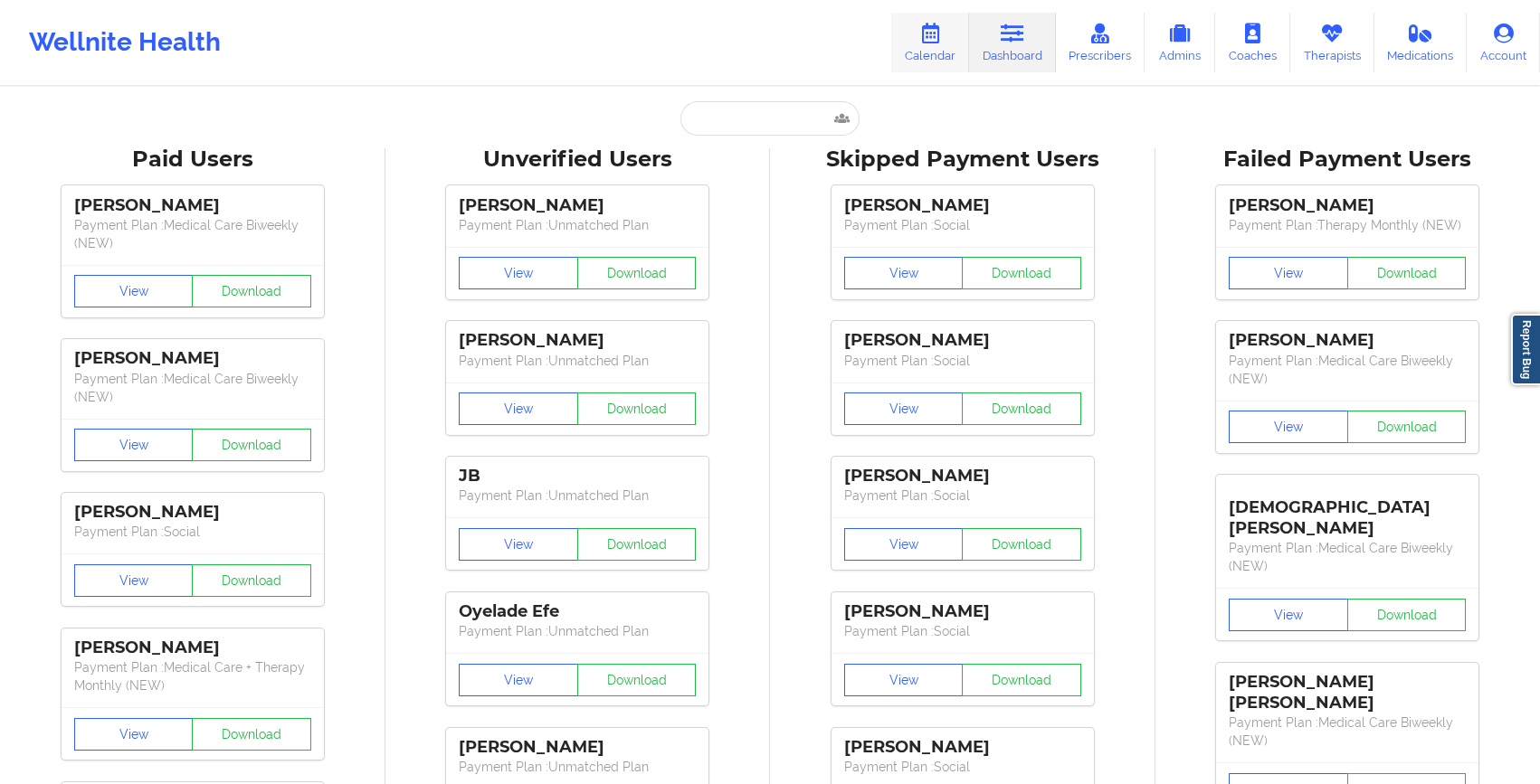
click at [947, 46] on link "Calendar" at bounding box center [930, 42] width 78 height 59
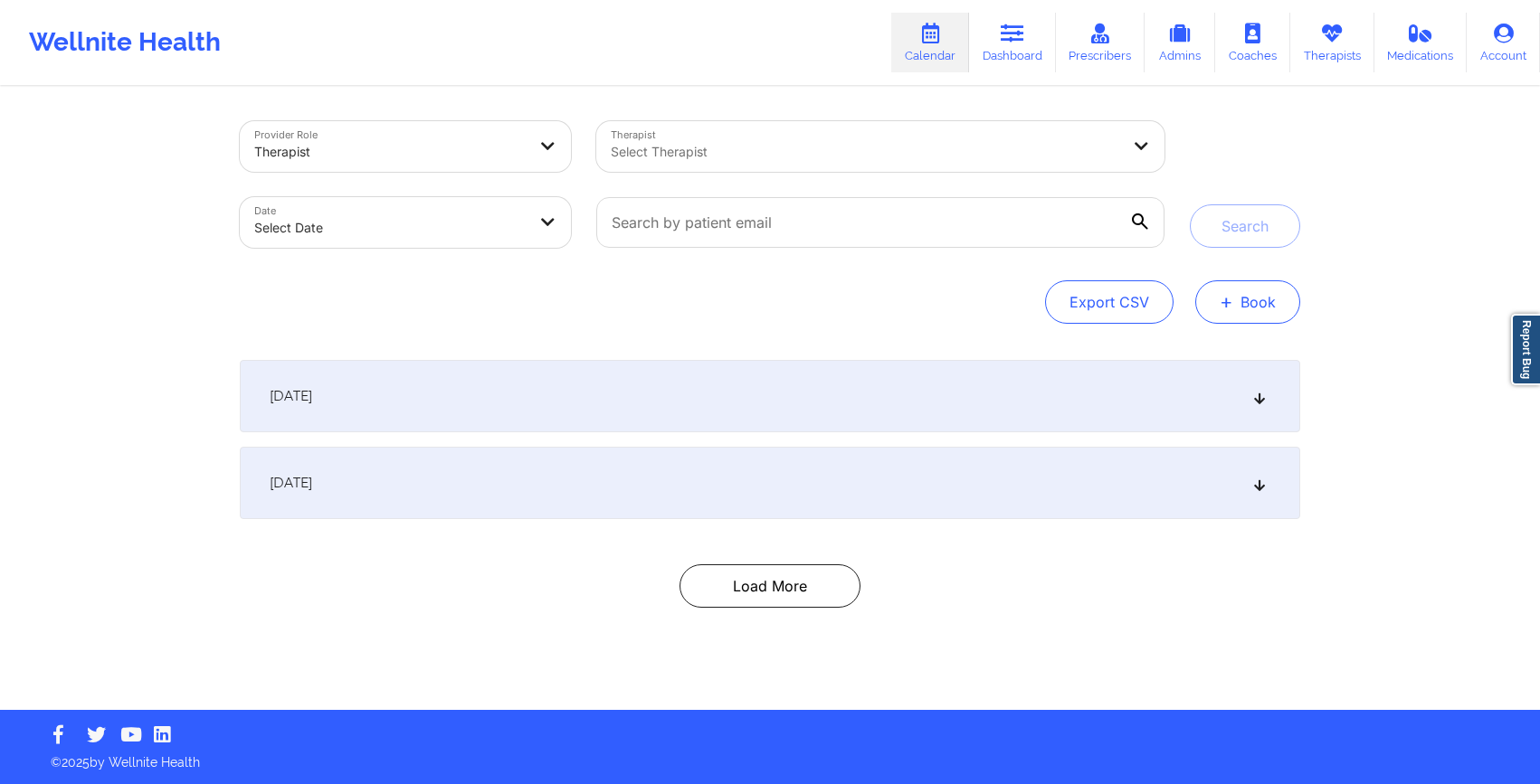
click at [1219, 297] on button "+ Book" at bounding box center [1248, 302] width 105 height 43
click at [1191, 354] on button "Therapy Session" at bounding box center [1218, 359] width 138 height 30
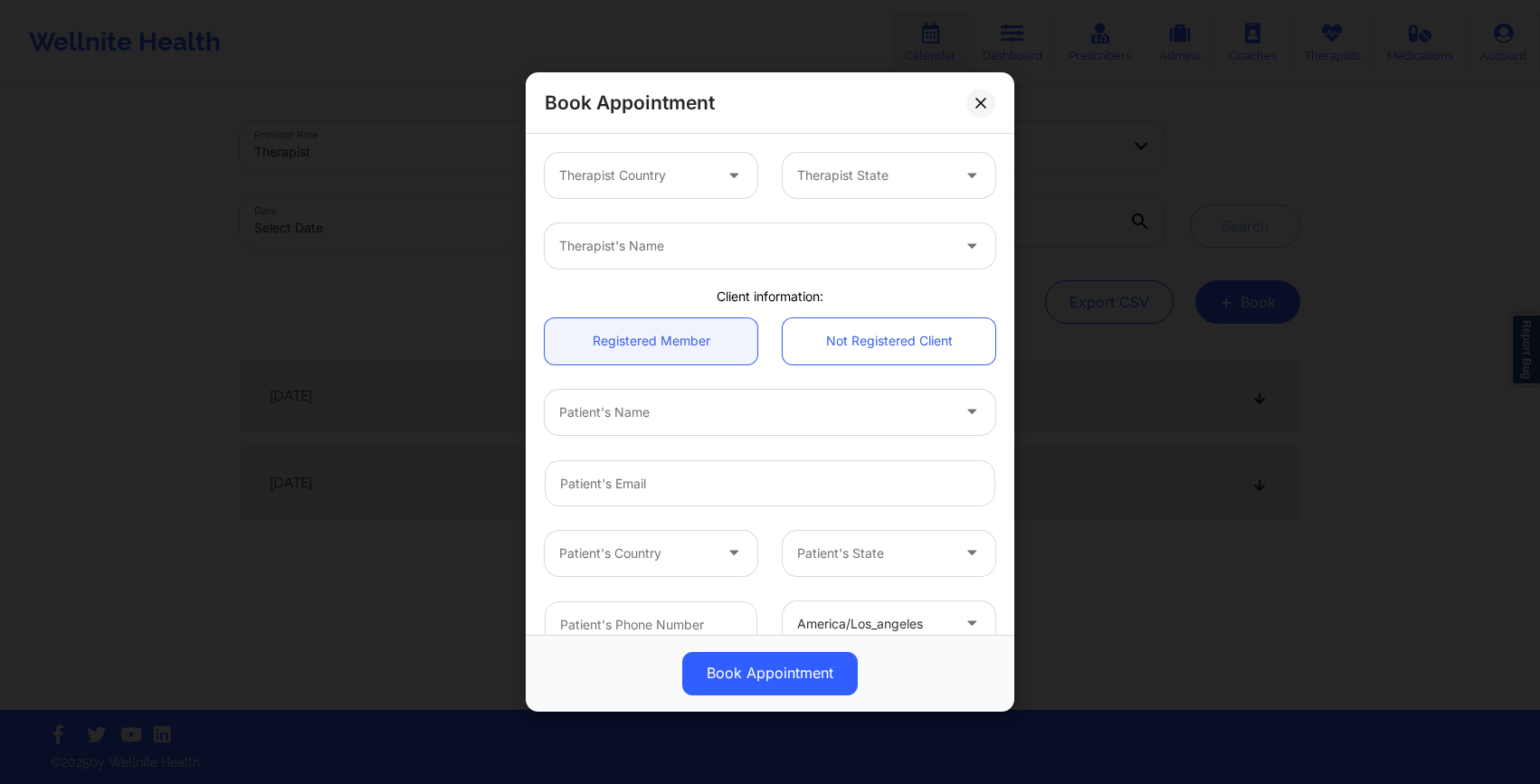
click at [653, 178] on div at bounding box center [635, 176] width 153 height 22
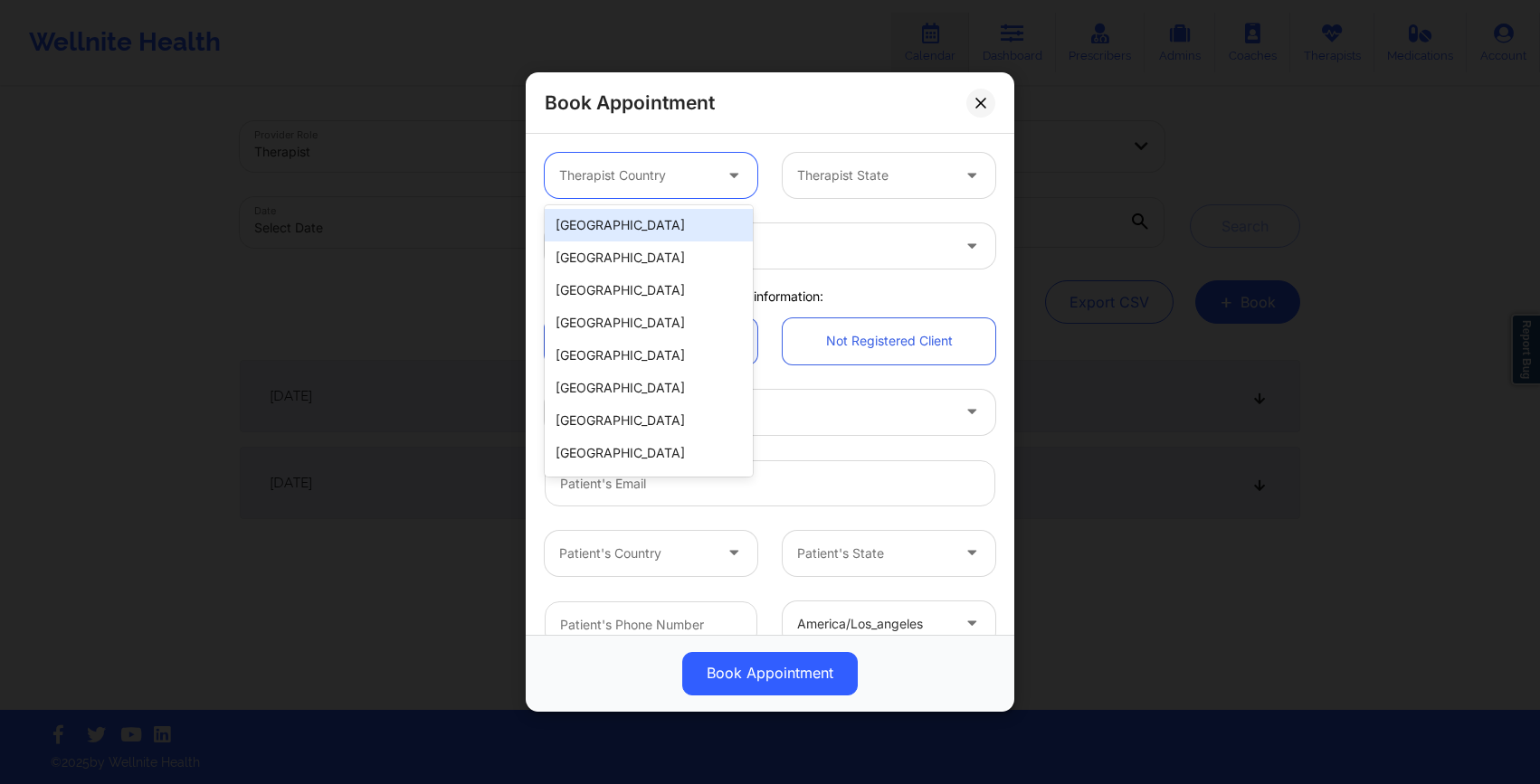
click at [639, 225] on div "[GEOGRAPHIC_DATA]" at bounding box center [649, 225] width 208 height 33
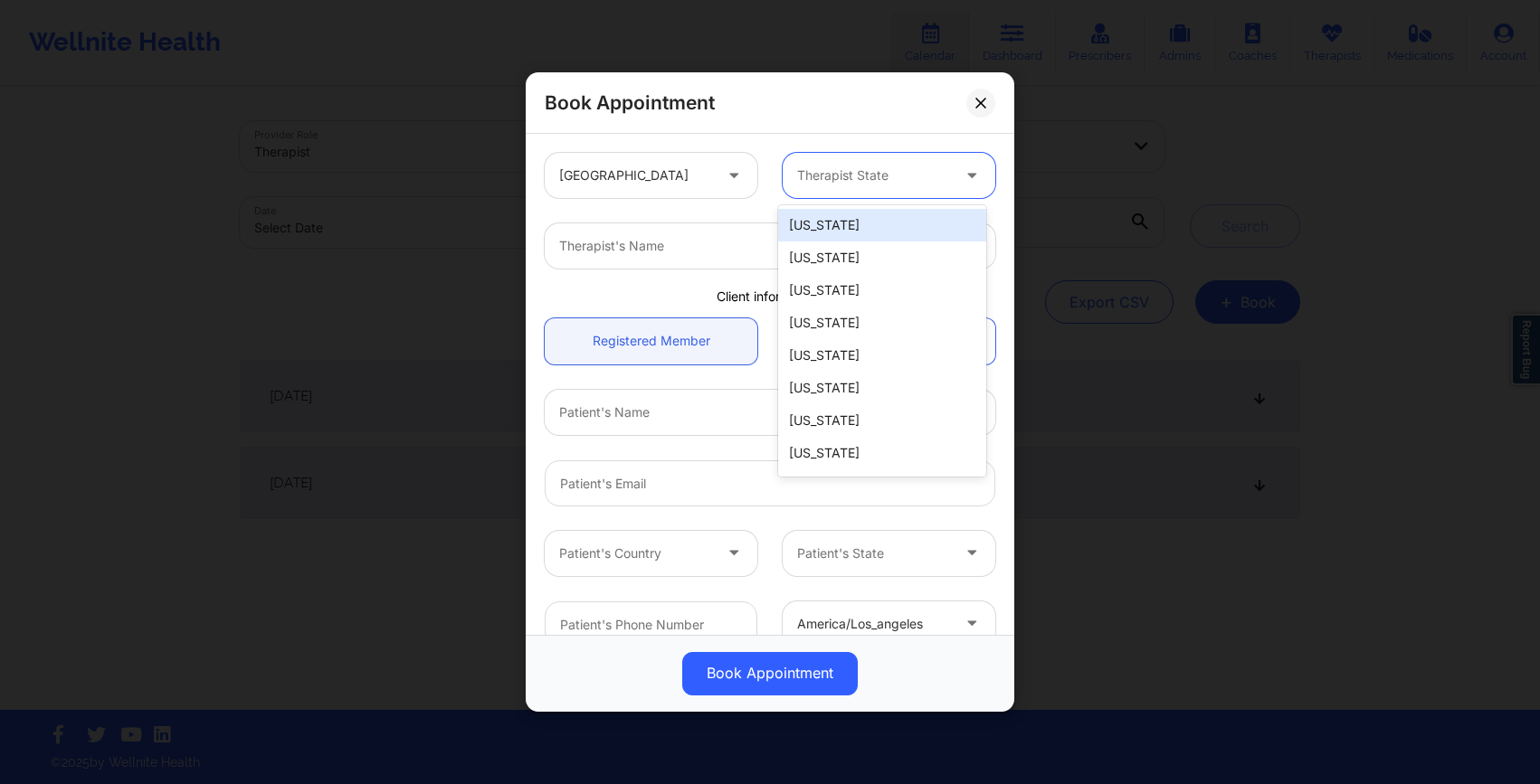
click at [808, 175] on div at bounding box center [873, 176] width 153 height 22
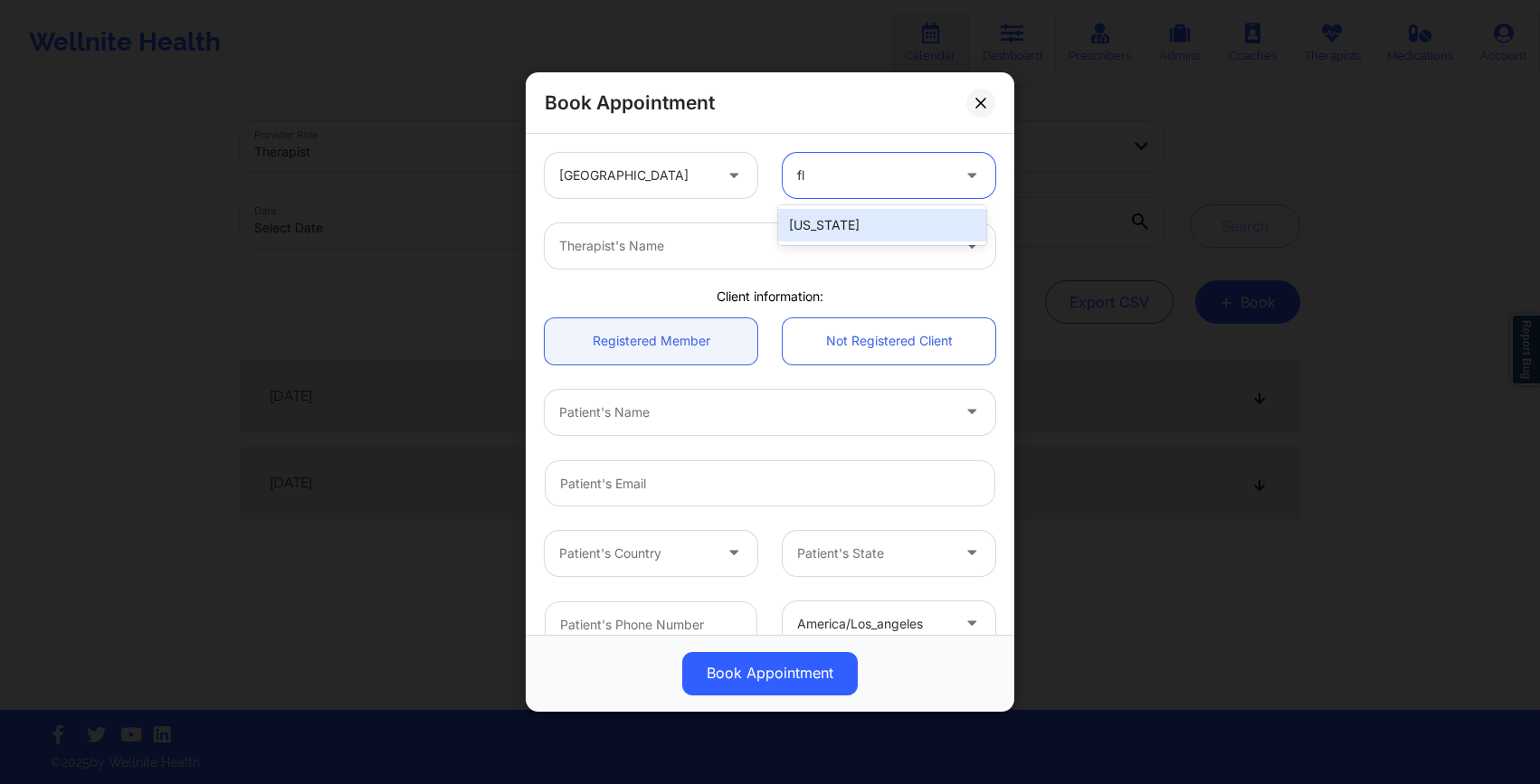
type input "flo"
click at [849, 235] on div "[US_STATE]" at bounding box center [882, 225] width 208 height 33
click at [815, 244] on div at bounding box center [755, 246] width 391 height 22
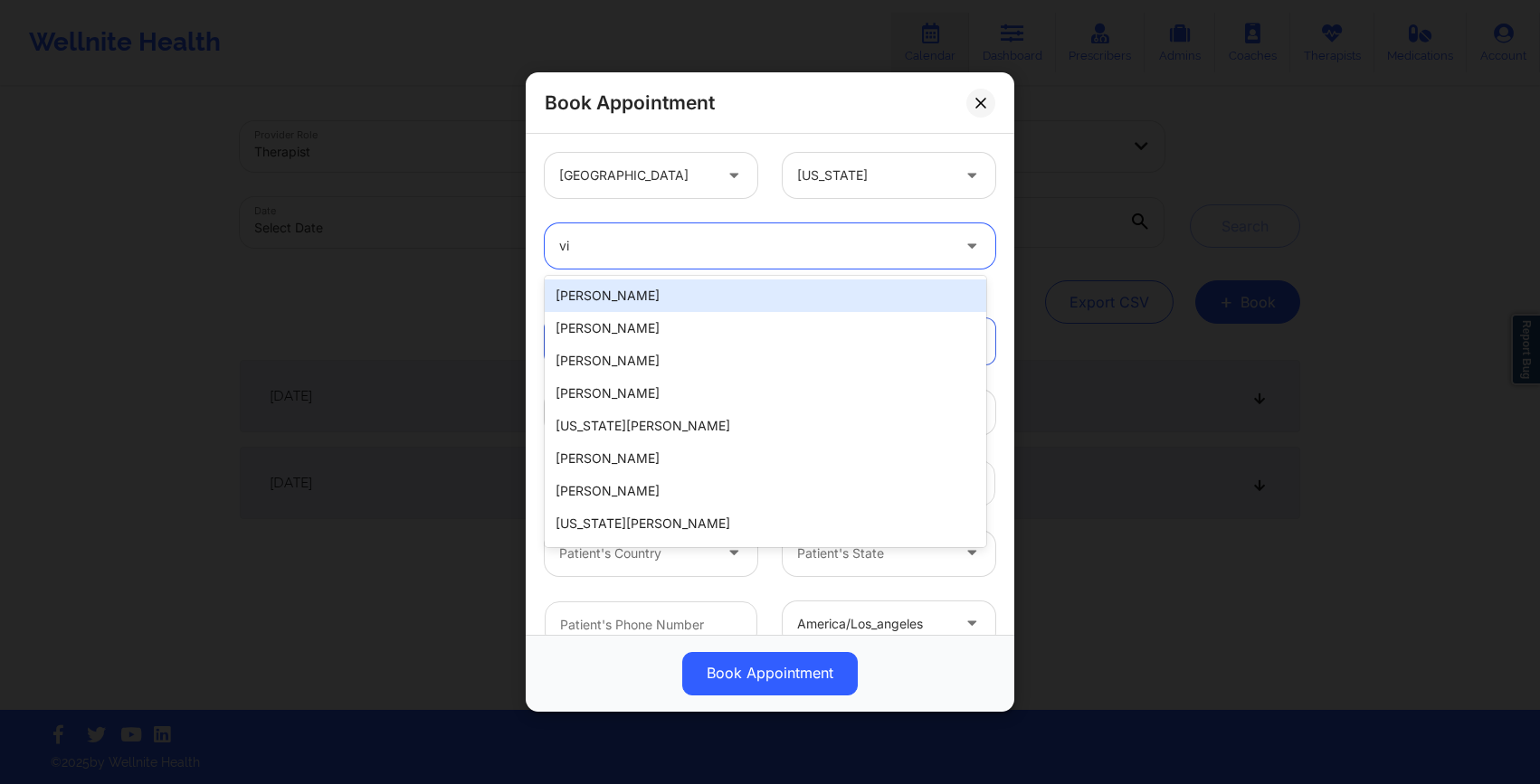
type input "vir"
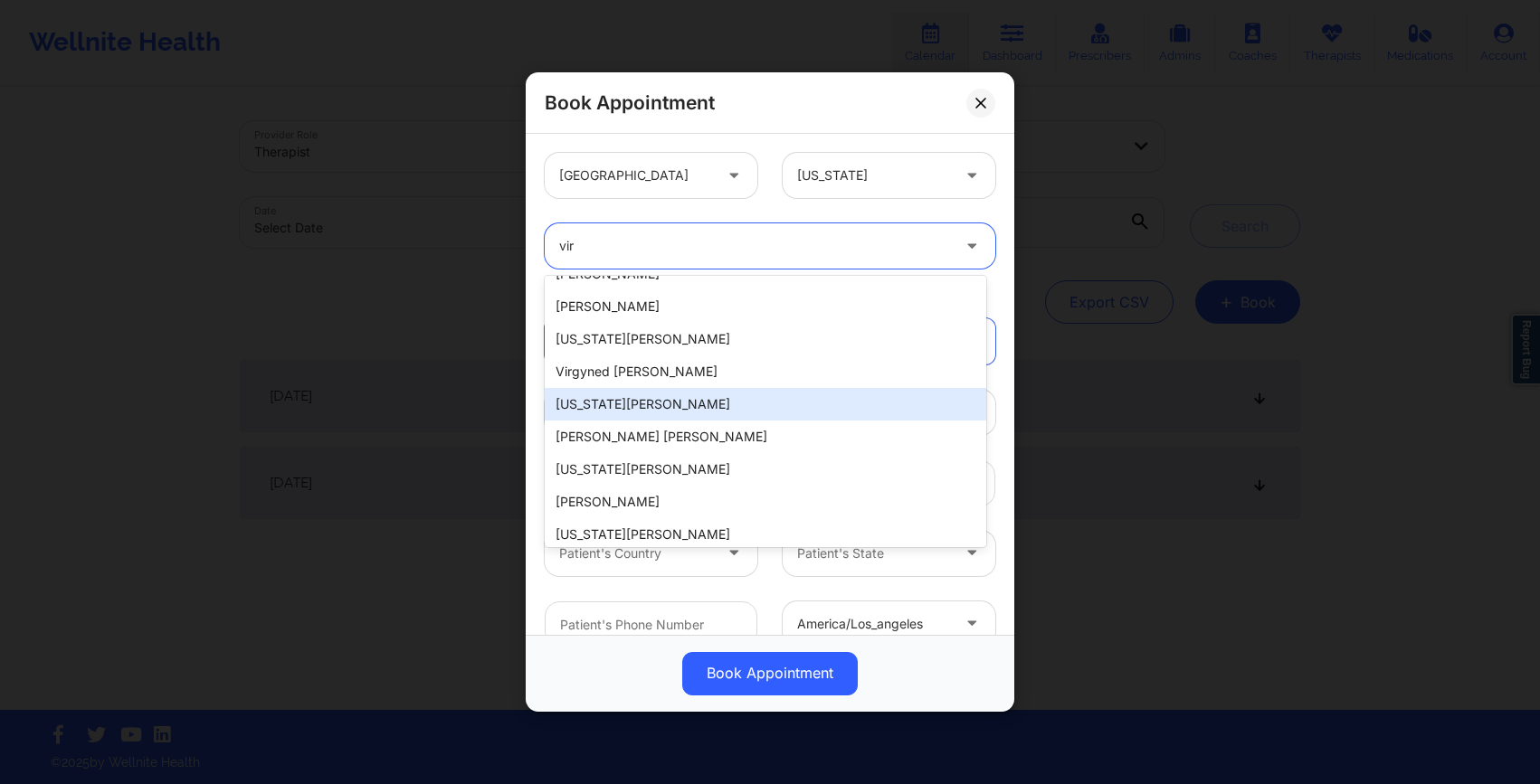
scroll to position [648, 0]
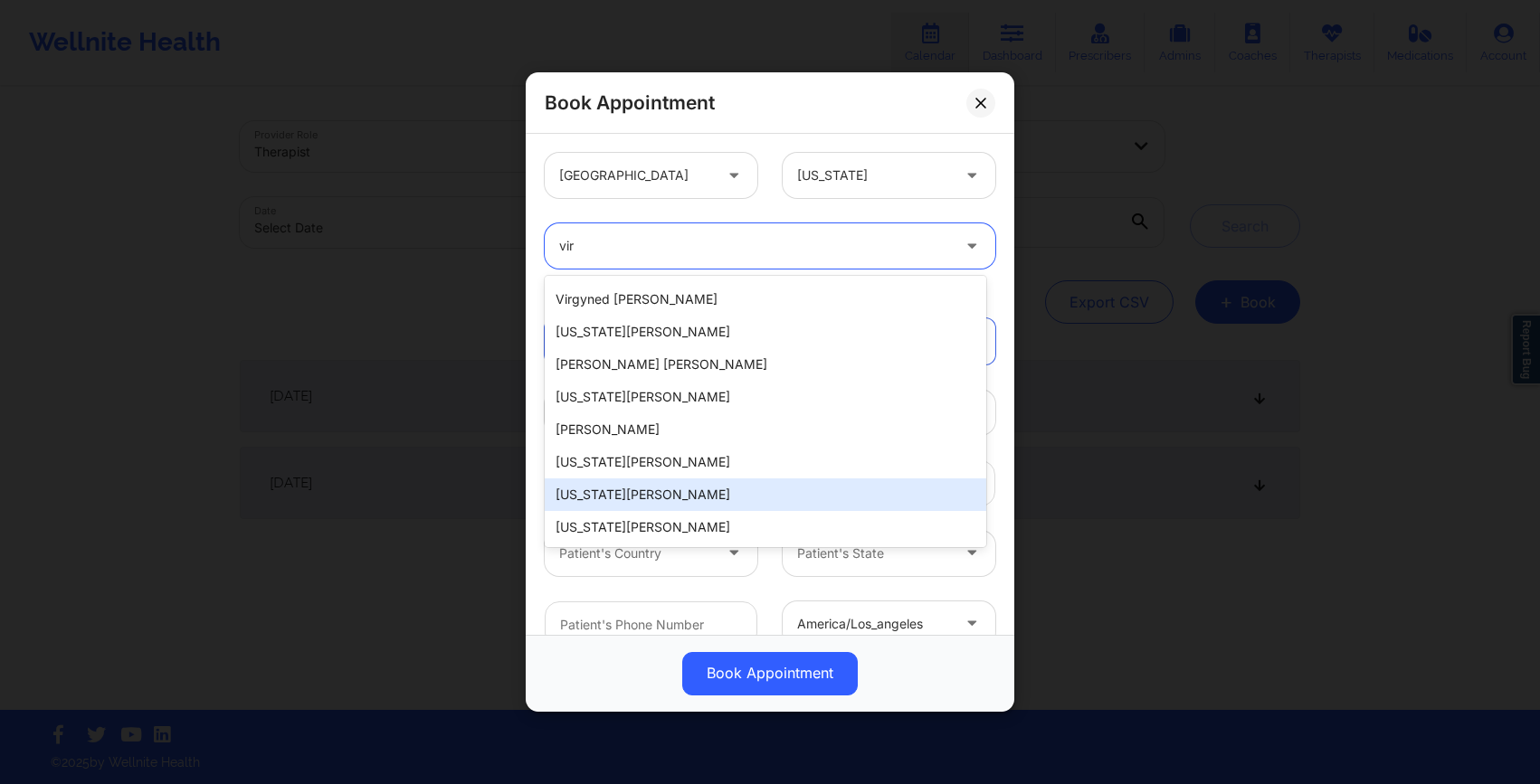
click at [685, 491] on div "[US_STATE][PERSON_NAME]" at bounding box center [766, 495] width 442 height 33
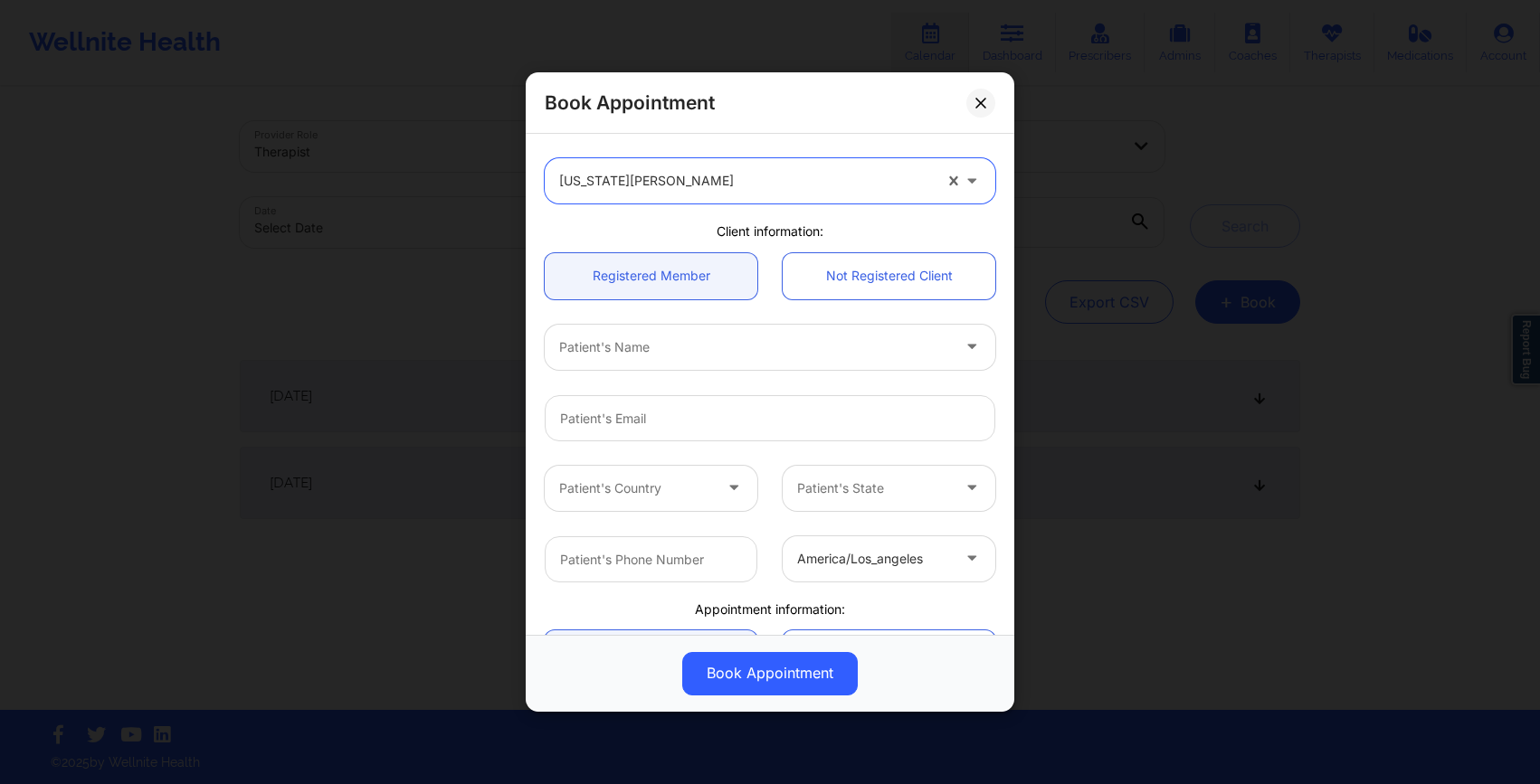
scroll to position [70, 0]
click at [932, 274] on link "Not Registered Client" at bounding box center [888, 272] width 212 height 46
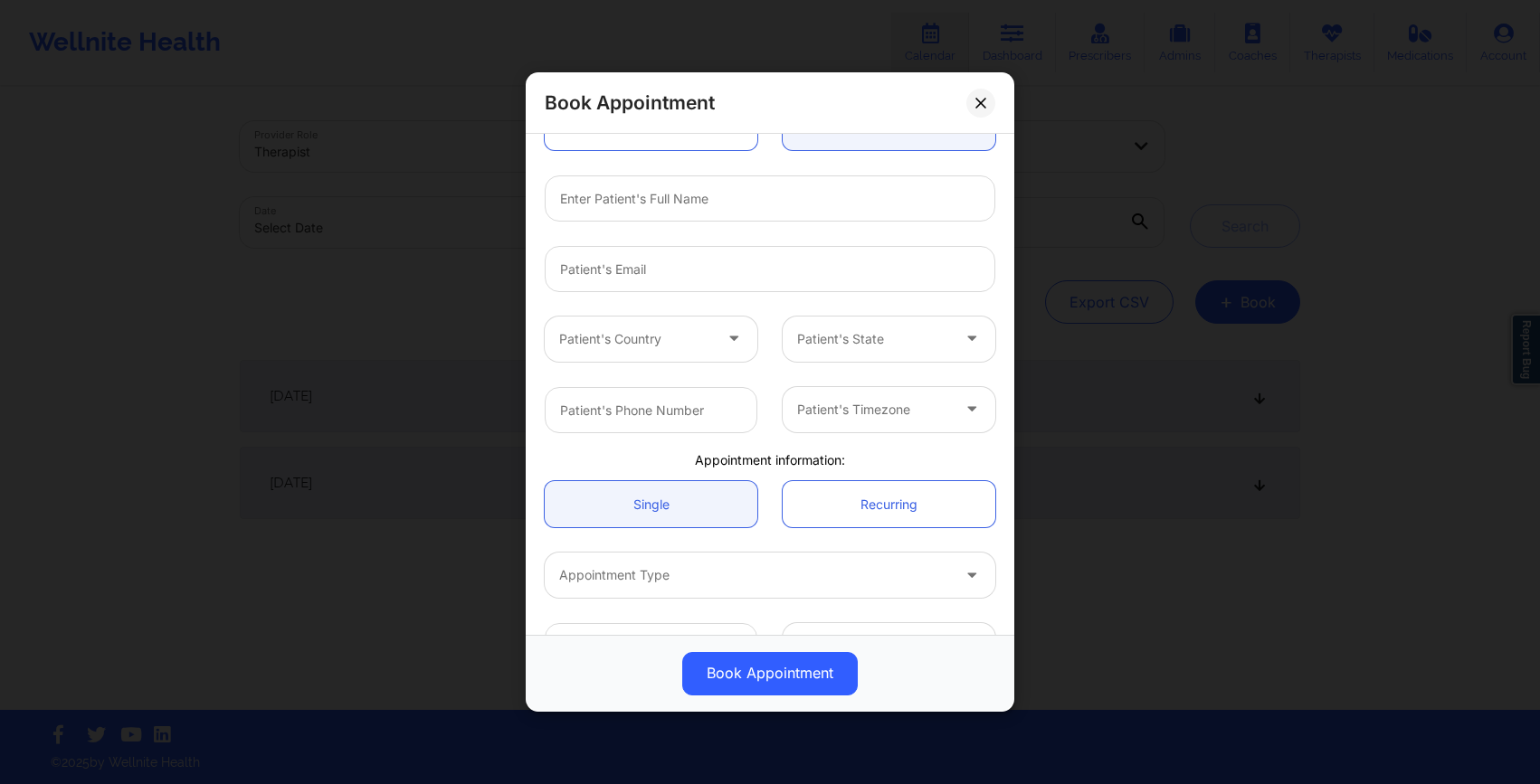
scroll to position [205, 0]
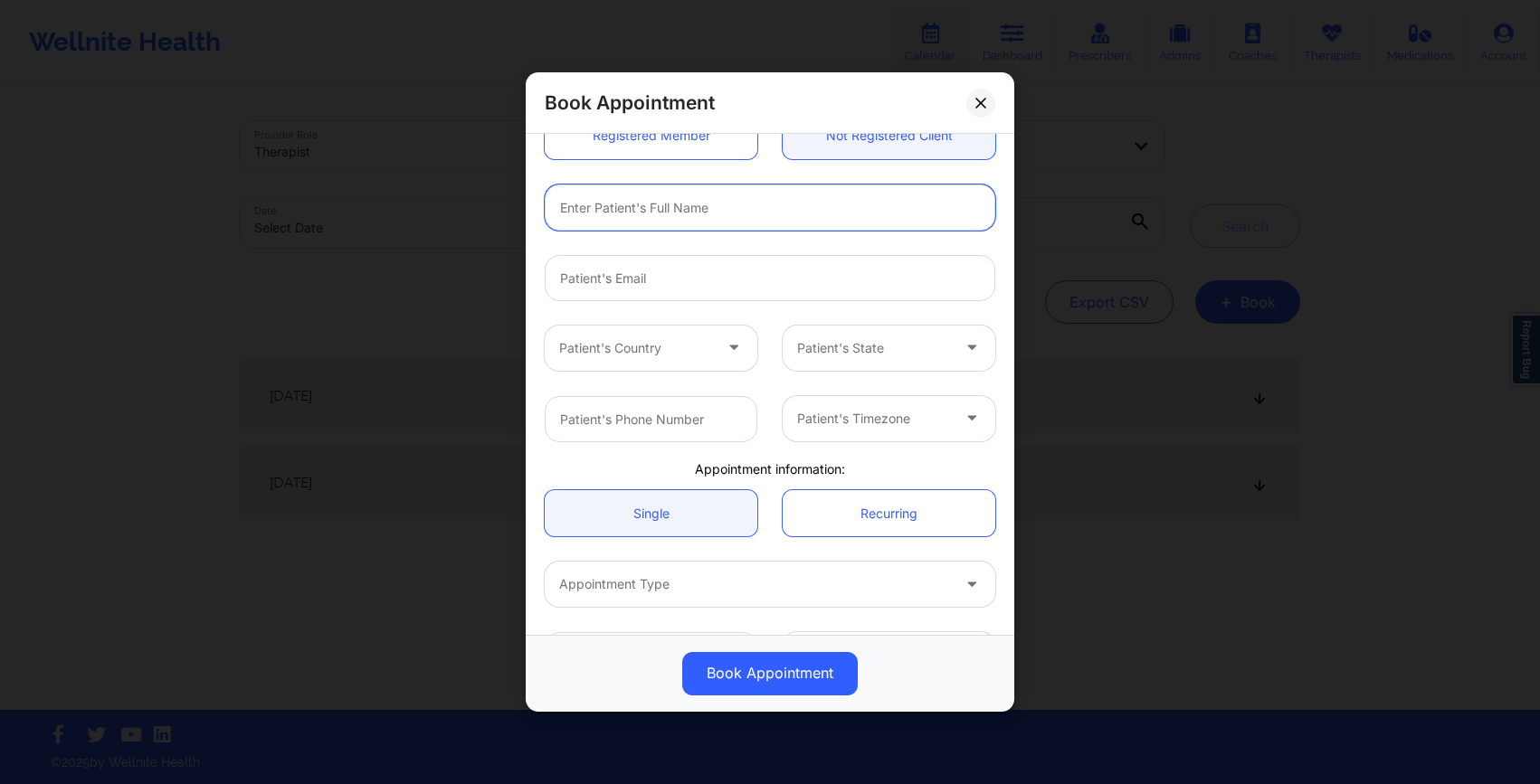
click at [787, 216] on input "text" at bounding box center [770, 207] width 450 height 46
type input "Elisa Swan Test"
click at [660, 287] on input "email" at bounding box center [770, 277] width 450 height 46
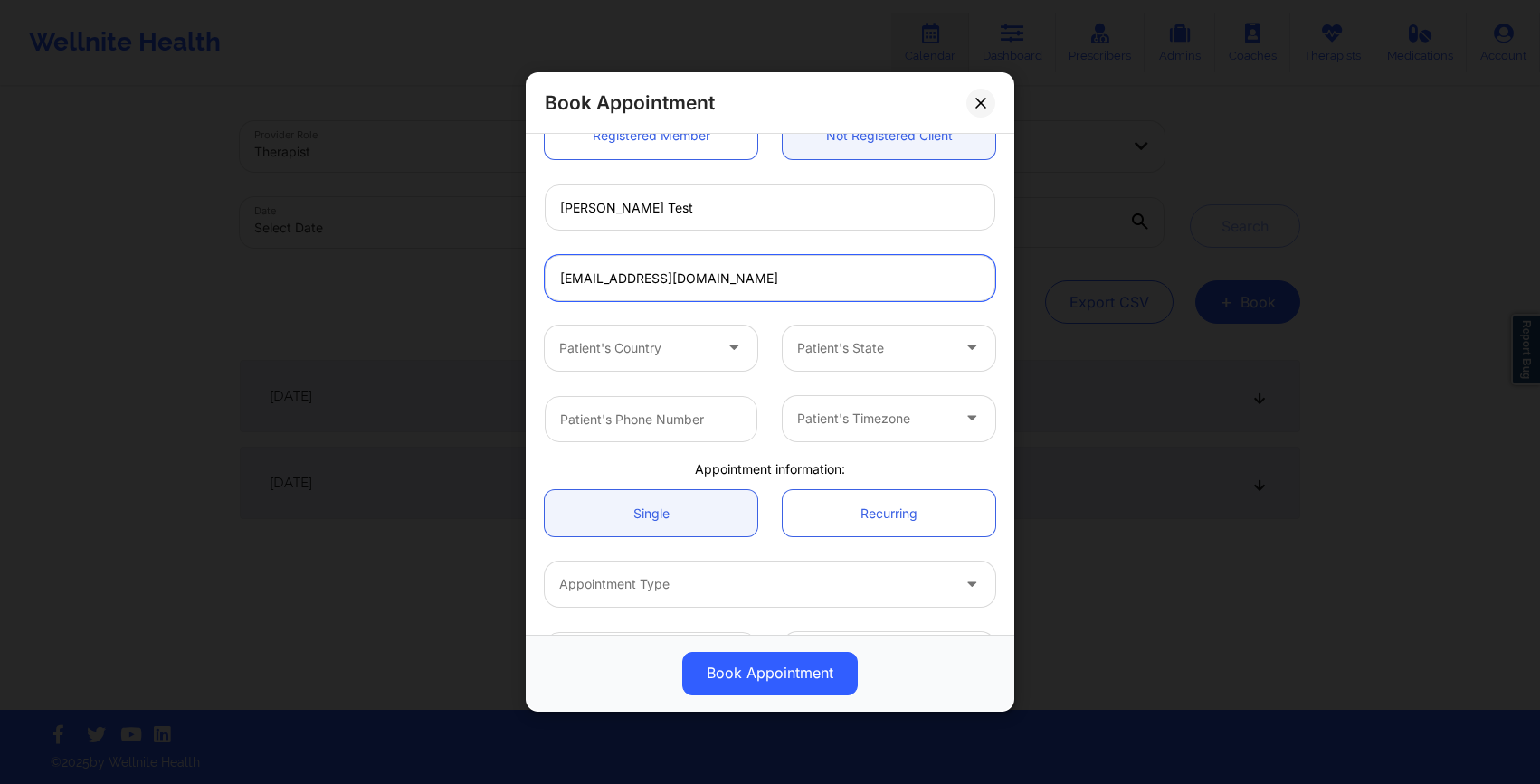
click at [639, 285] on input "[EMAIL_ADDRESS][DOMAIN_NAME]" at bounding box center [770, 277] width 450 height 46
type input "[EMAIL_ADDRESS][DOMAIN_NAME]"
click at [618, 313] on div "Patient's Country Patient's State" at bounding box center [770, 348] width 476 height 70
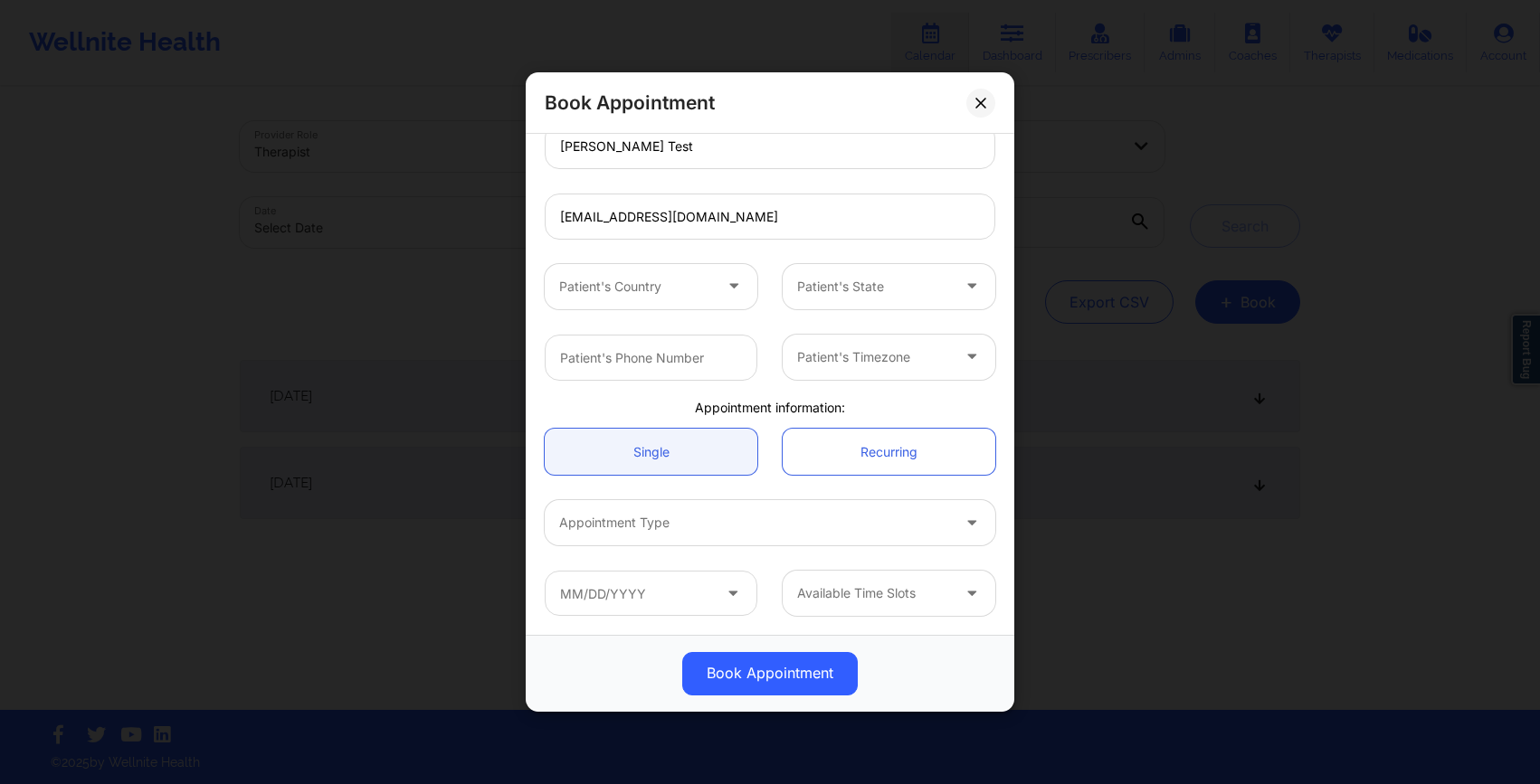
scroll to position [254, 0]
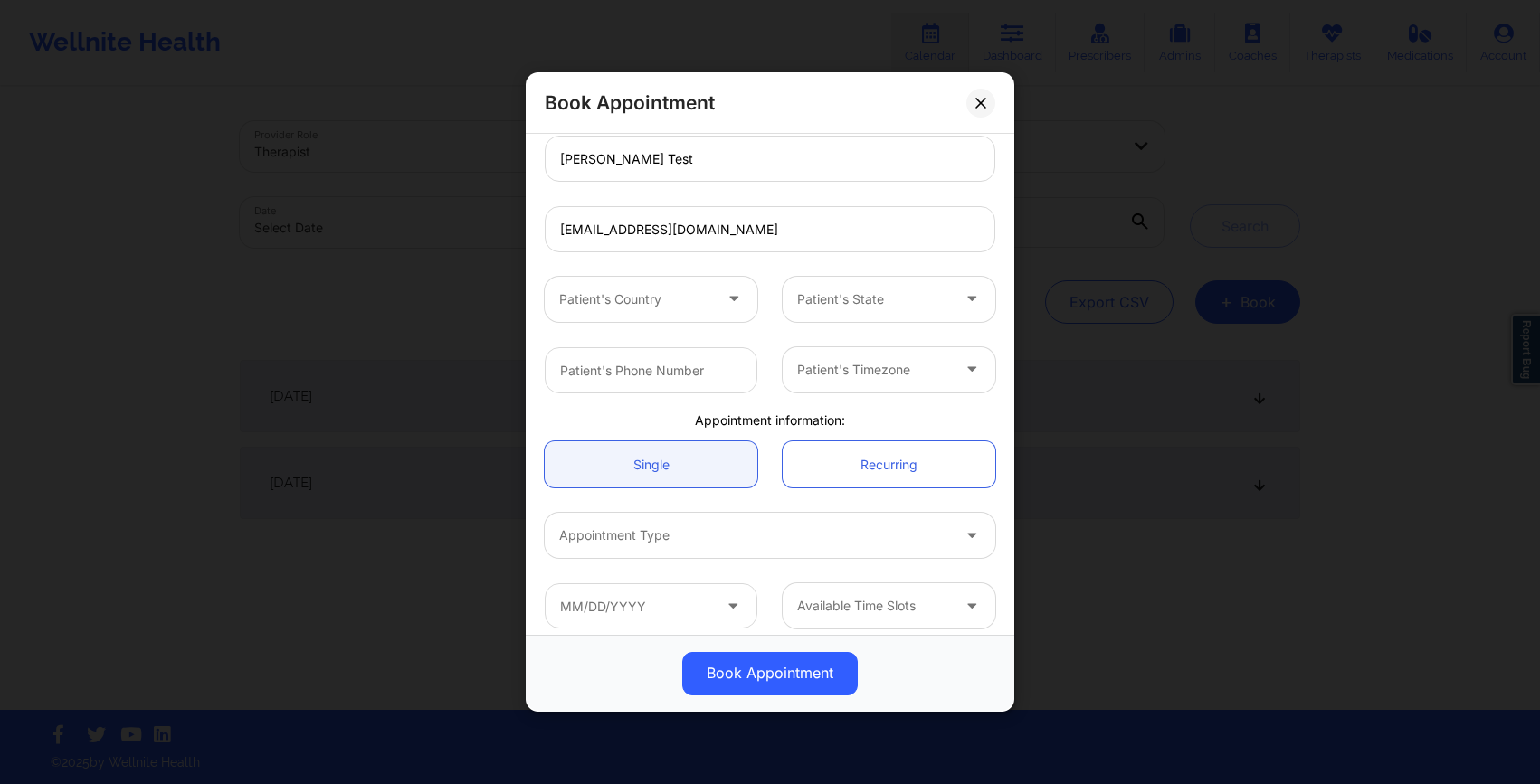
click at [628, 301] on div at bounding box center [635, 299] width 153 height 22
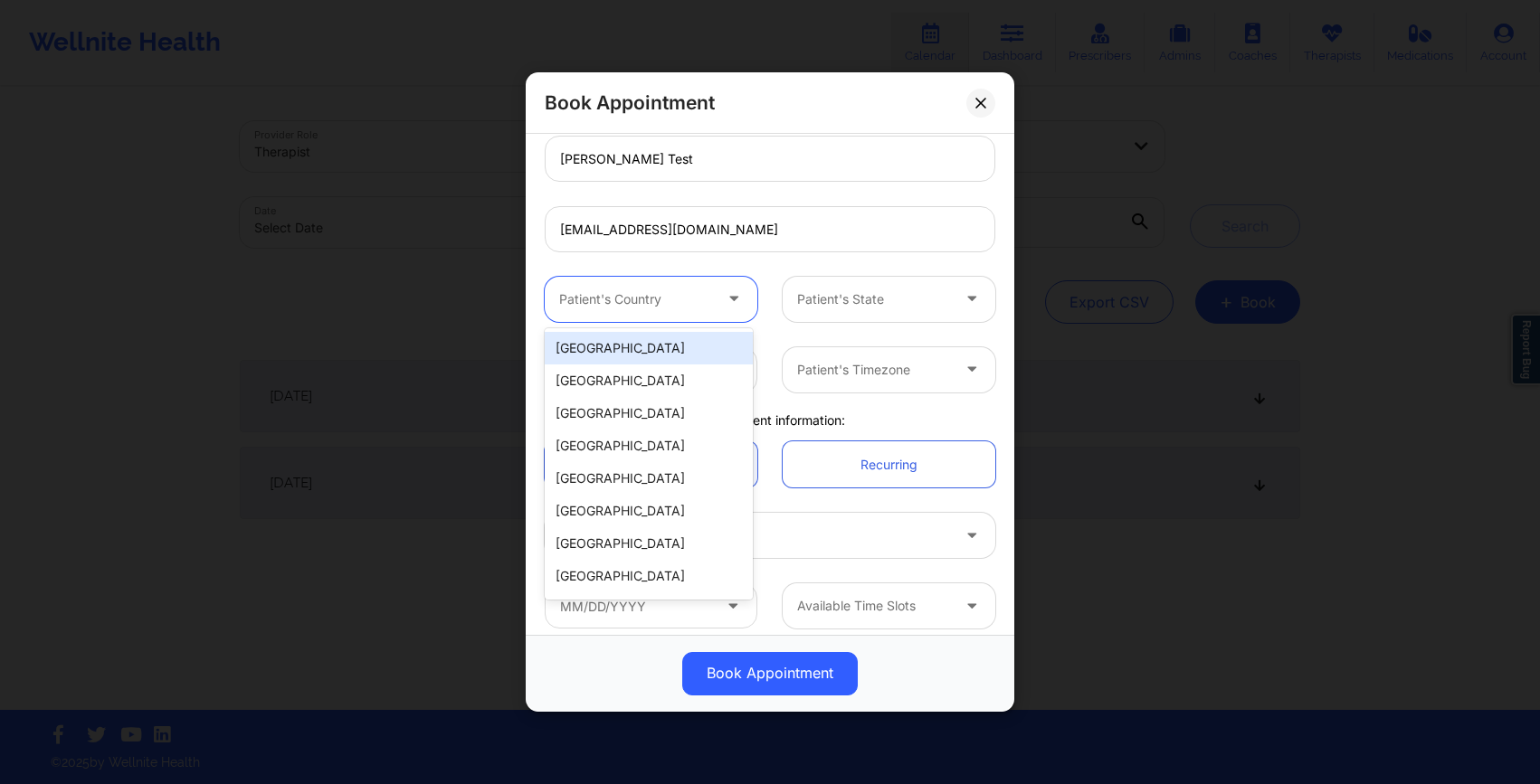
click at [627, 358] on div "[GEOGRAPHIC_DATA]" at bounding box center [649, 348] width 208 height 33
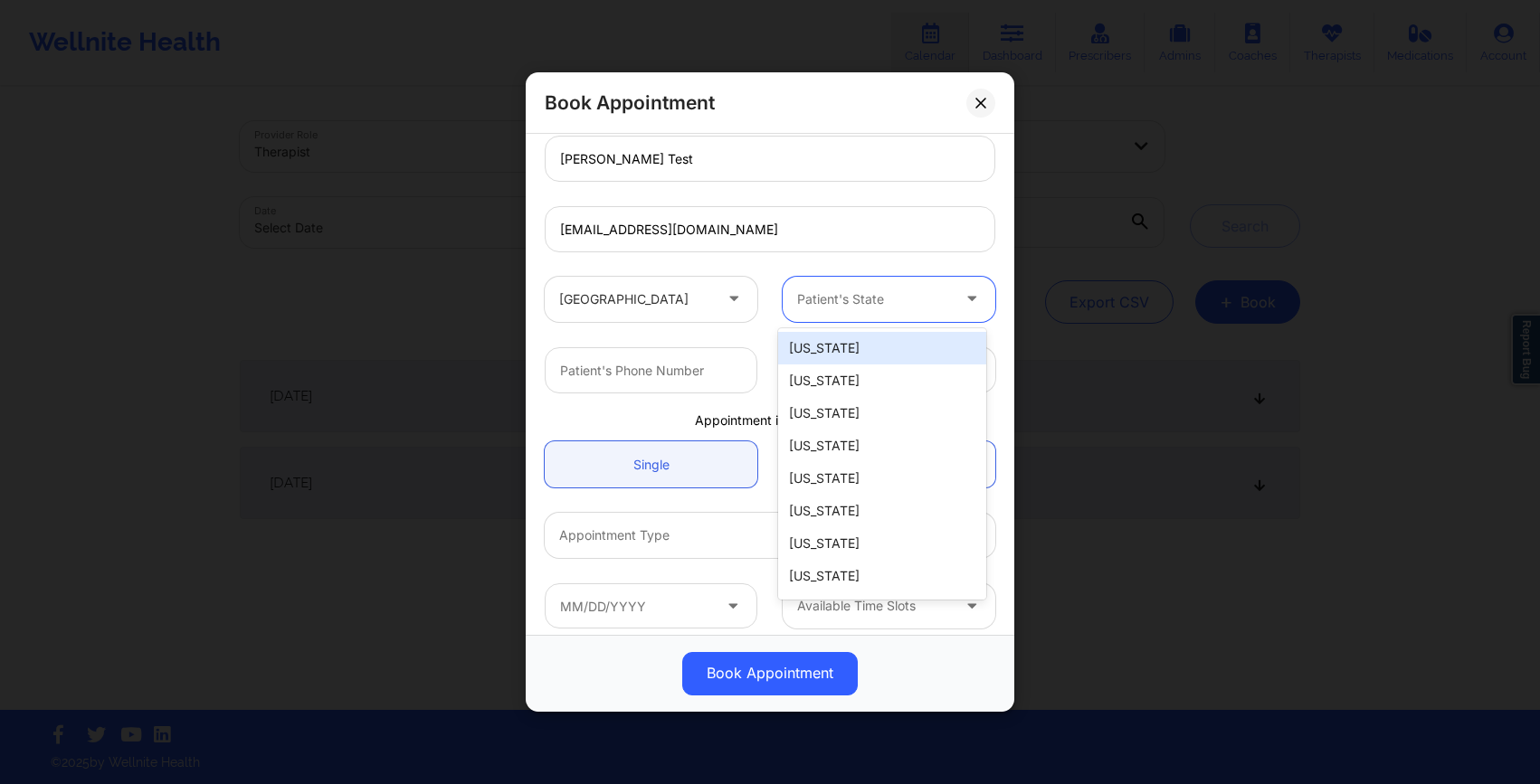
click at [882, 319] on div "Patient's State" at bounding box center [866, 299] width 169 height 45
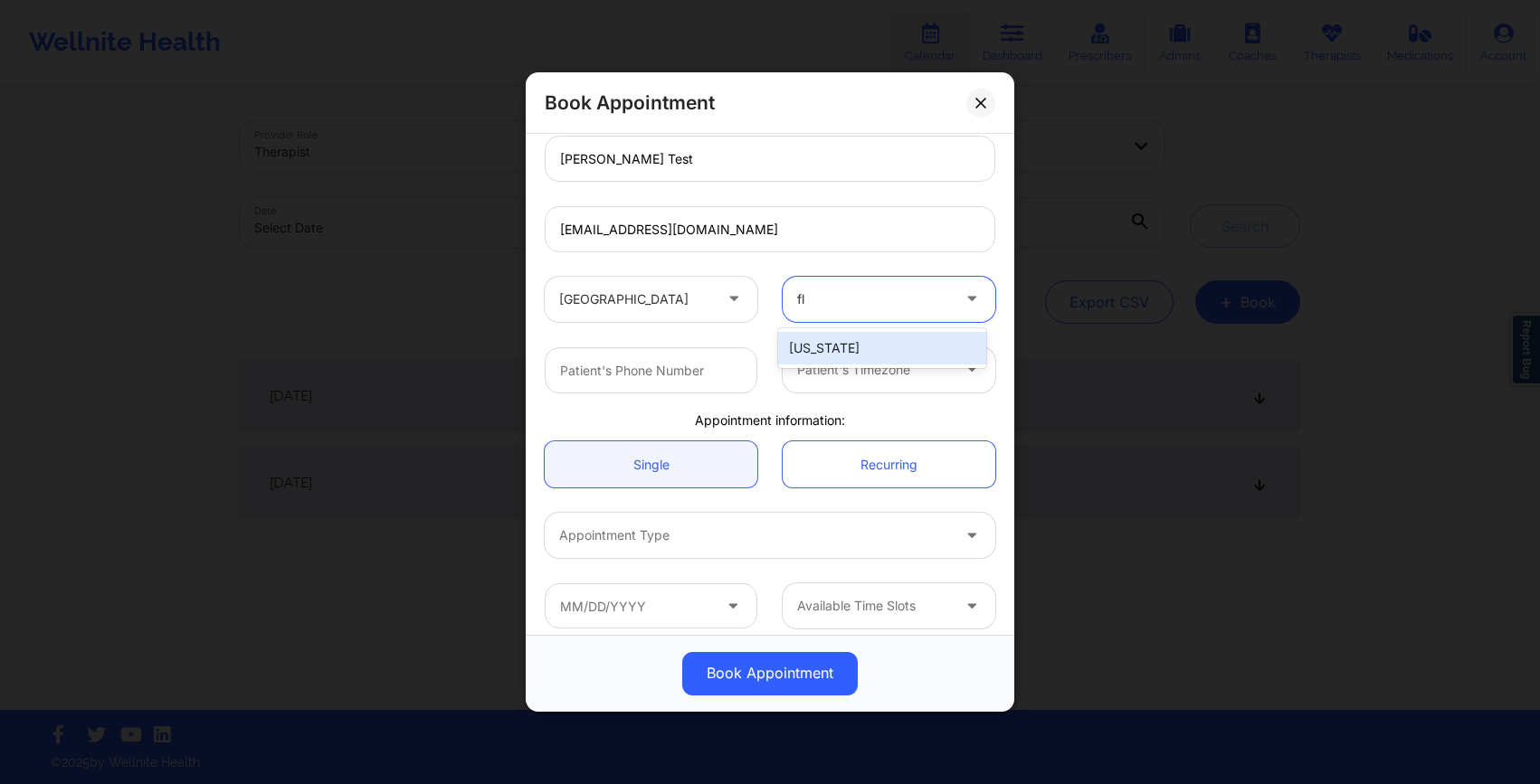
type input "flo"
click at [856, 354] on div "[US_STATE]" at bounding box center [882, 348] width 208 height 33
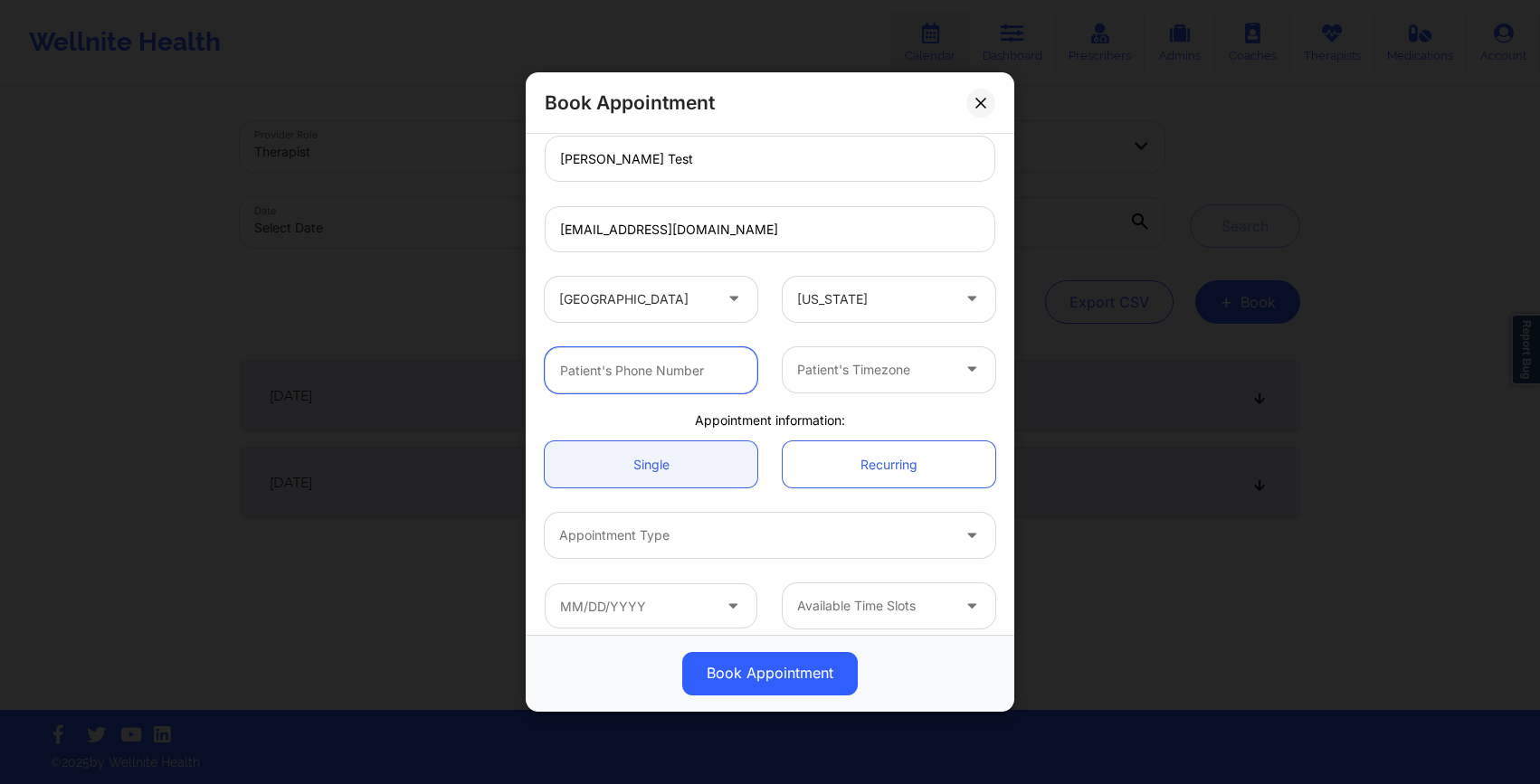
click at [631, 368] on input "text" at bounding box center [651, 370] width 212 height 46
type input "4045194336"
type input "[GEOGRAPHIC_DATA]"
type input "CO"
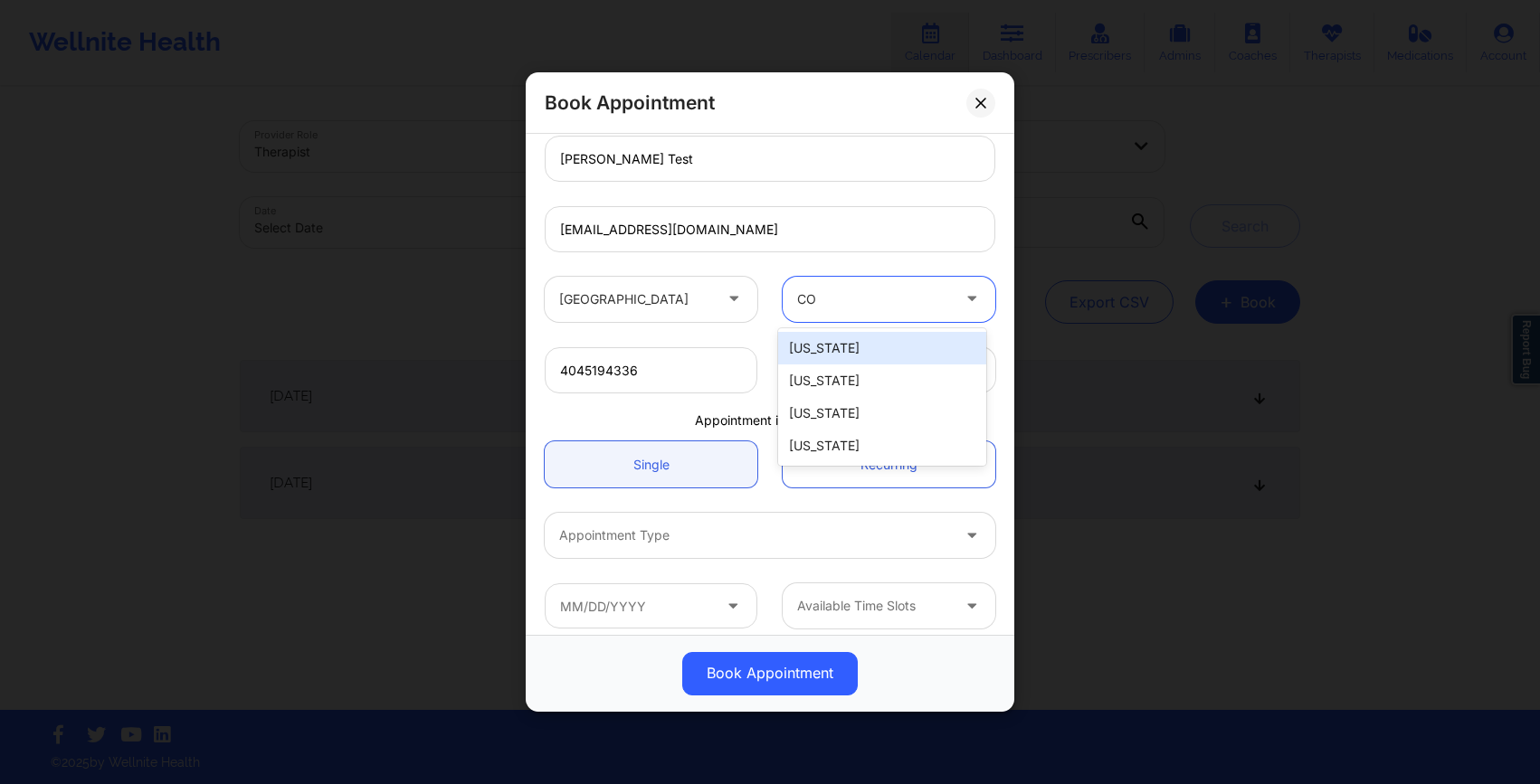
type input "[GEOGRAPHIC_DATA]"
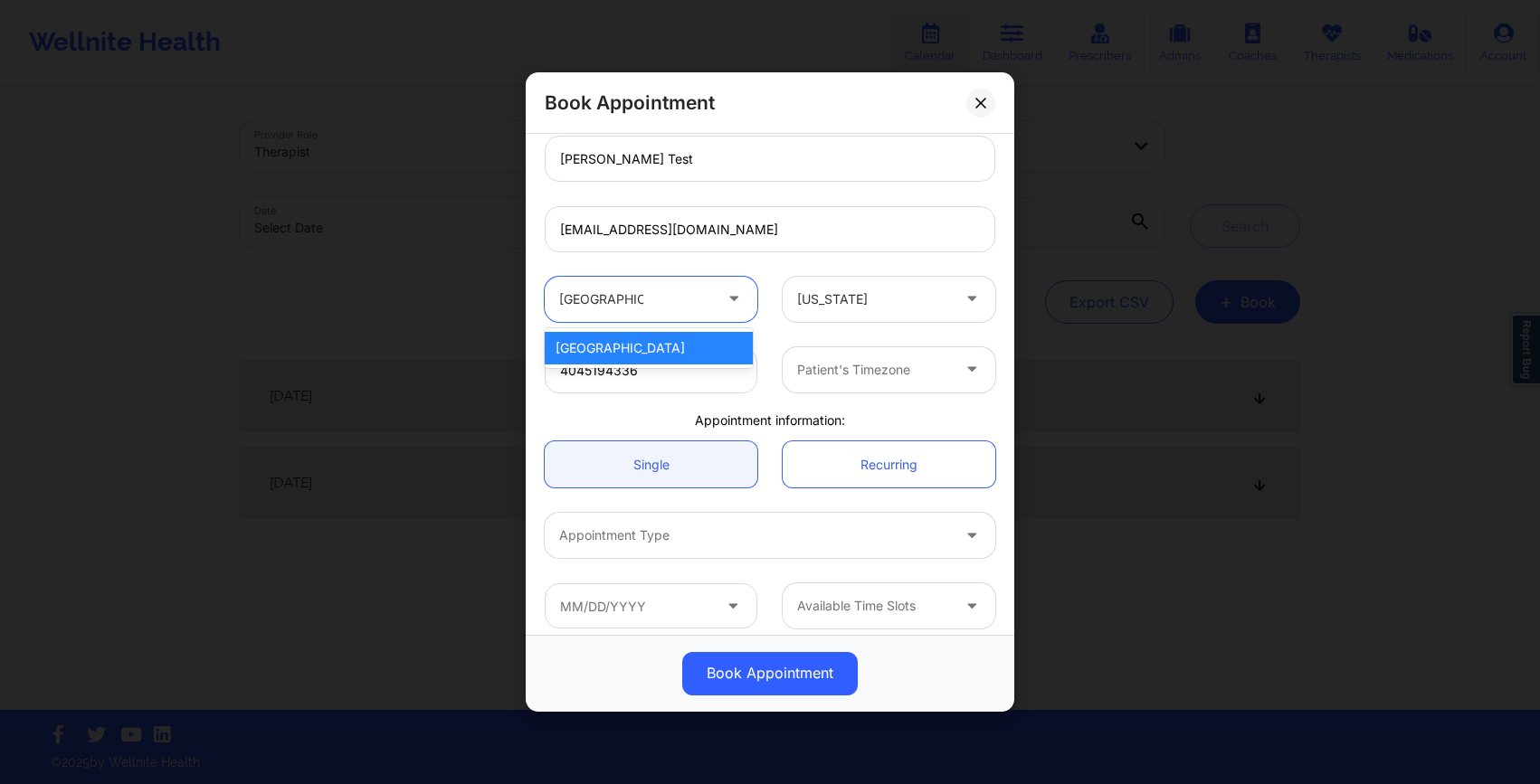
click at [664, 339] on div "[GEOGRAPHIC_DATA]" at bounding box center [649, 348] width 208 height 33
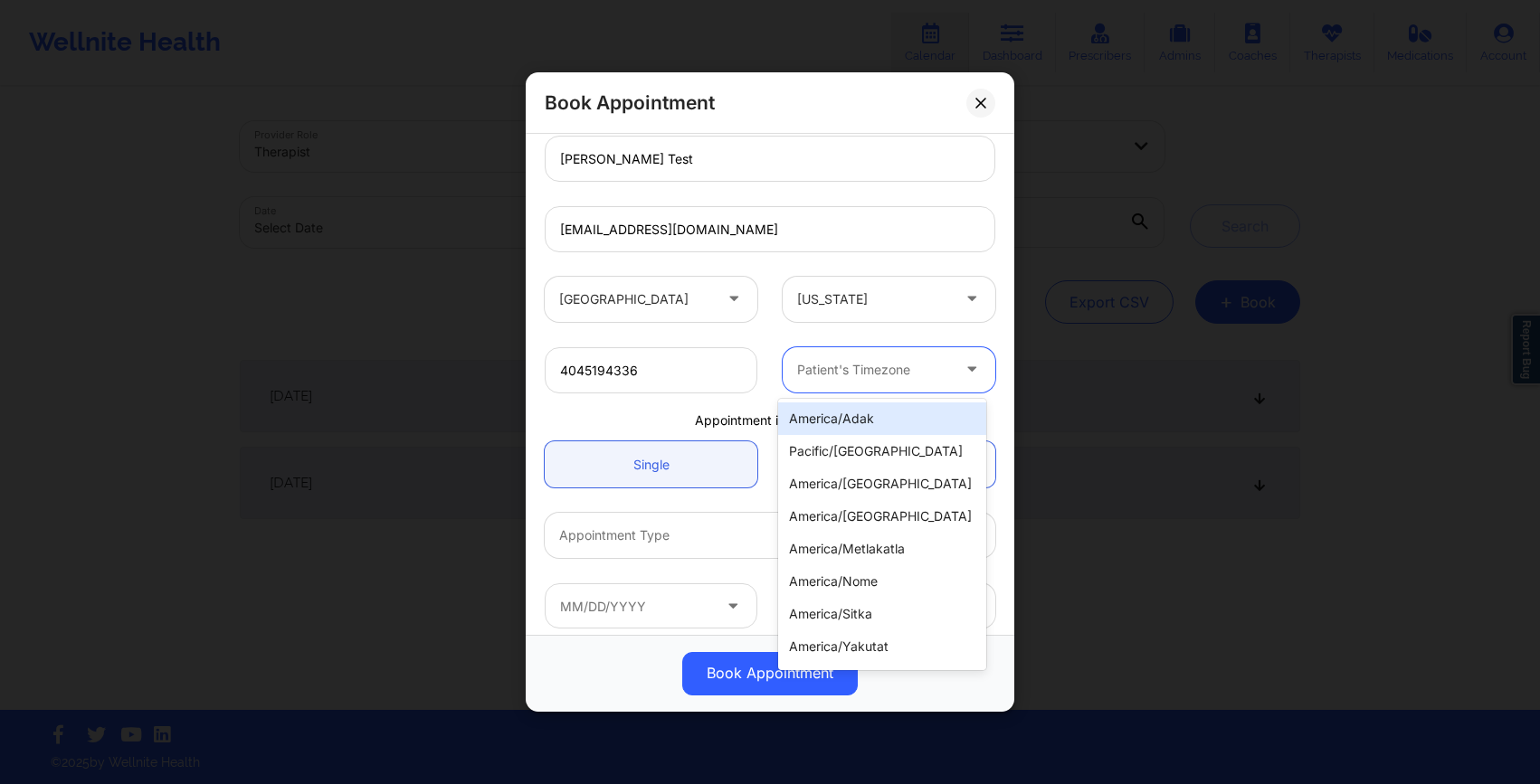
click at [815, 364] on div at bounding box center [873, 370] width 153 height 22
type input "new"
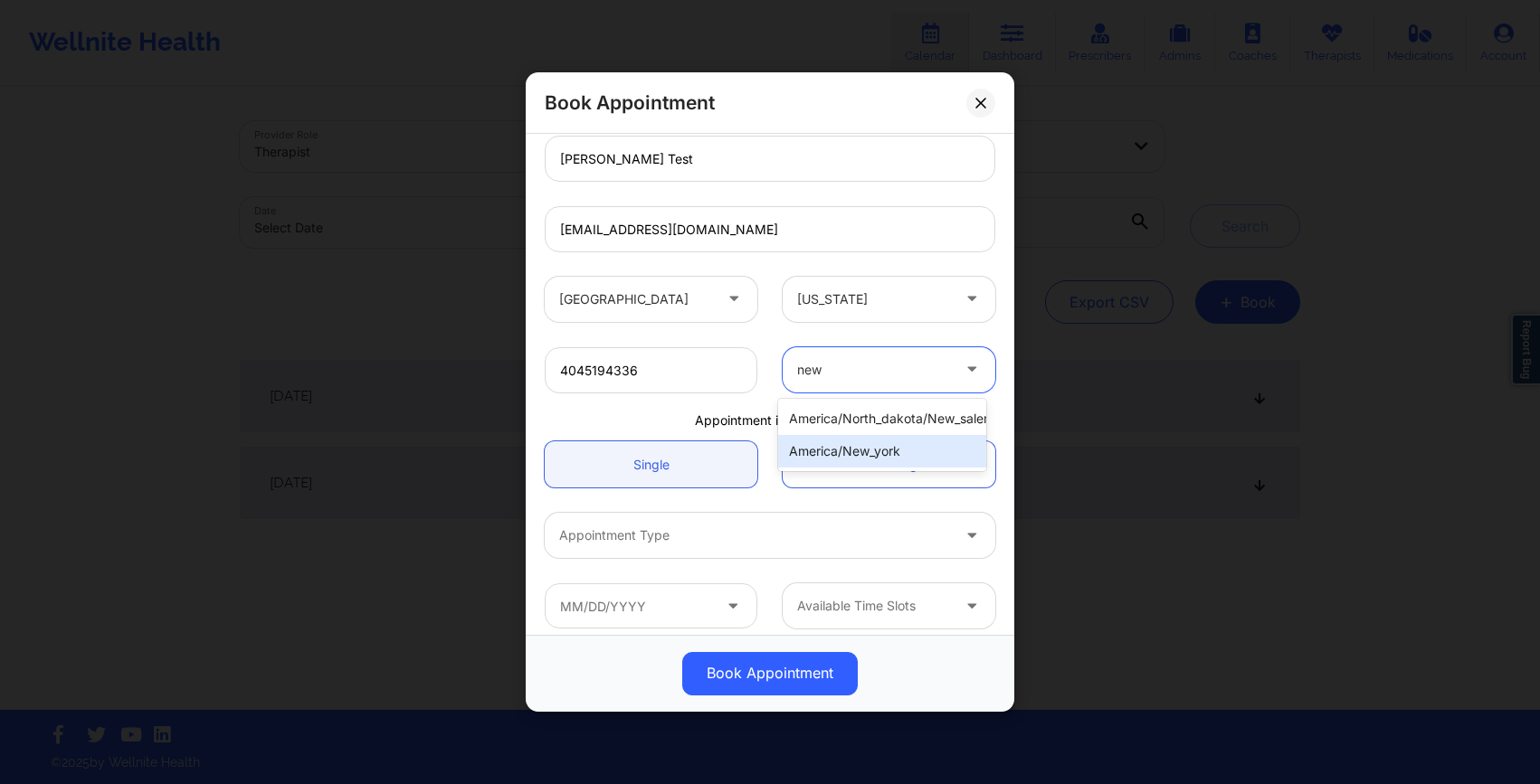
click at [847, 448] on div "america/new_york" at bounding box center [882, 451] width 208 height 33
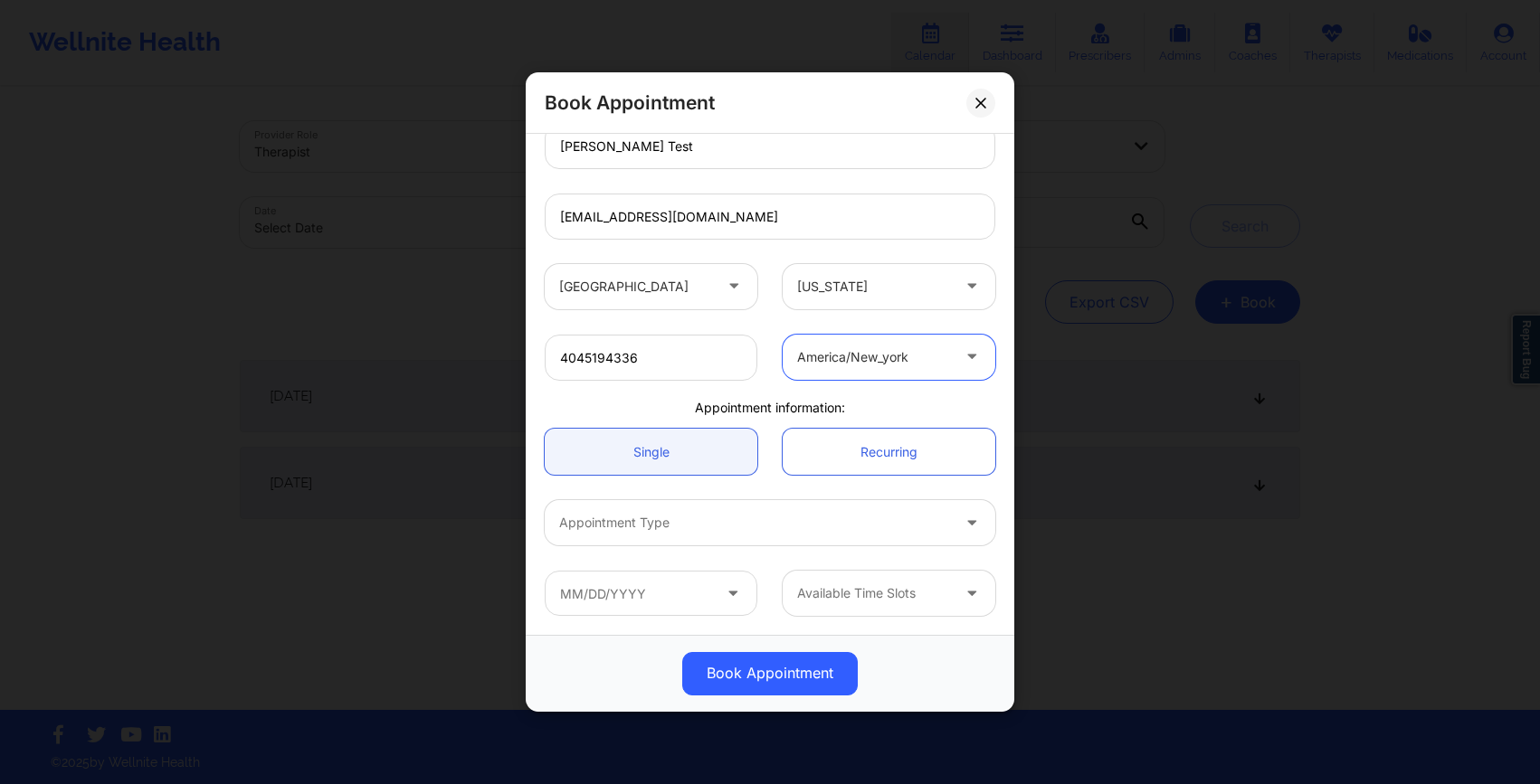
click at [648, 522] on div at bounding box center [755, 523] width 391 height 22
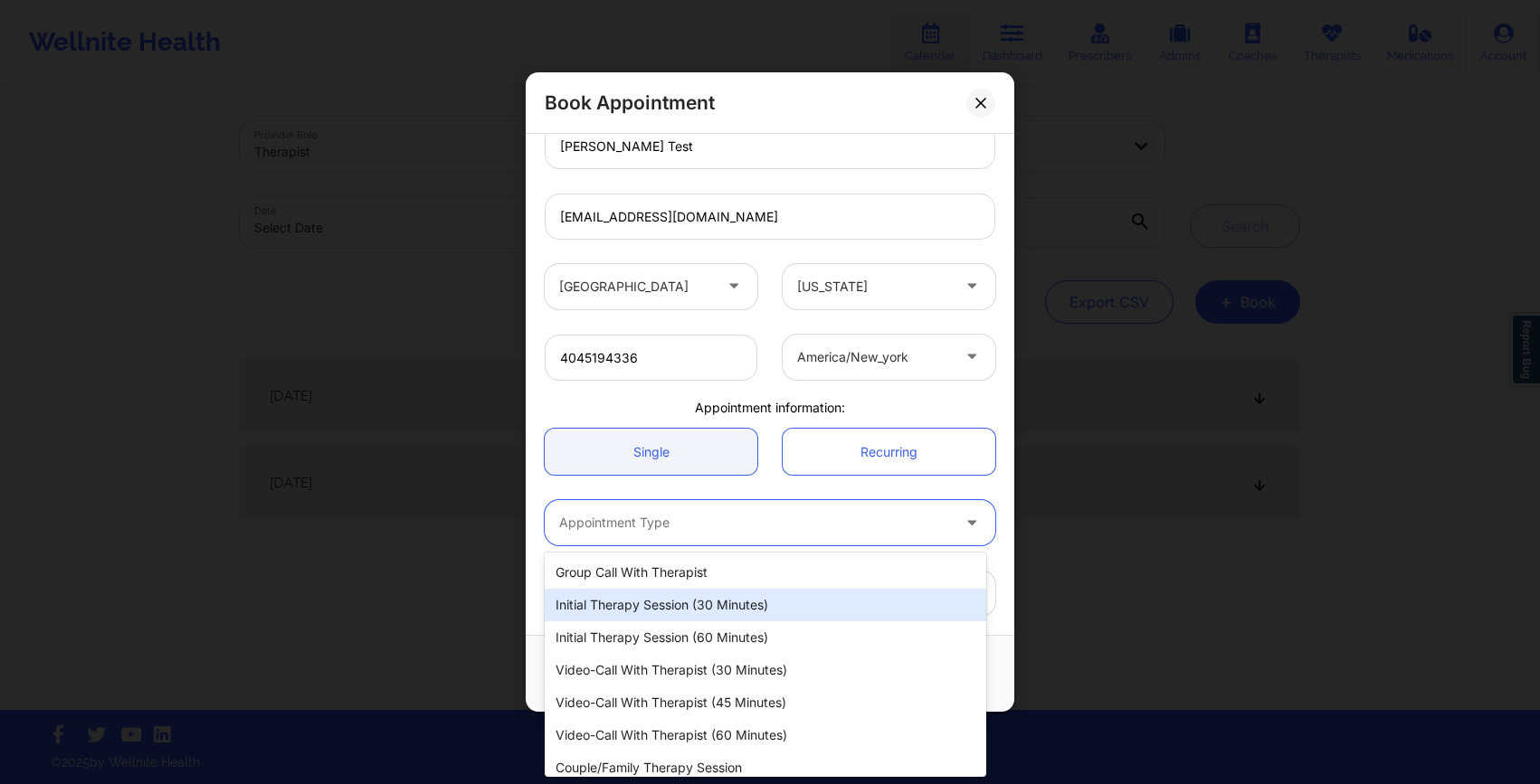
click at [698, 610] on div "Initial Therapy Session (30 minutes)" at bounding box center [766, 604] width 442 height 33
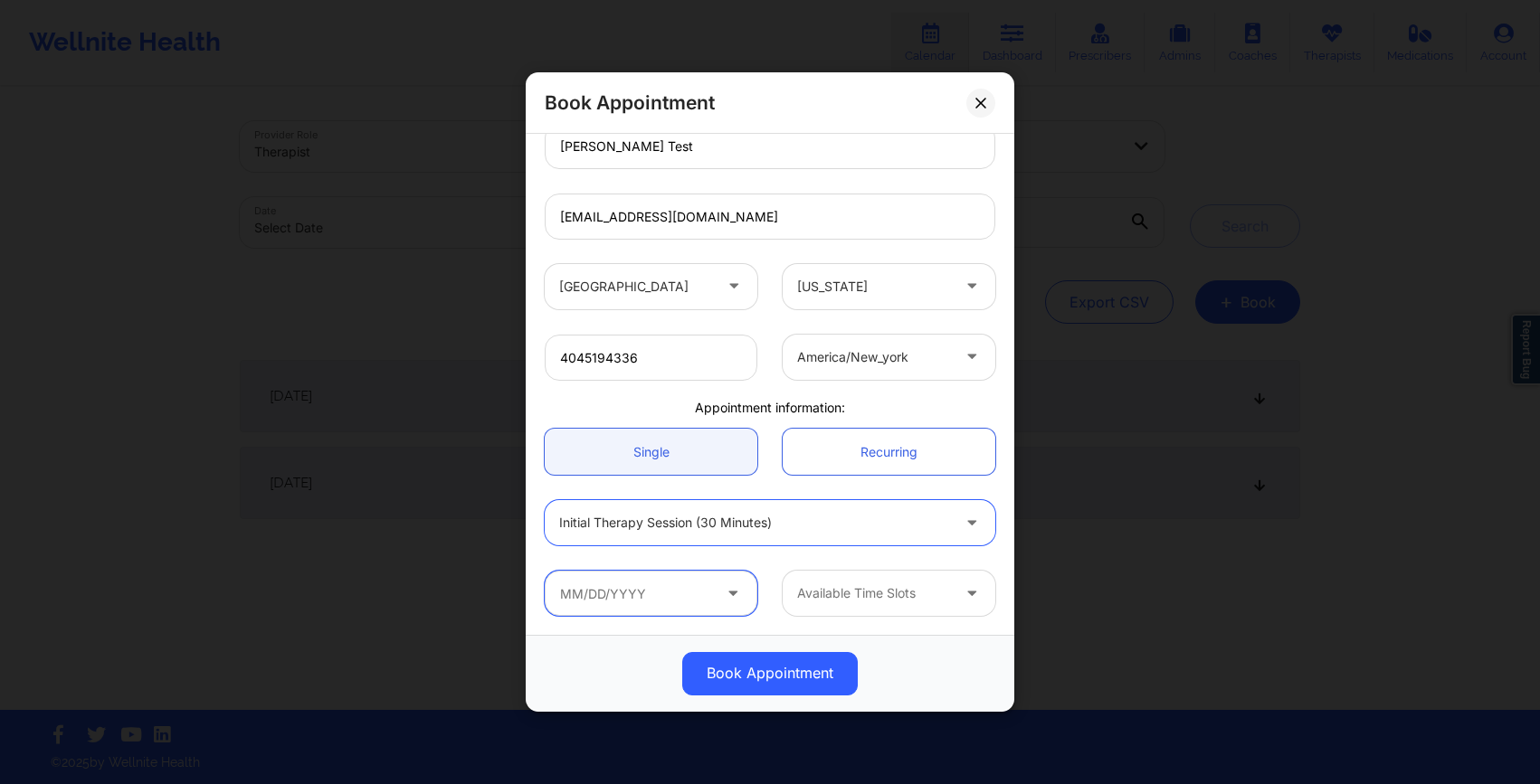
click at [631, 597] on input "text" at bounding box center [651, 593] width 212 height 45
click at [596, 622] on div "Available Time Slots" at bounding box center [770, 592] width 476 height 70
click at [688, 597] on input "text" at bounding box center [651, 593] width 212 height 45
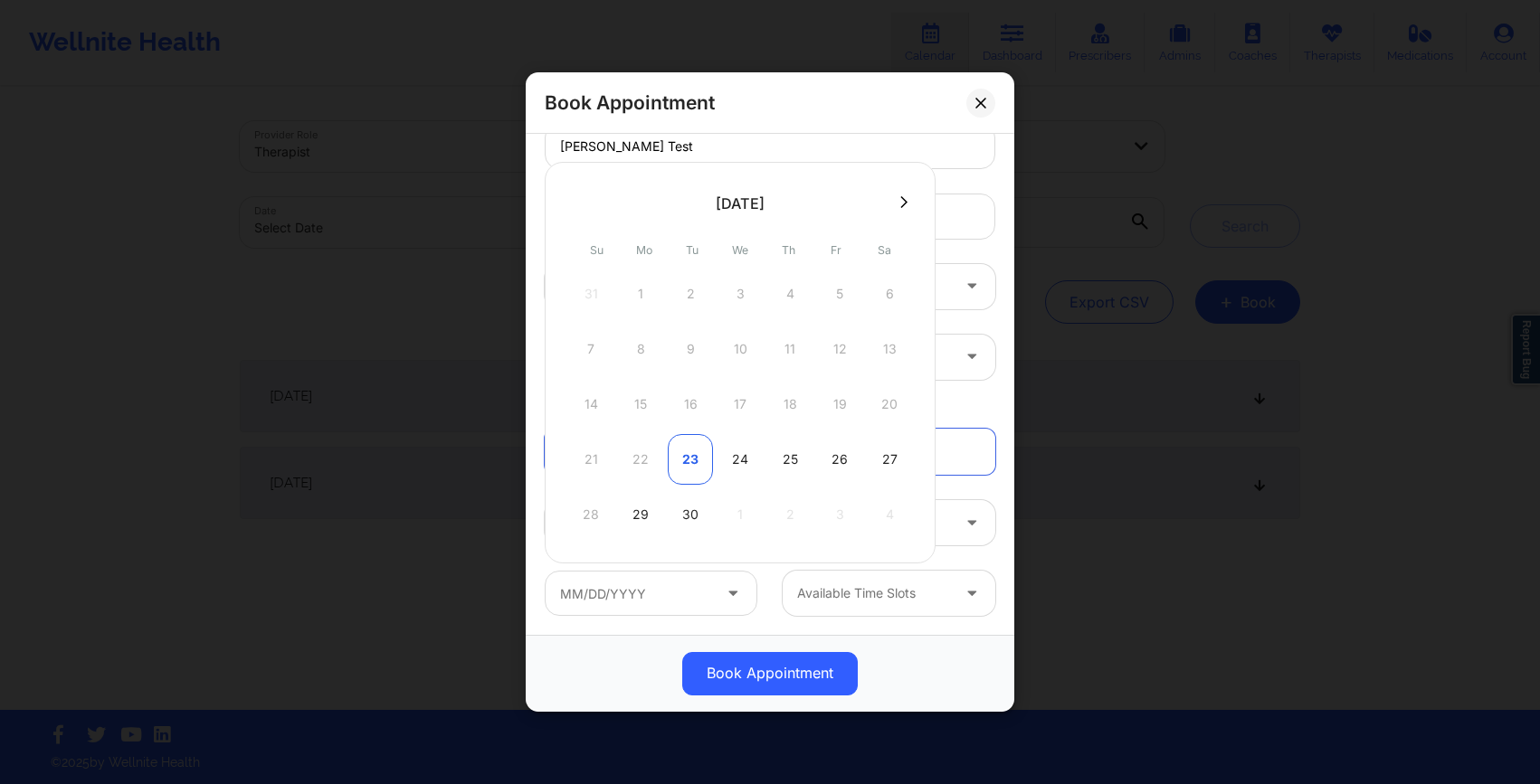
click at [696, 463] on div "23" at bounding box center [690, 459] width 45 height 50
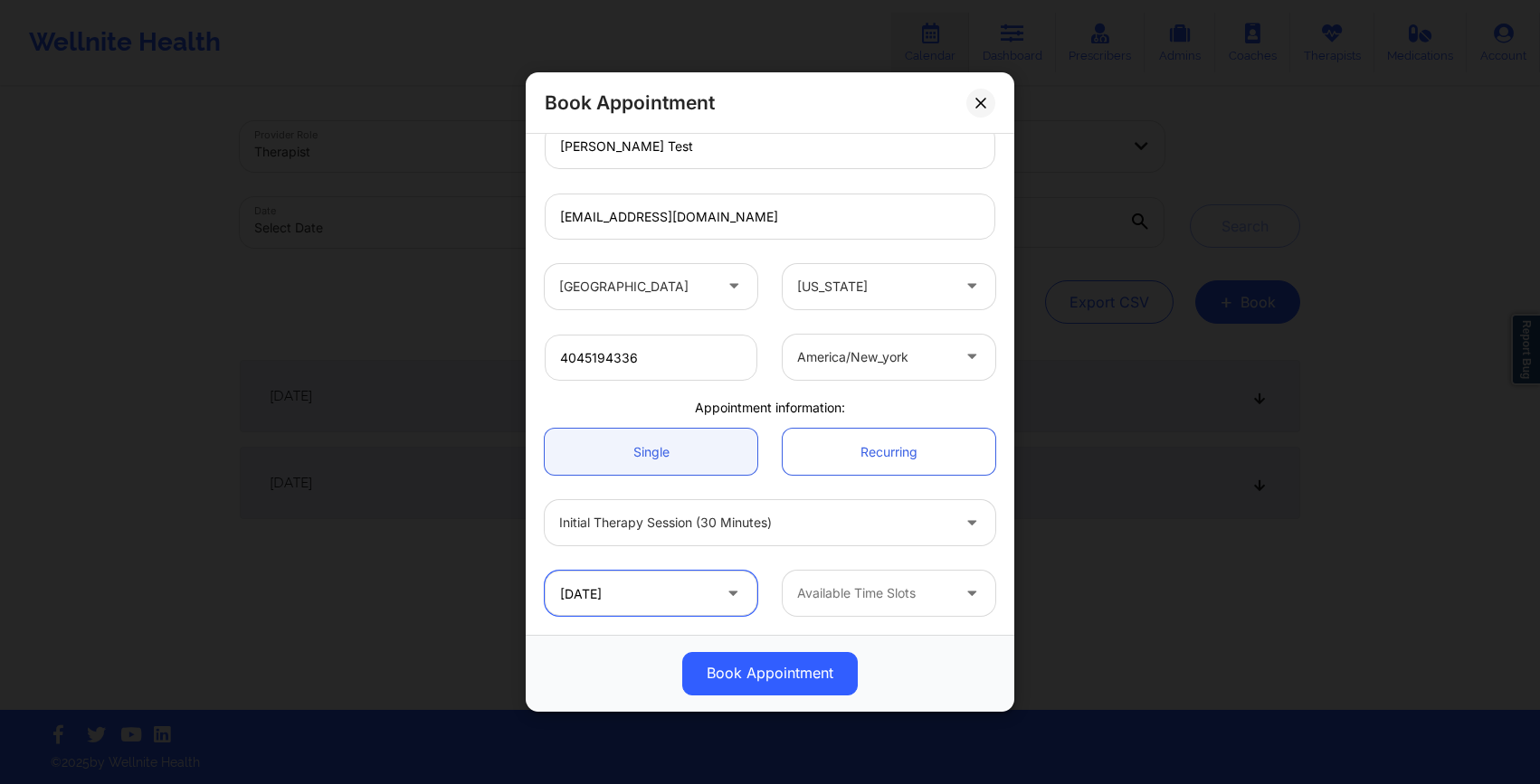
click at [688, 596] on input "09/23/2025" at bounding box center [651, 593] width 212 height 45
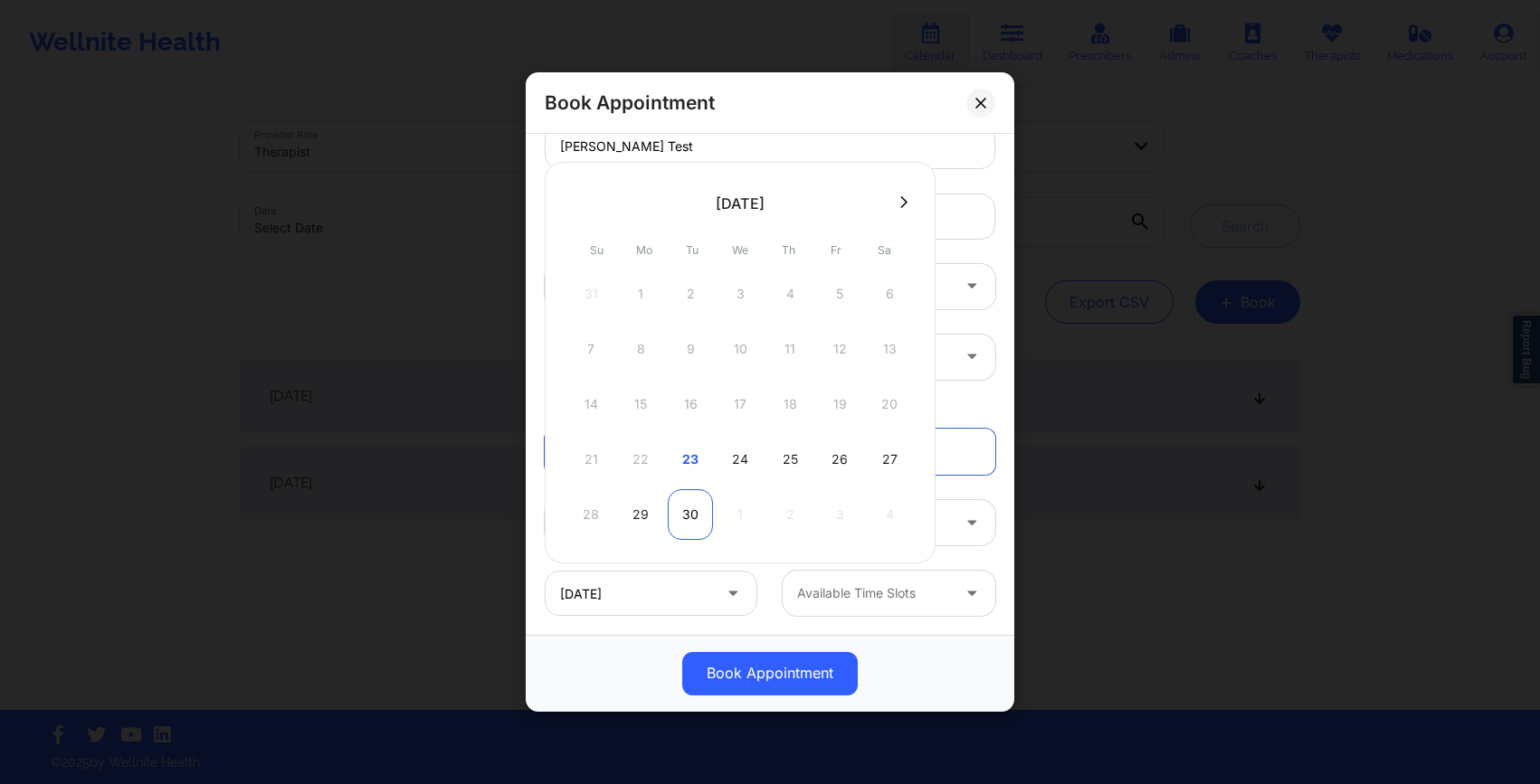
click at [678, 519] on div "30" at bounding box center [690, 514] width 45 height 50
type input "09/30/2025"
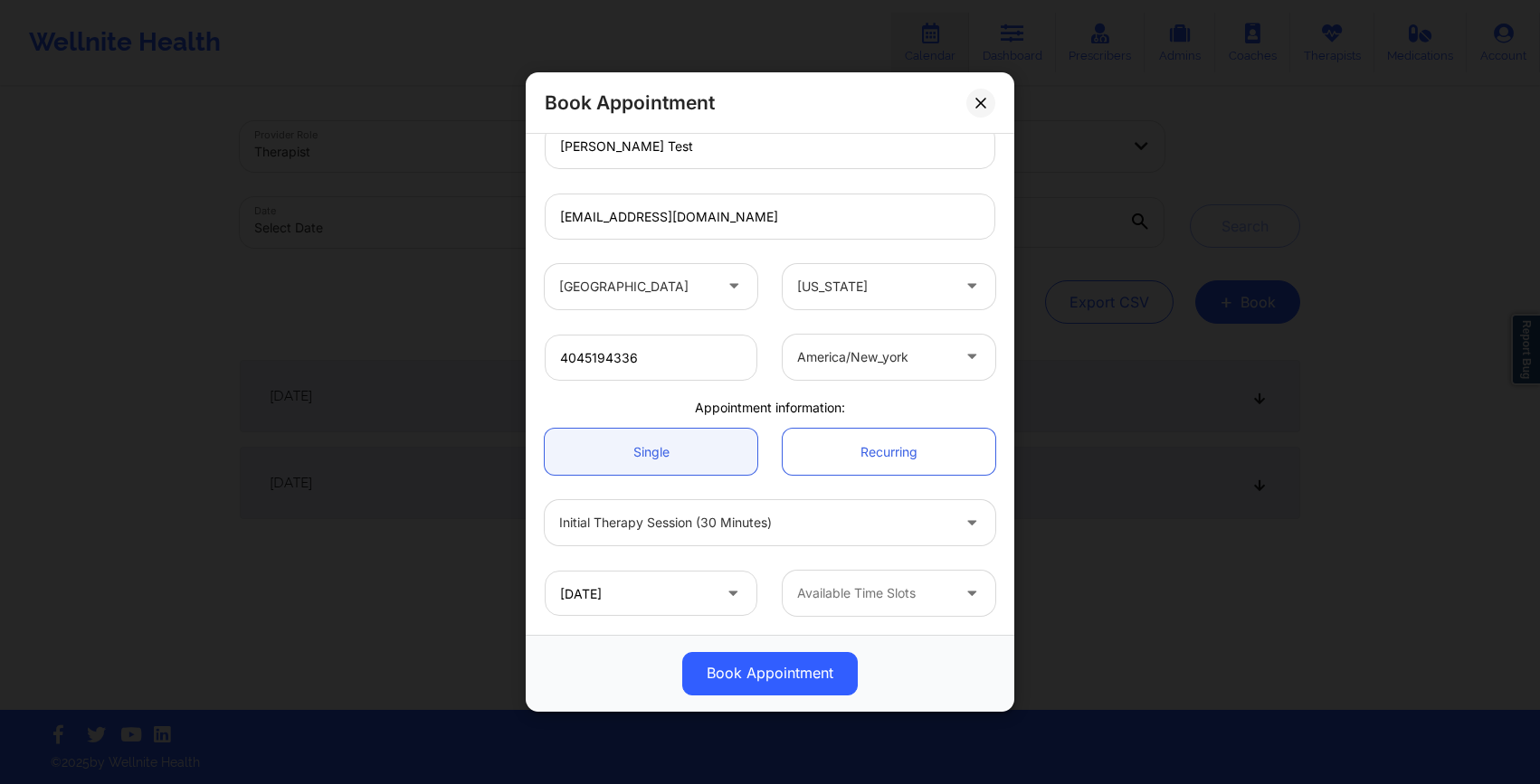
click at [852, 590] on div at bounding box center [873, 594] width 153 height 22
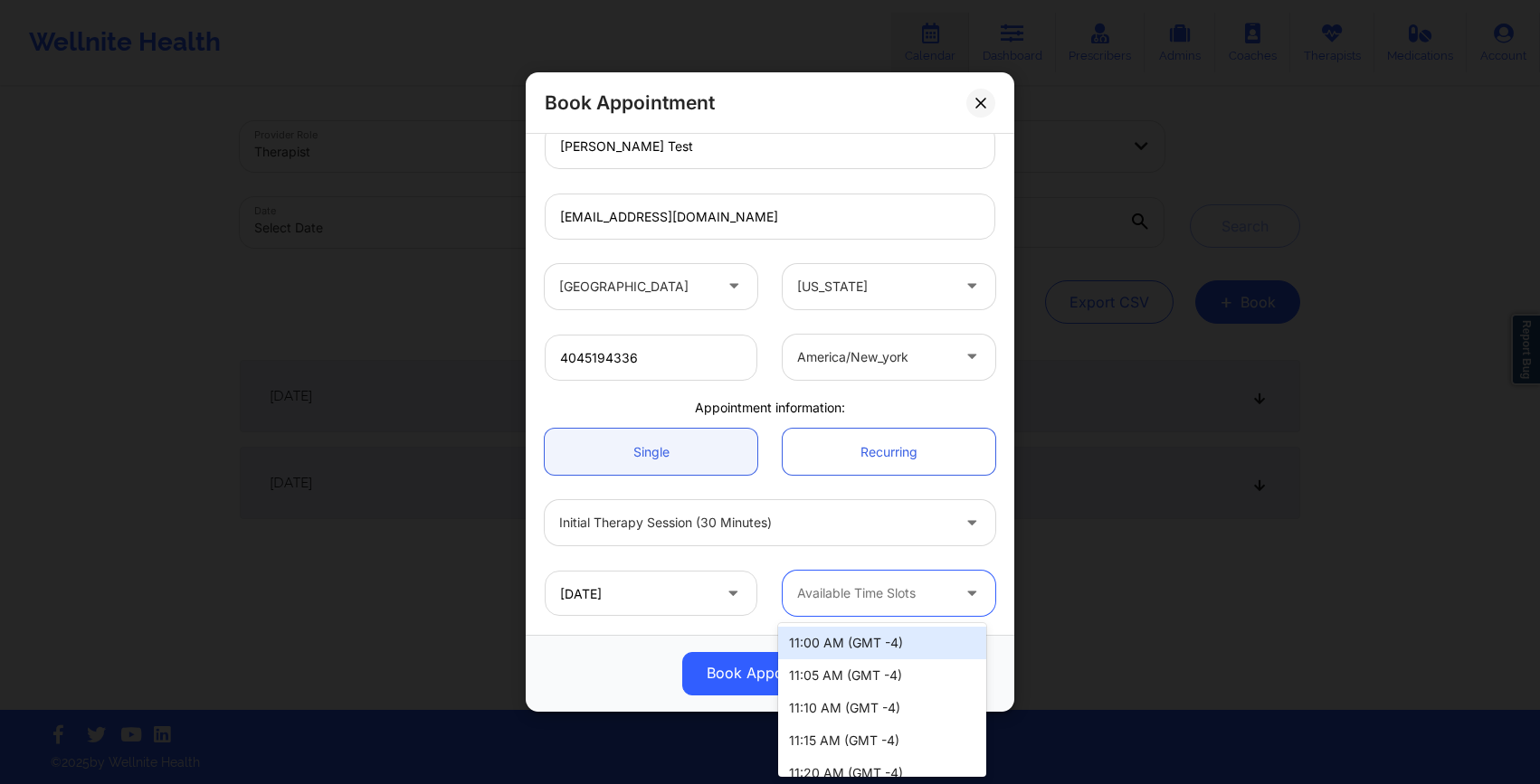
click at [869, 642] on div "11:00 AM (GMT -4)" at bounding box center [882, 643] width 208 height 33
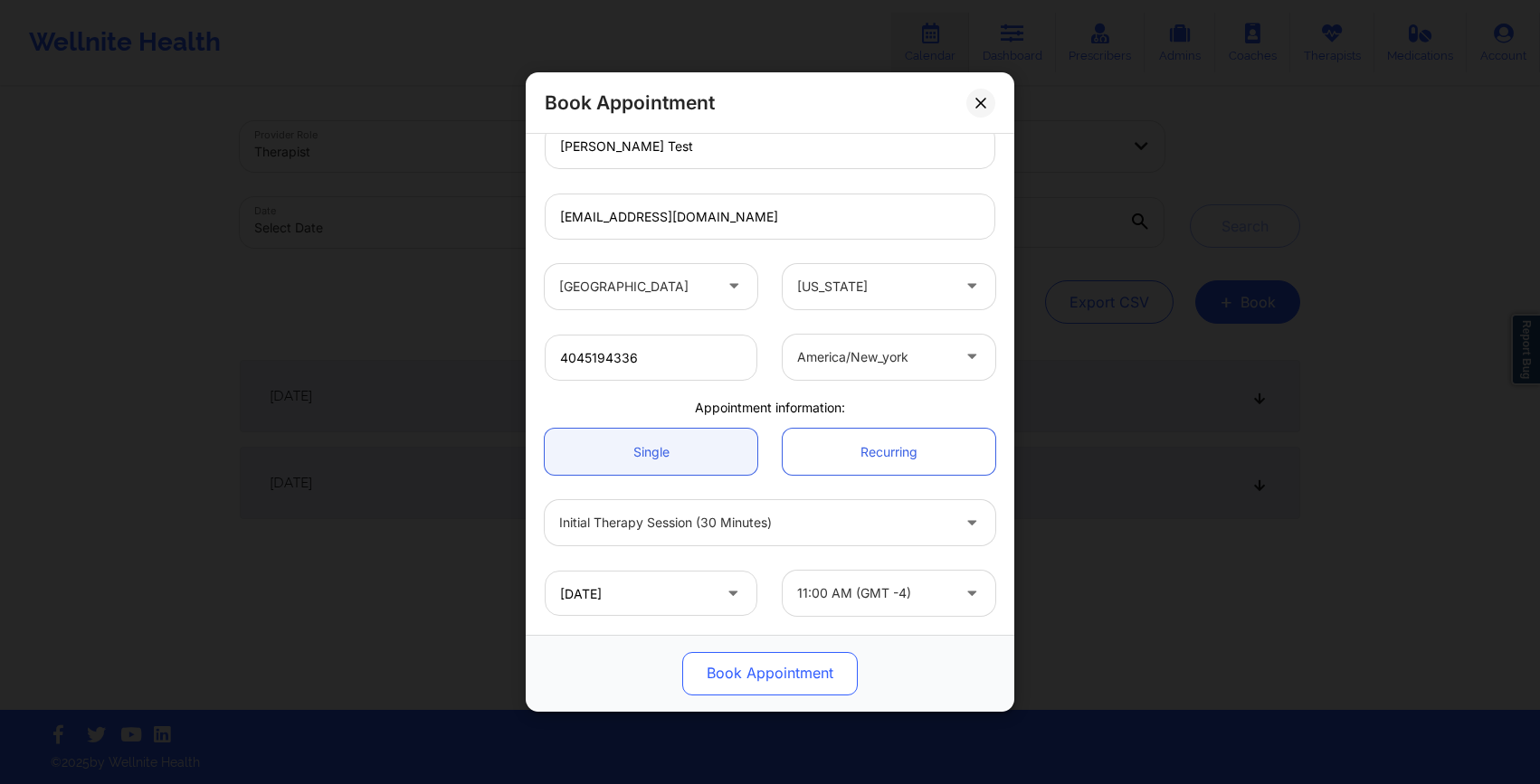
click at [711, 678] on button "Book Appointment" at bounding box center [770, 674] width 176 height 43
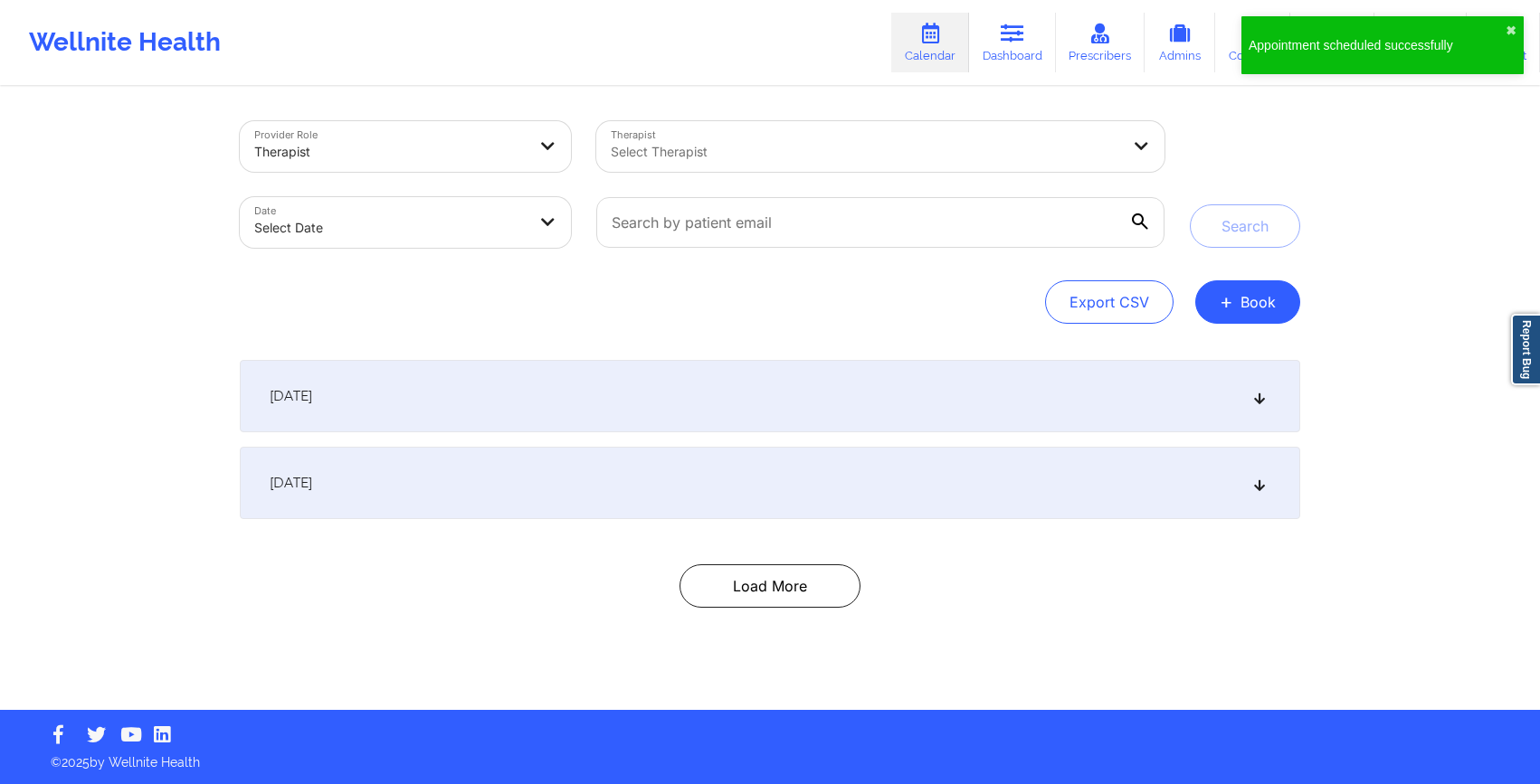
click at [713, 292] on div "Export CSV + Book" at bounding box center [770, 302] width 1061 height 43
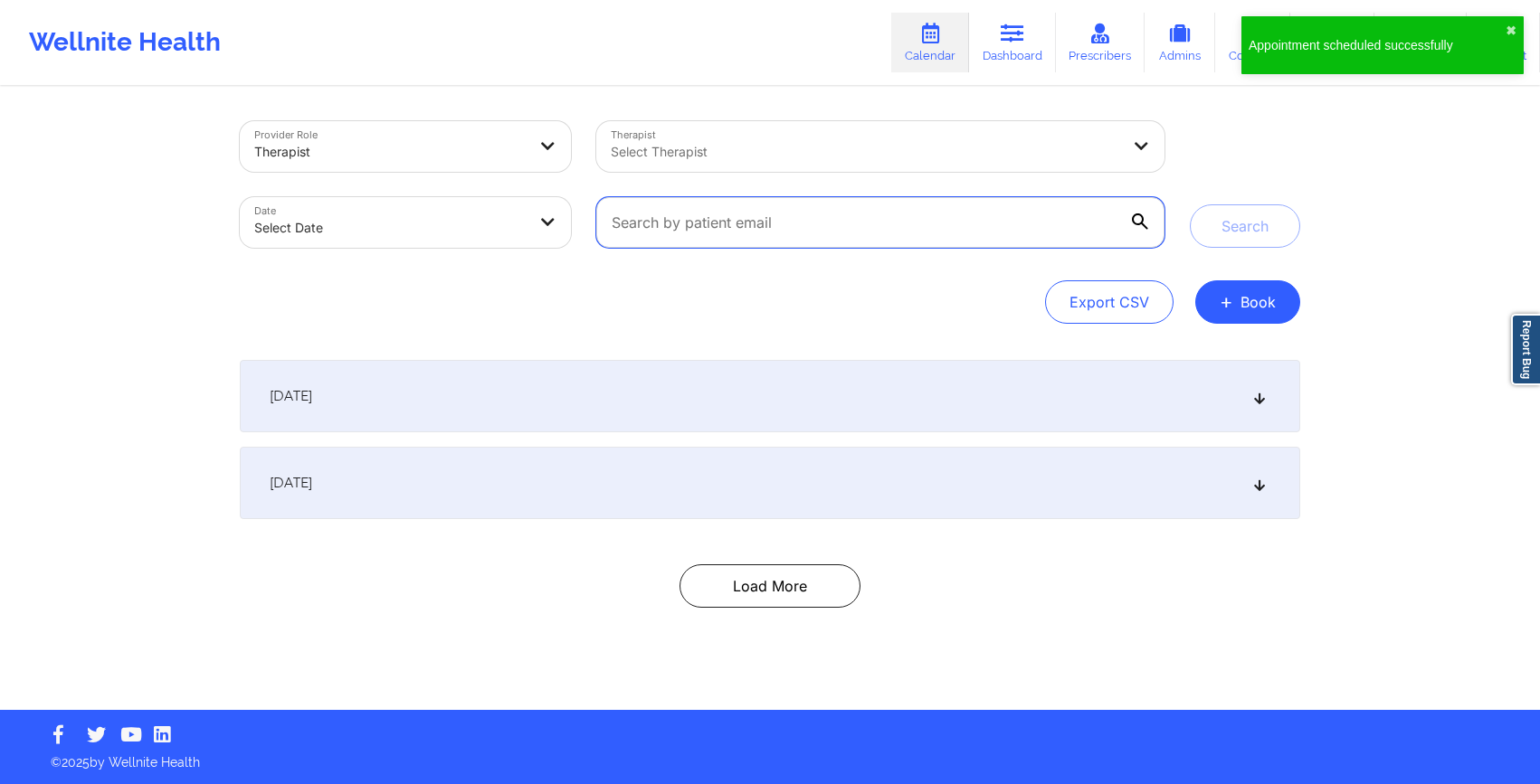
click at [692, 224] on input "text" at bounding box center [880, 222] width 568 height 50
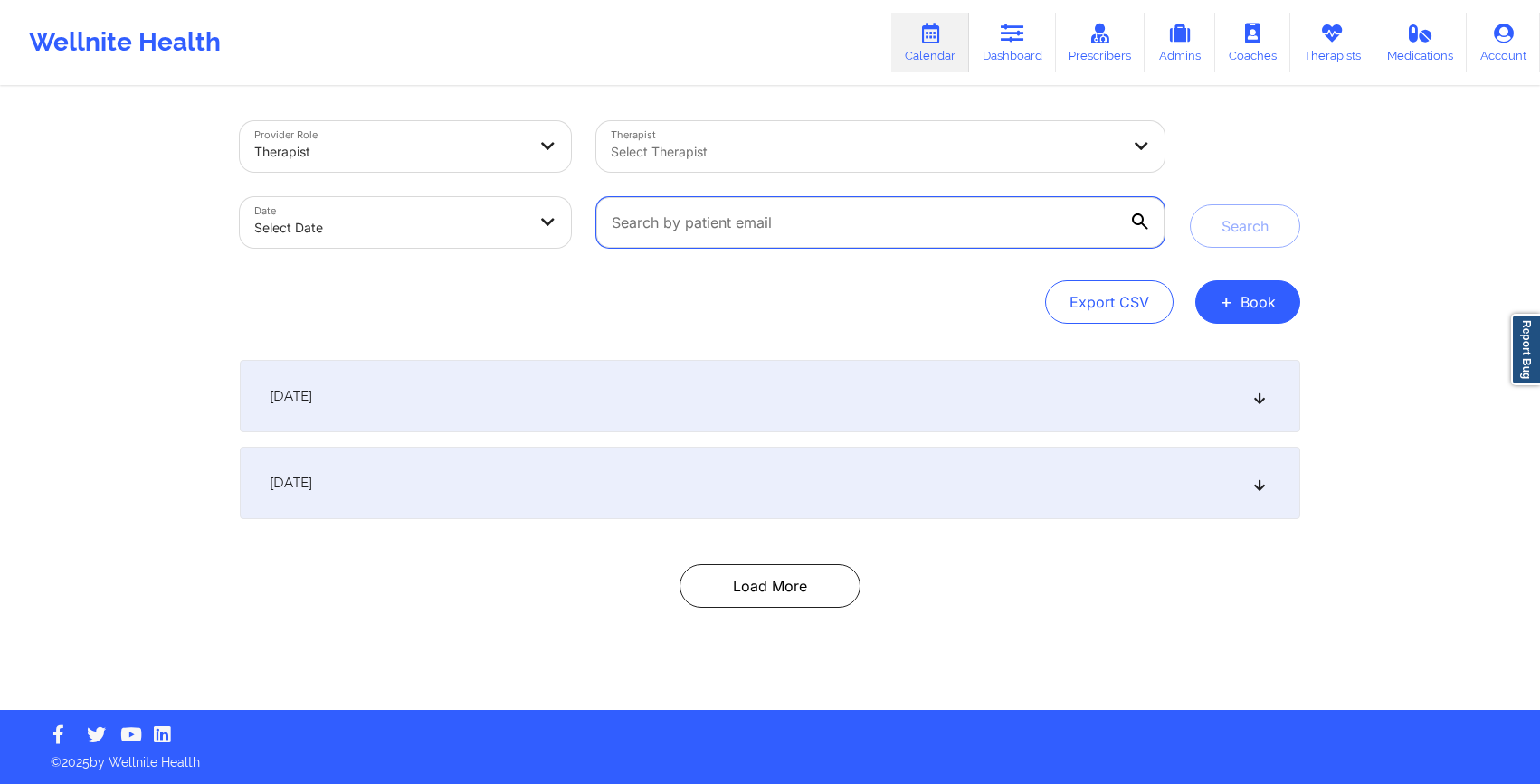
paste input "[EMAIL_ADDRESS][DOMAIN_NAME]"
type input "[EMAIL_ADDRESS][DOMAIN_NAME]"
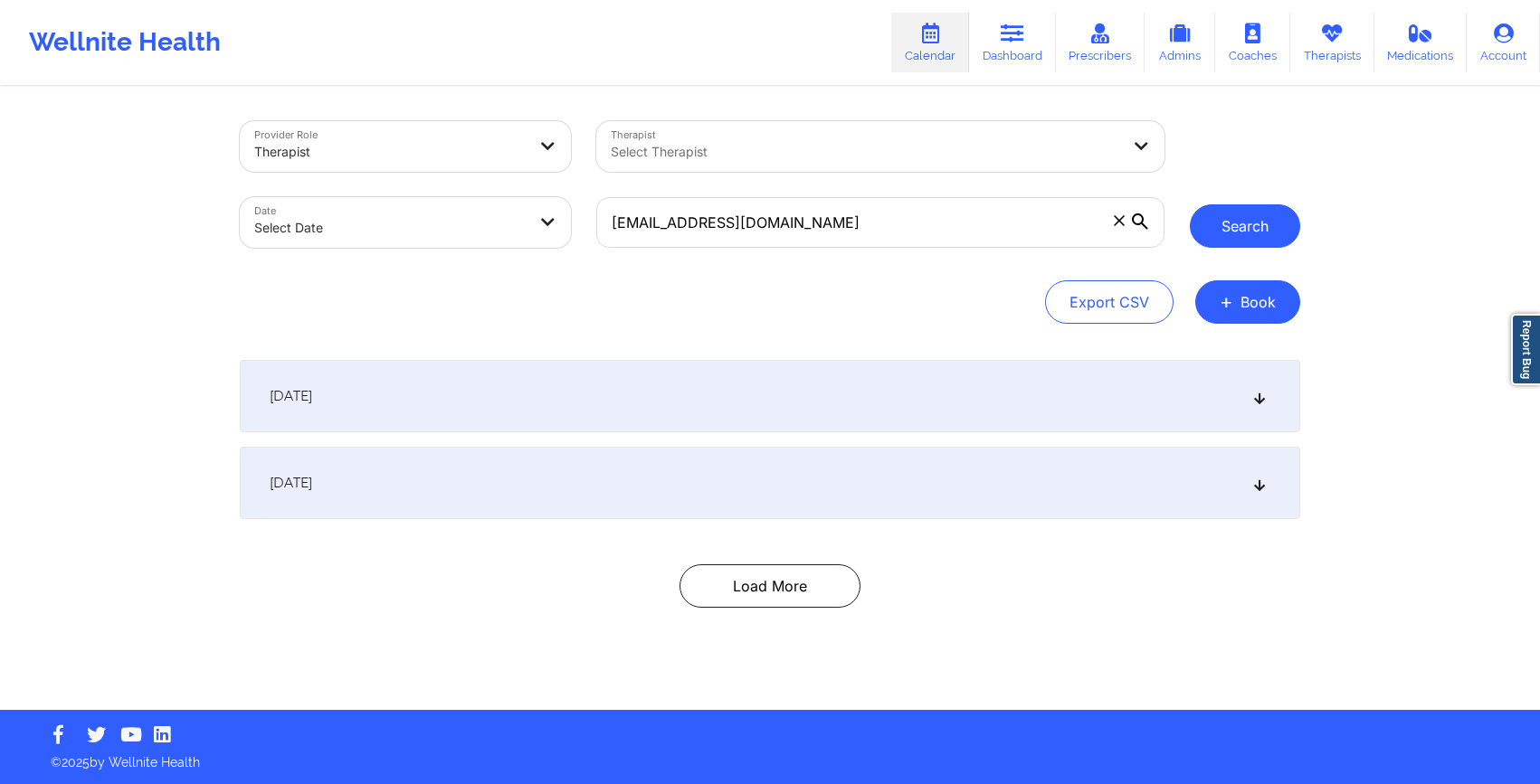
click at [1252, 230] on button "Search" at bounding box center [1246, 226] width 111 height 43
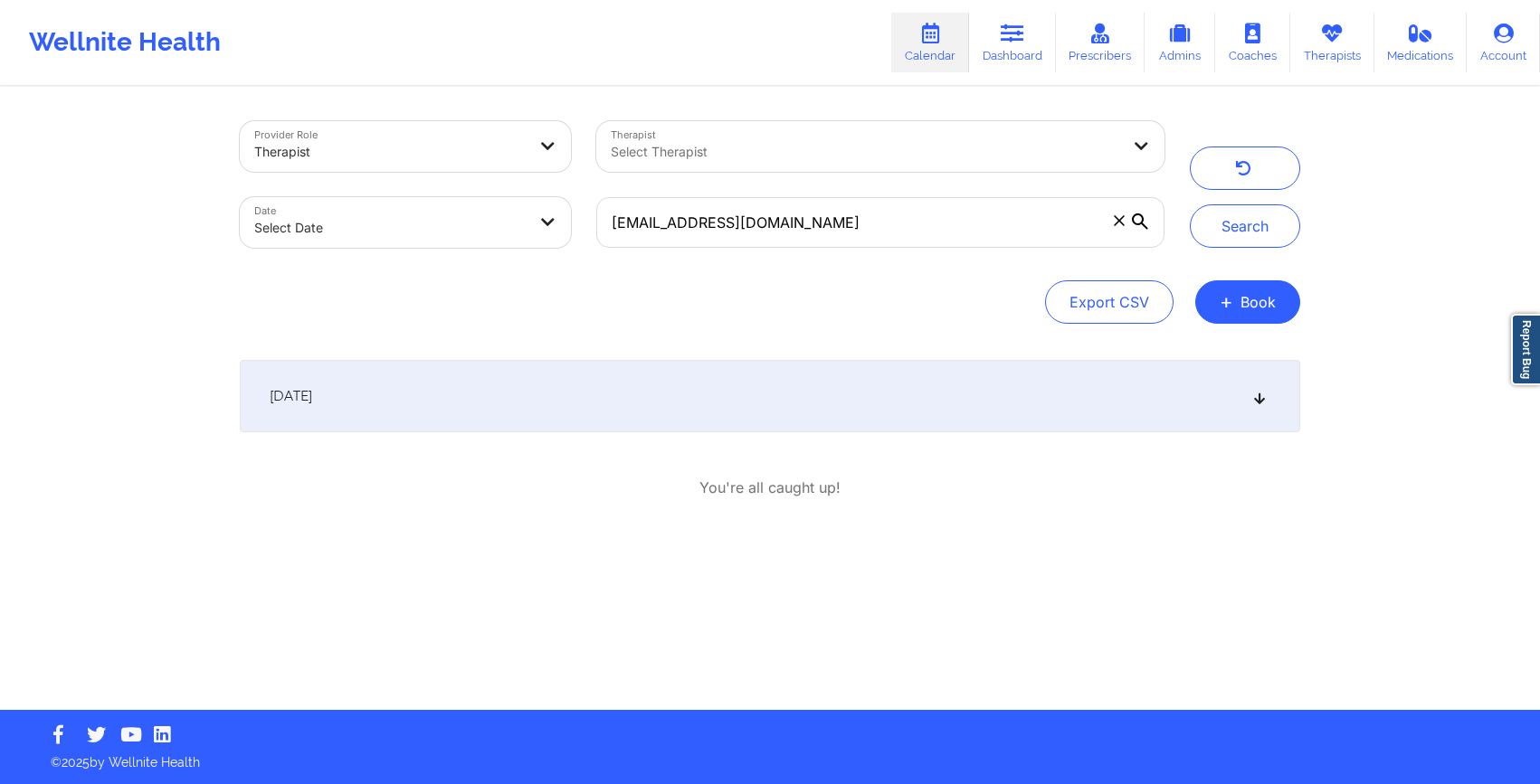
click at [1214, 405] on div "[DATE]" at bounding box center [770, 396] width 1061 height 72
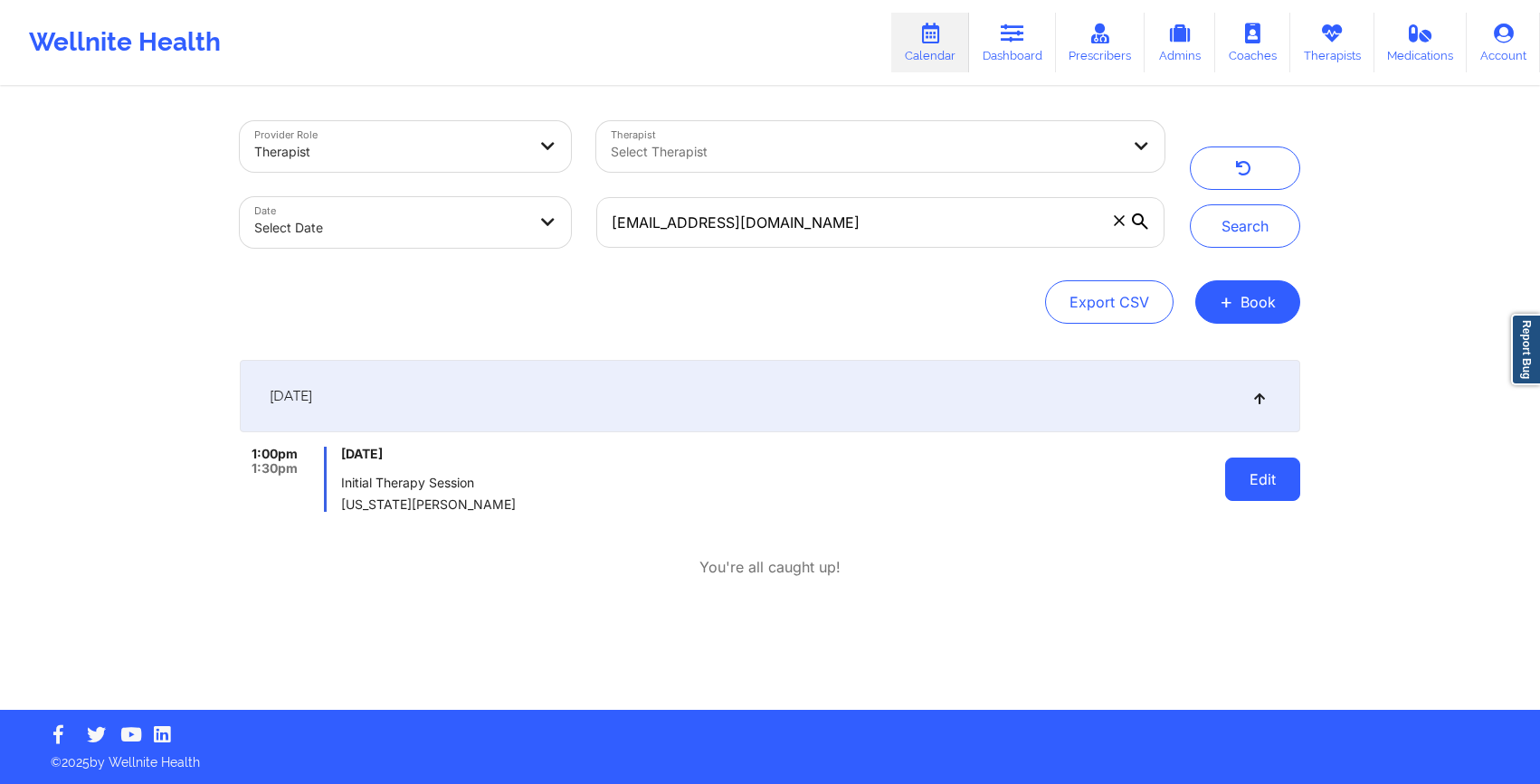
click at [1255, 476] on button "Edit" at bounding box center [1262, 480] width 75 height 43
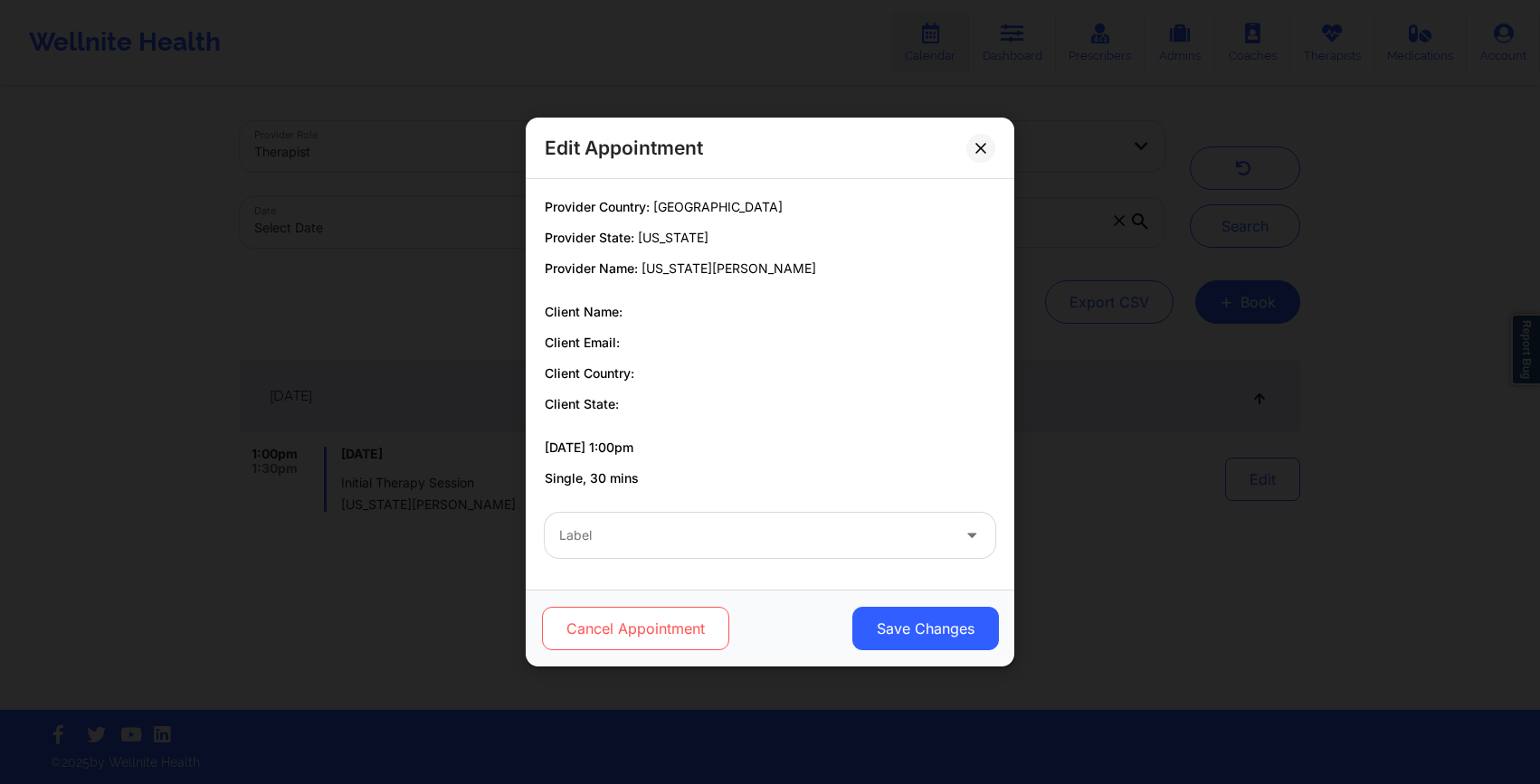
click at [638, 638] on button "Cancel Appointment" at bounding box center [636, 629] width 188 height 43
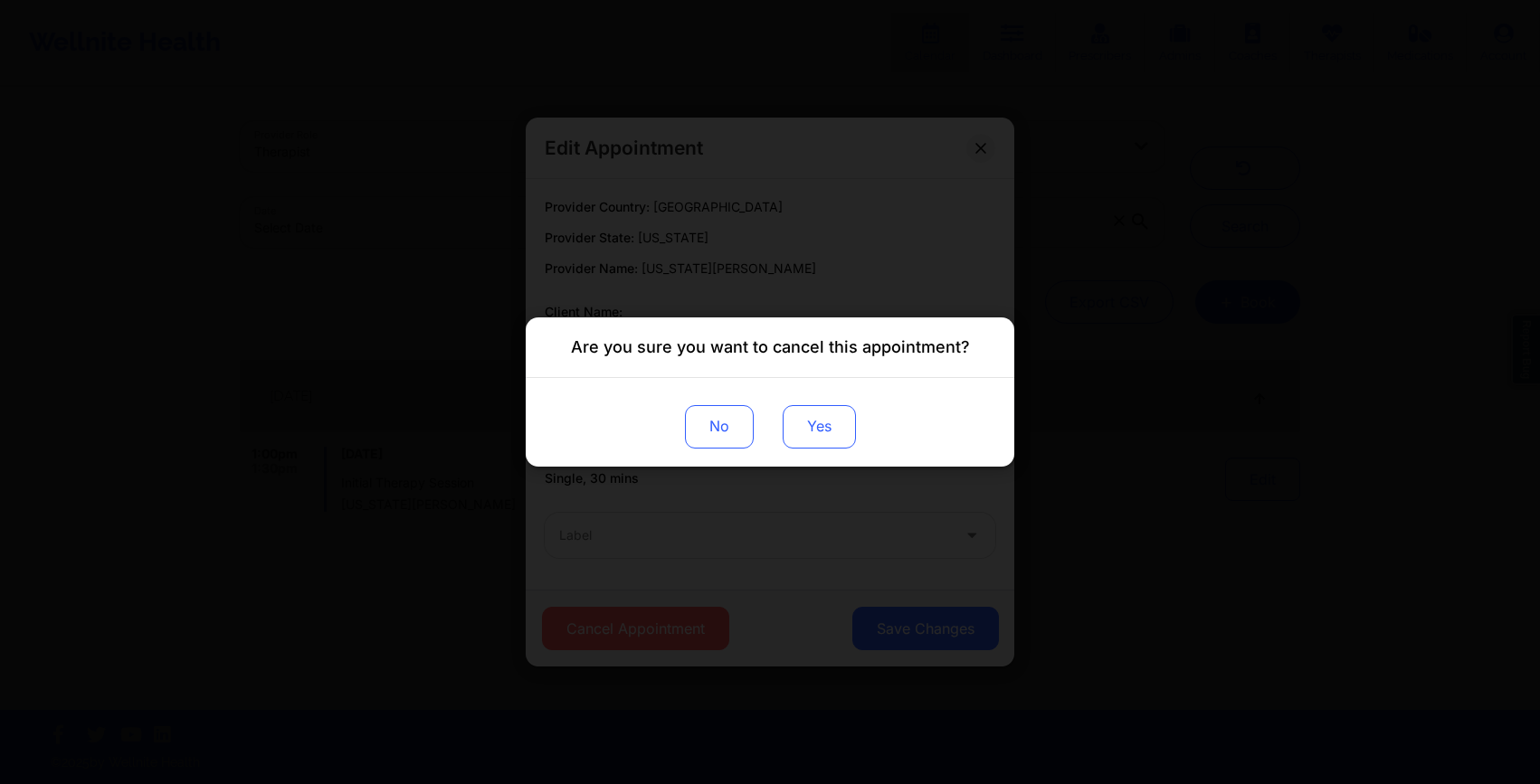
click at [840, 418] on button "Yes" at bounding box center [819, 427] width 73 height 43
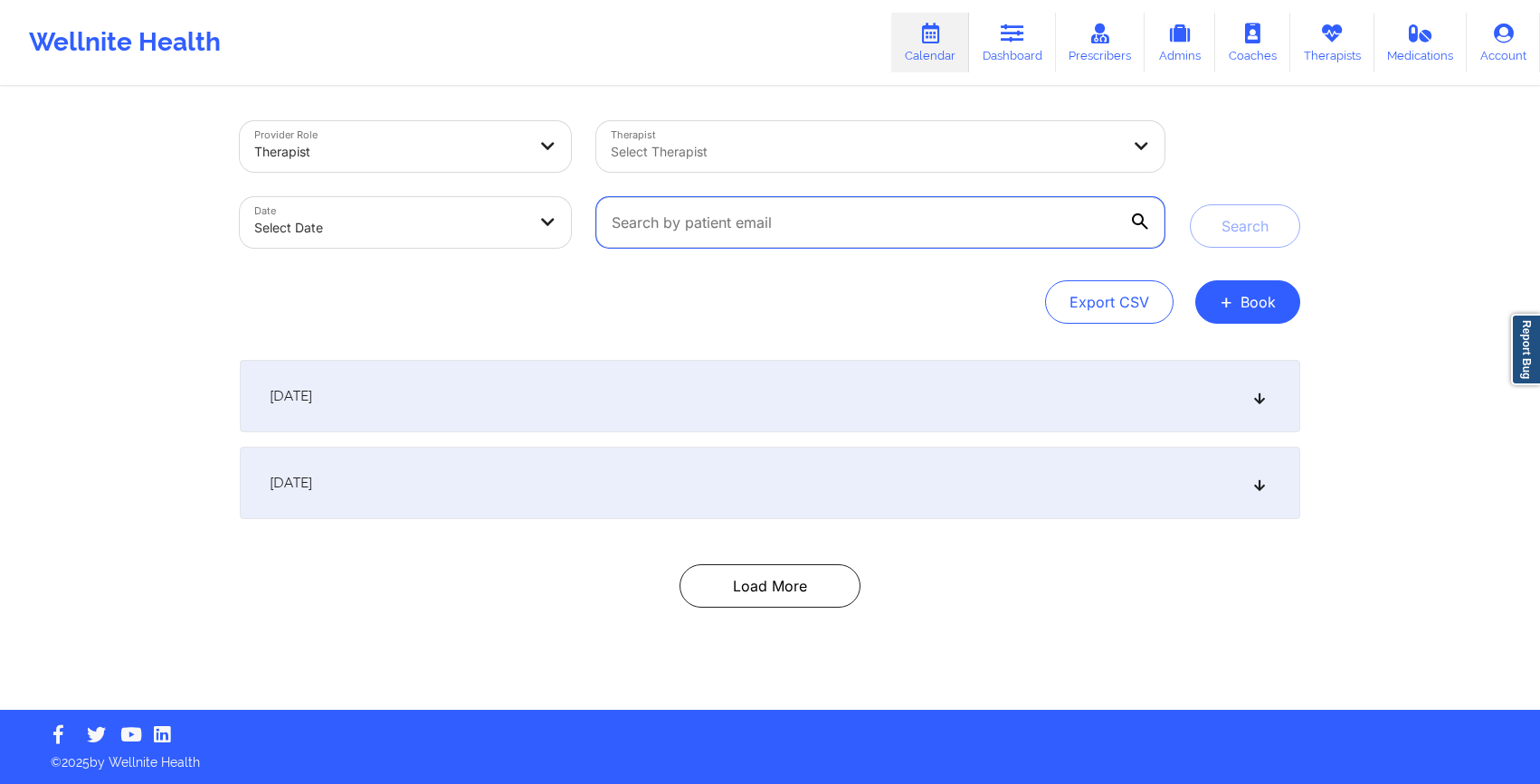
click at [709, 221] on input "text" at bounding box center [880, 222] width 568 height 50
paste input "[EMAIL_ADDRESS][DOMAIN_NAME]"
type input "[EMAIL_ADDRESS][DOMAIN_NAME]"
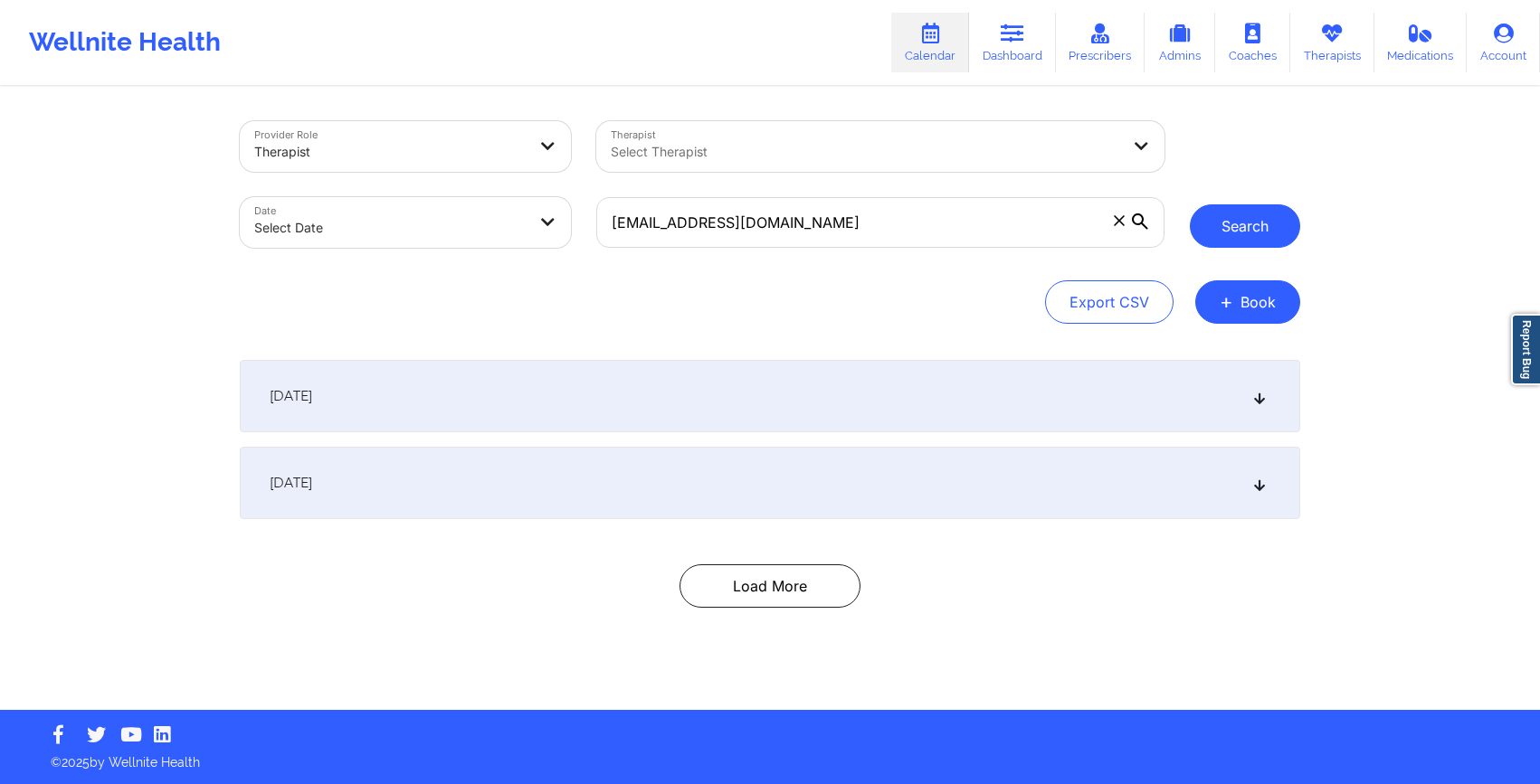
click at [1292, 219] on button "Search" at bounding box center [1246, 226] width 111 height 43
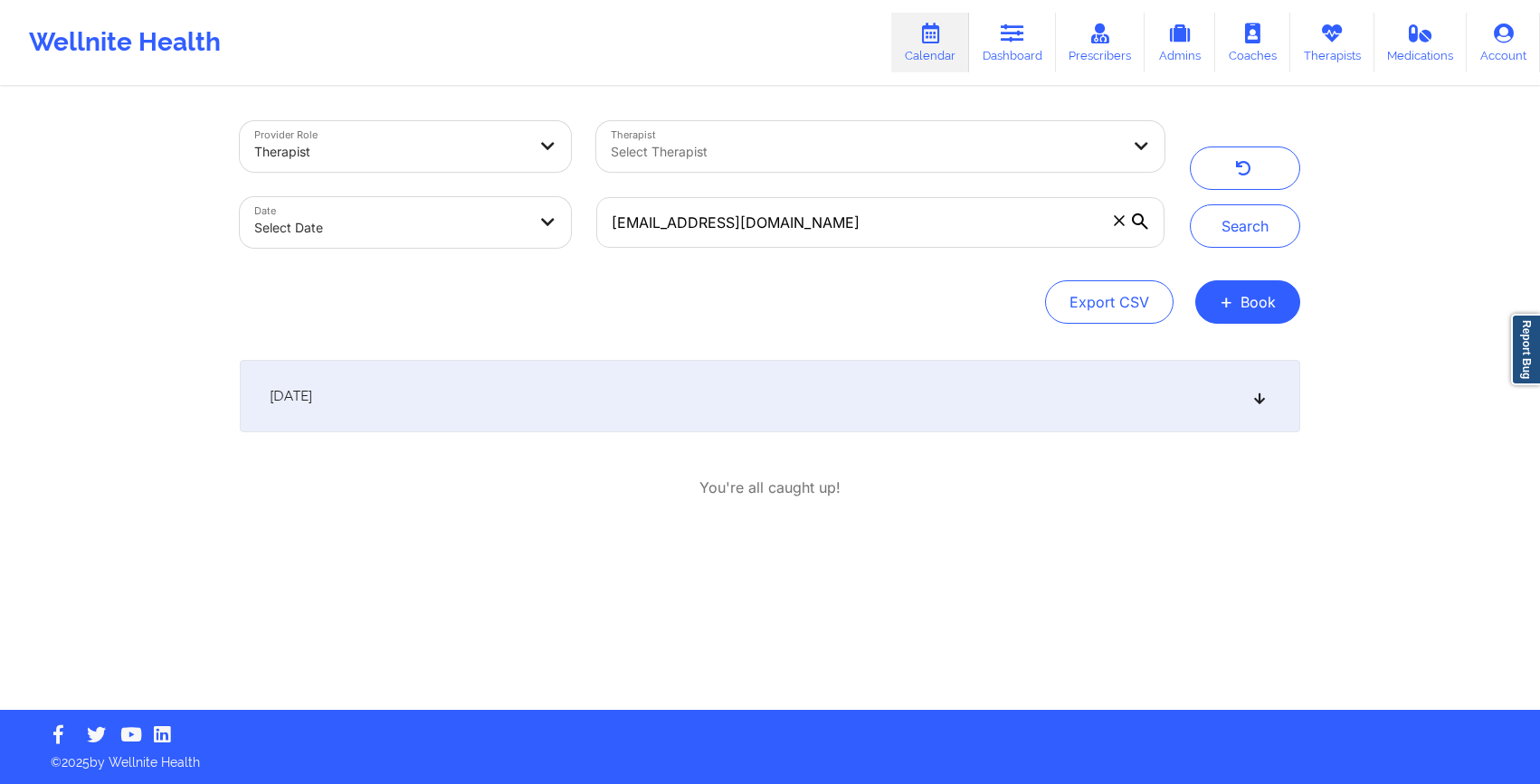
click at [1137, 395] on div "[DATE]" at bounding box center [770, 396] width 1061 height 72
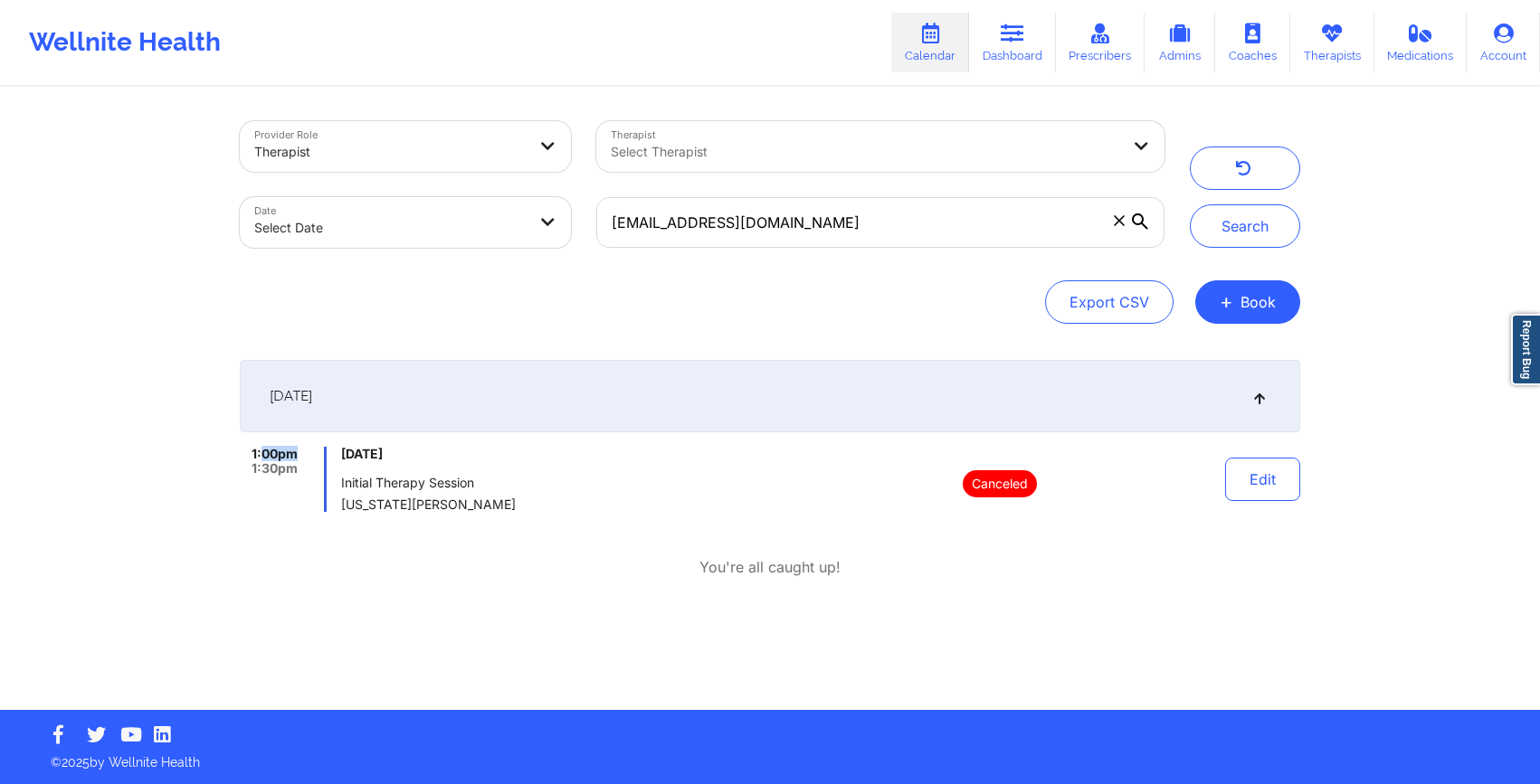
drag, startPoint x: 260, startPoint y: 458, endPoint x: 308, endPoint y: 458, distance: 48.0
click at [308, 458] on div "1:00pm 1:30pm" at bounding box center [284, 480] width 87 height 65
drag, startPoint x: 421, startPoint y: 451, endPoint x: 532, endPoint y: 451, distance: 111.0
click at [532, 451] on span "[DATE]" at bounding box center [500, 454] width 318 height 15
click at [481, 457] on span "[DATE]" at bounding box center [500, 454] width 318 height 15
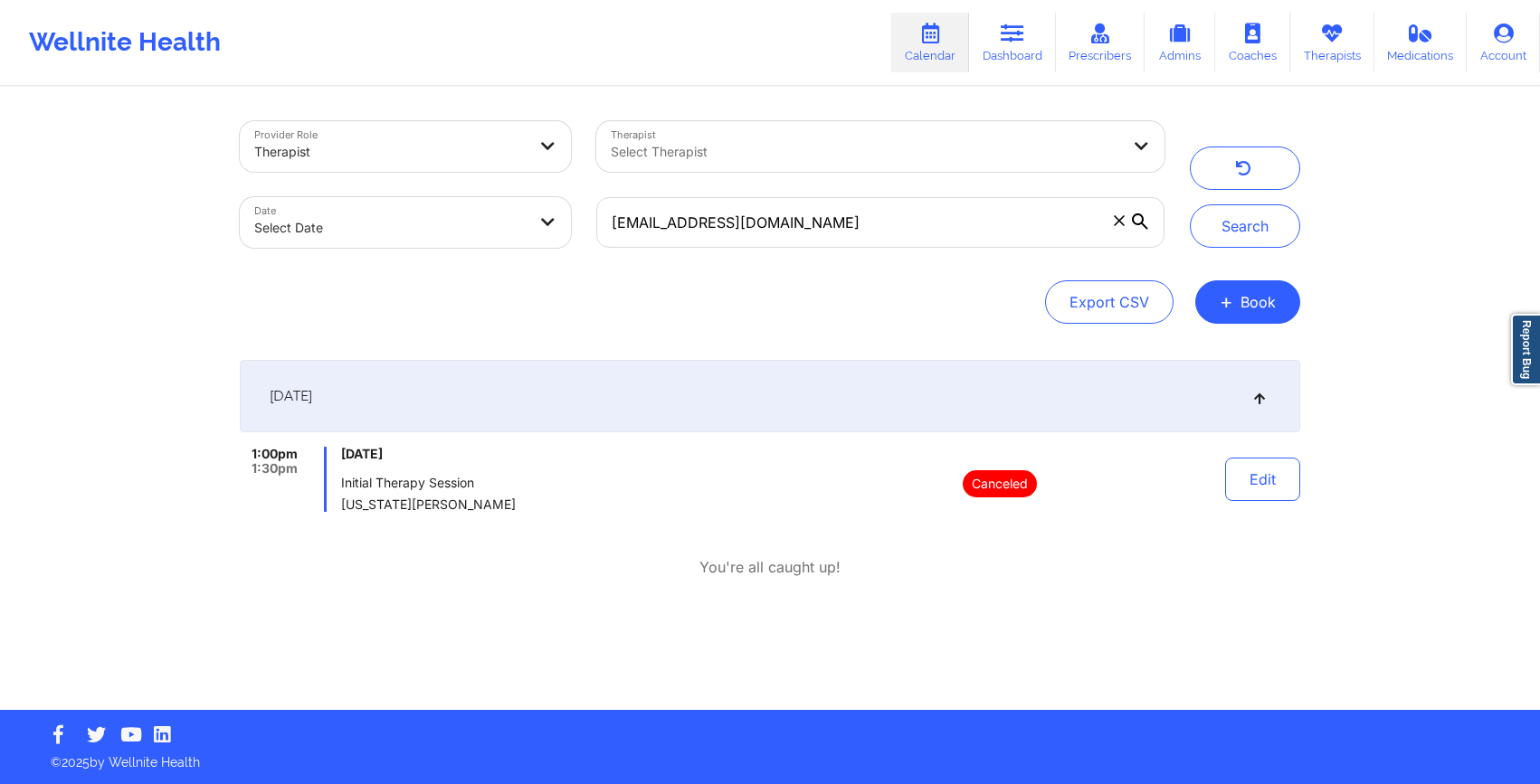
click at [481, 457] on span "[DATE]" at bounding box center [500, 454] width 318 height 15
click at [1233, 296] on span "+" at bounding box center [1227, 301] width 14 height 10
click at [1175, 358] on button "Therapy Session" at bounding box center [1218, 359] width 138 height 30
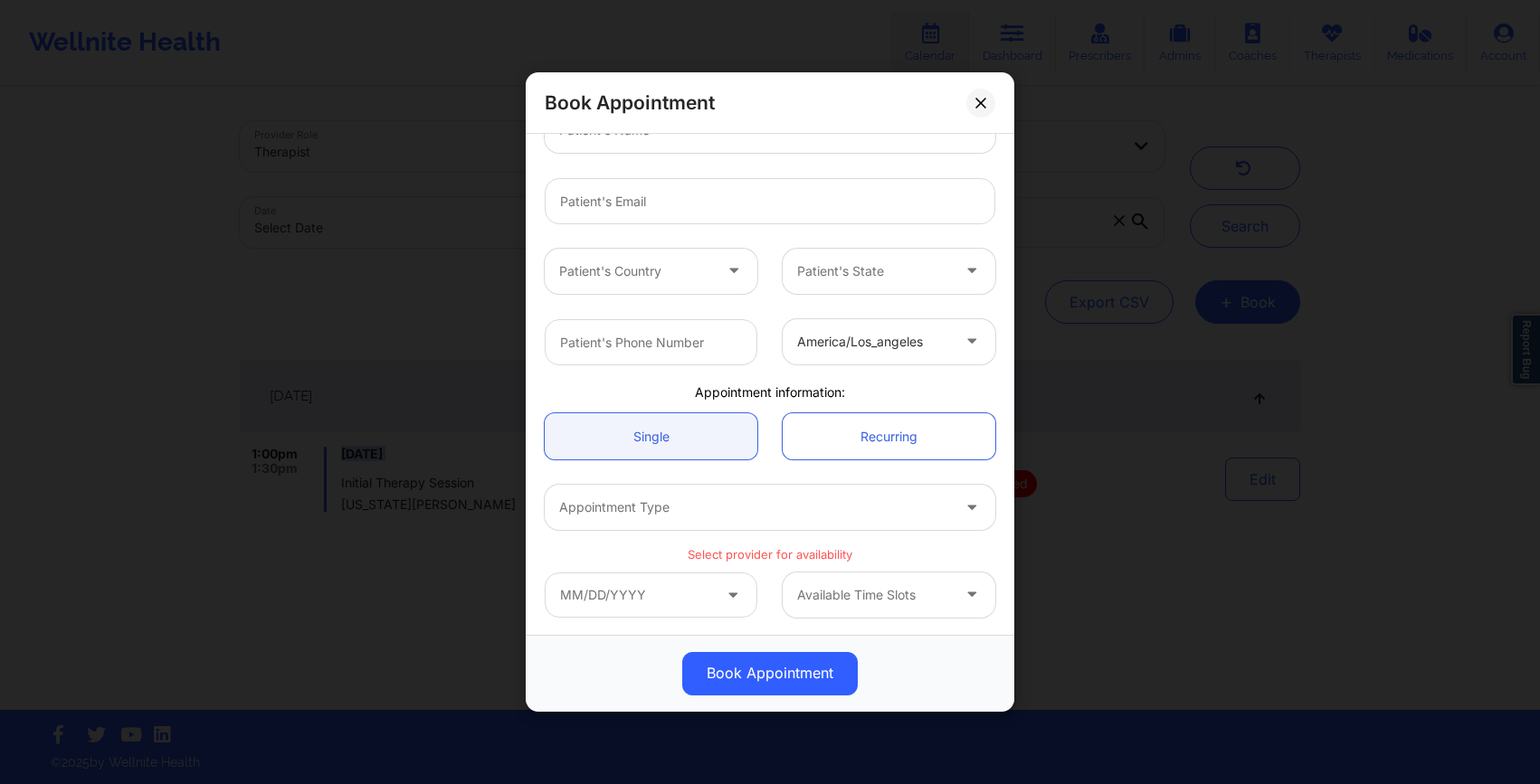
scroll to position [284, 0]
click at [694, 508] on div at bounding box center [755, 507] width 391 height 22
click at [630, 598] on input "text" at bounding box center [651, 593] width 212 height 45
click at [706, 617] on div "Available Time Slots" at bounding box center [770, 592] width 476 height 70
